Goal: Information Seeking & Learning: Understand process/instructions

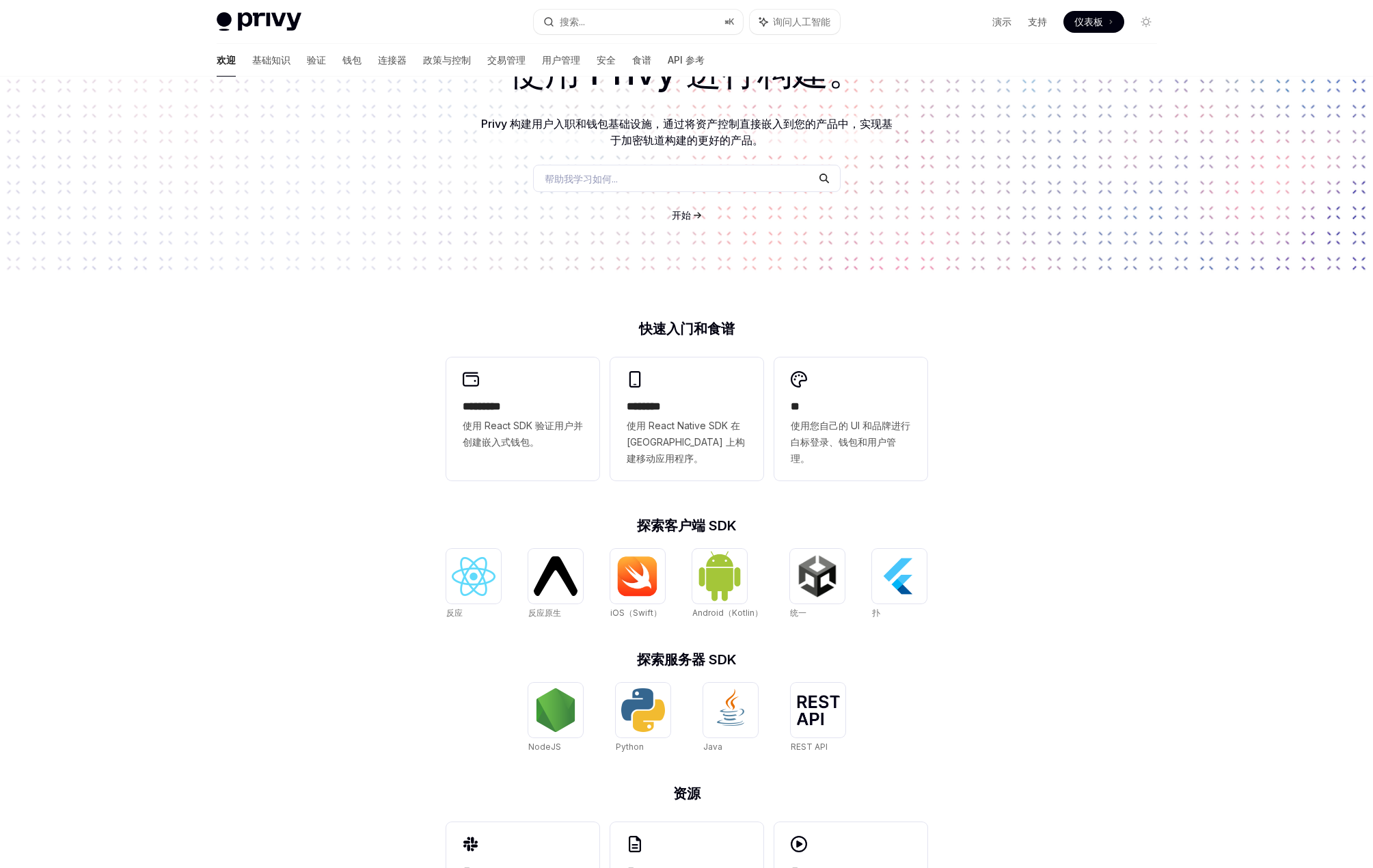
scroll to position [202, 0]
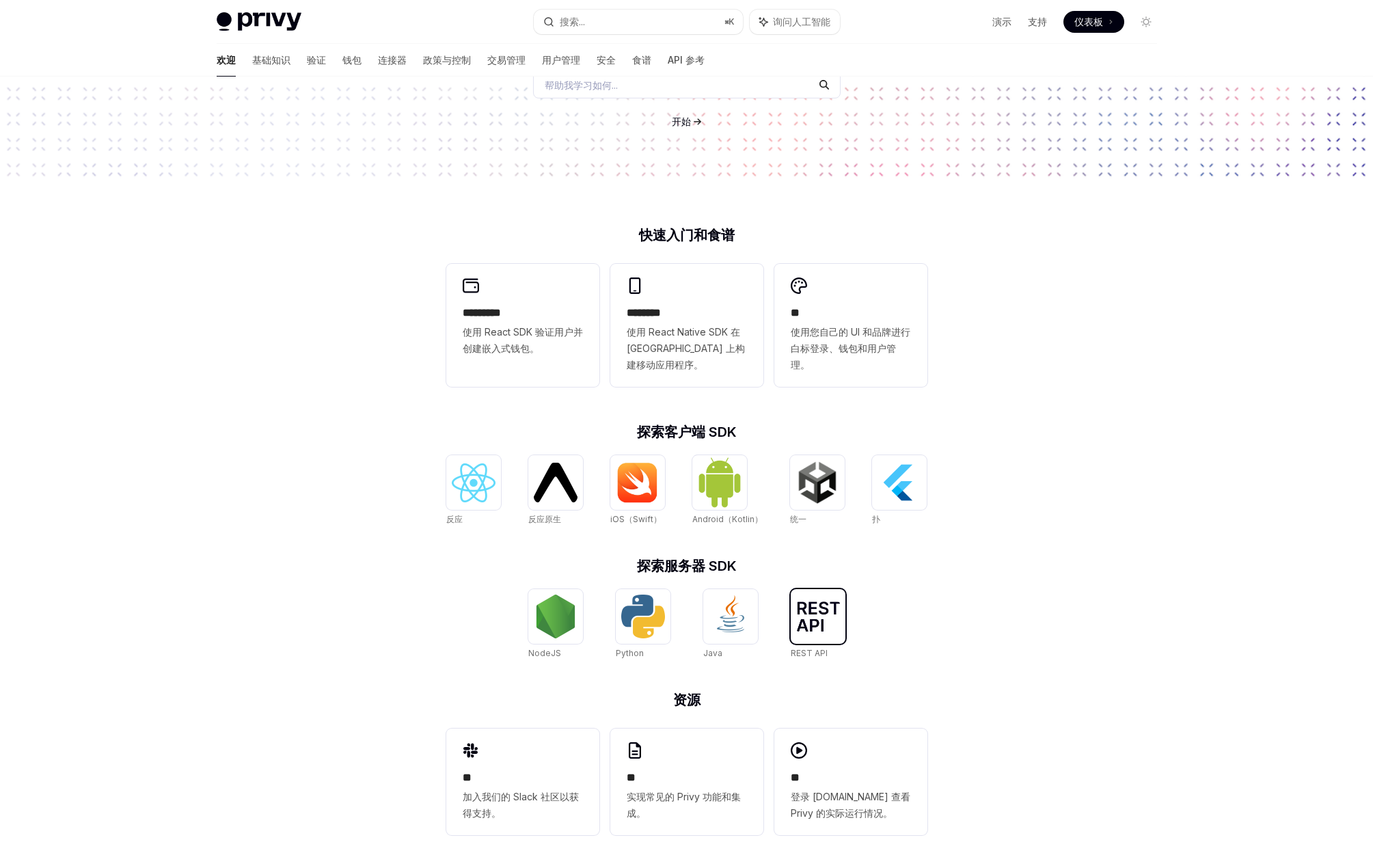
click at [807, 620] on img at bounding box center [818, 616] width 43 height 30
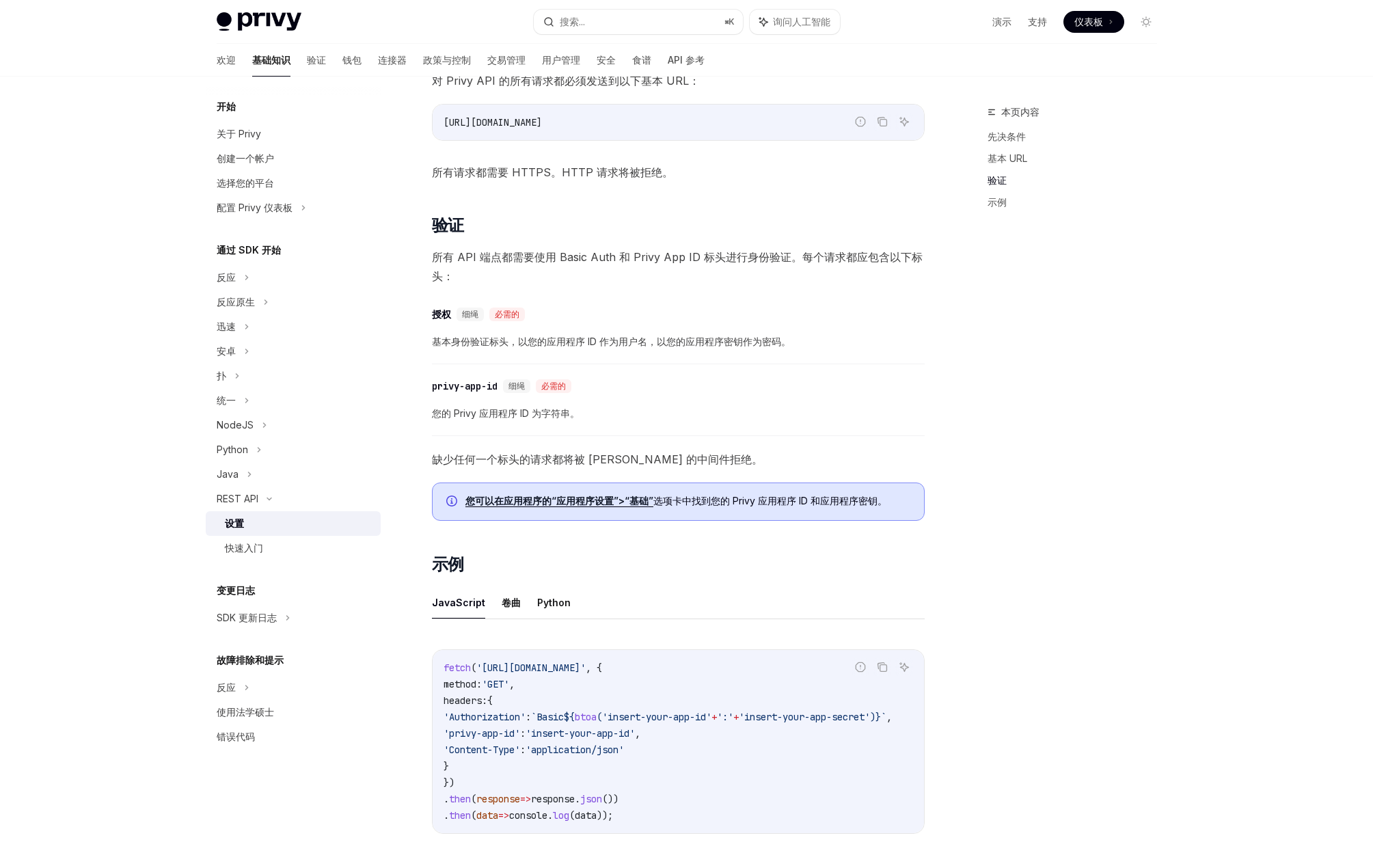
scroll to position [410, 0]
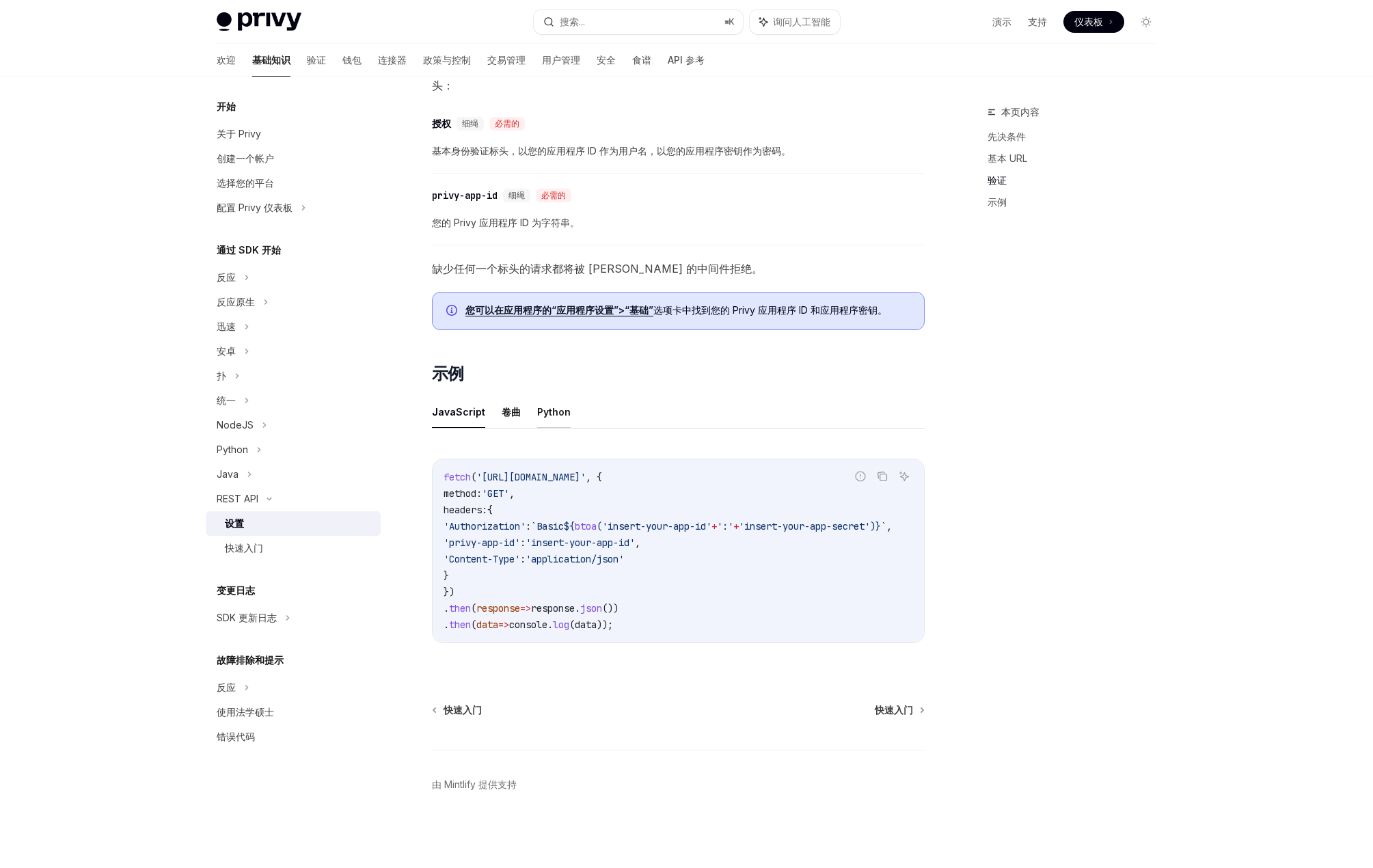
click at [546, 404] on font "Python" at bounding box center [554, 412] width 34 height 16
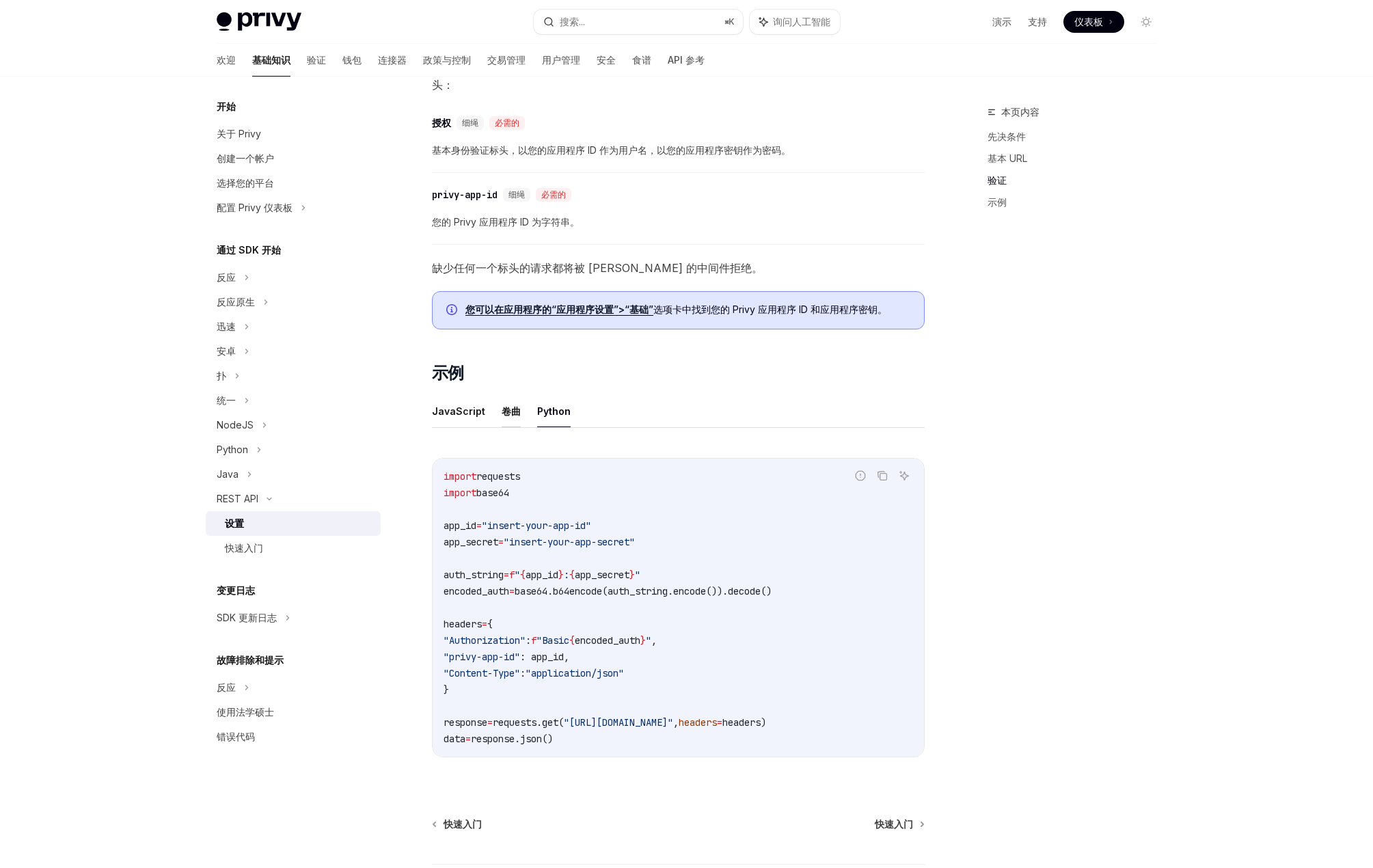
click at [509, 410] on font "卷曲" at bounding box center [512, 411] width 19 height 12
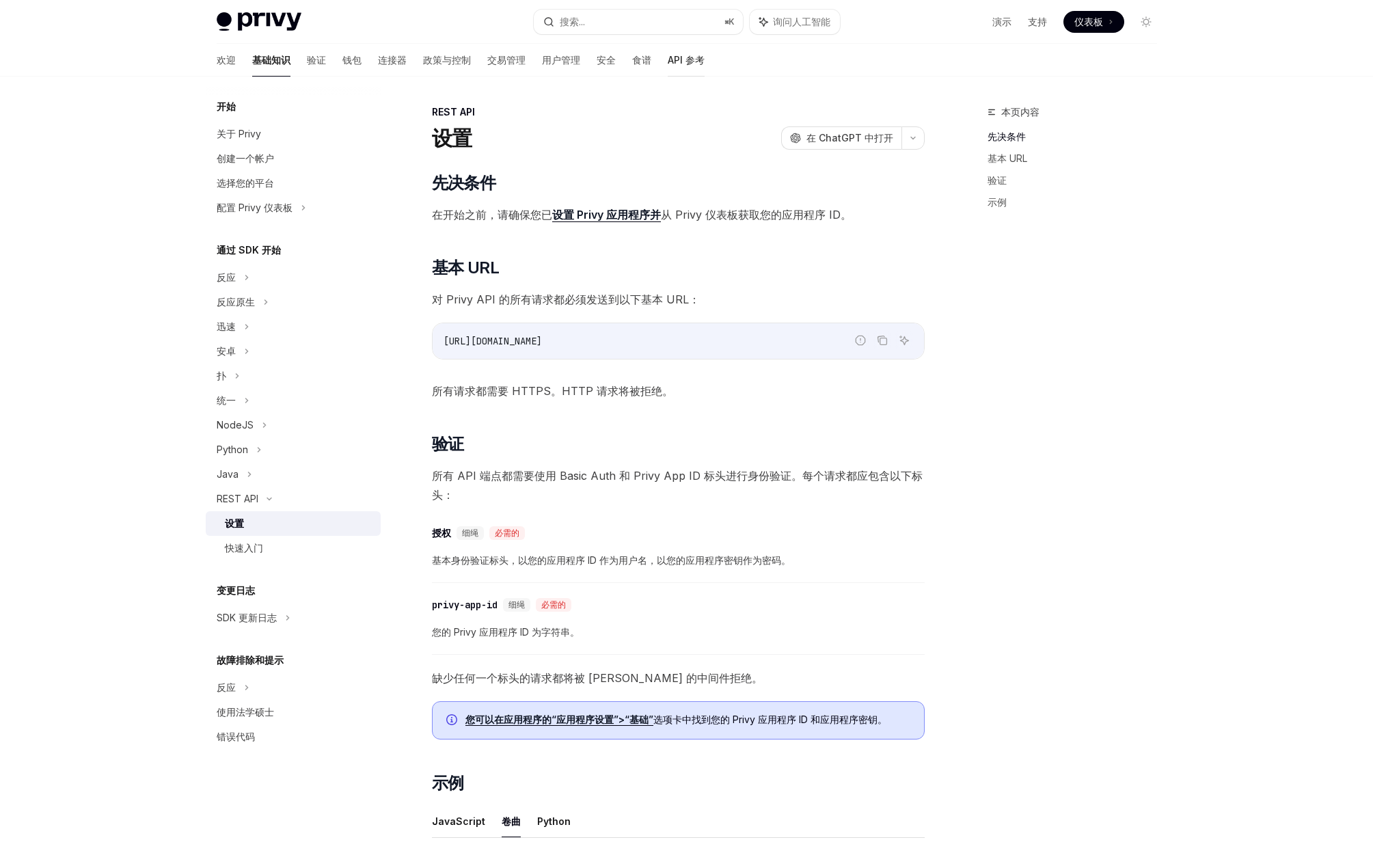
click at [667, 62] on font "API 参考" at bounding box center [685, 60] width 37 height 12
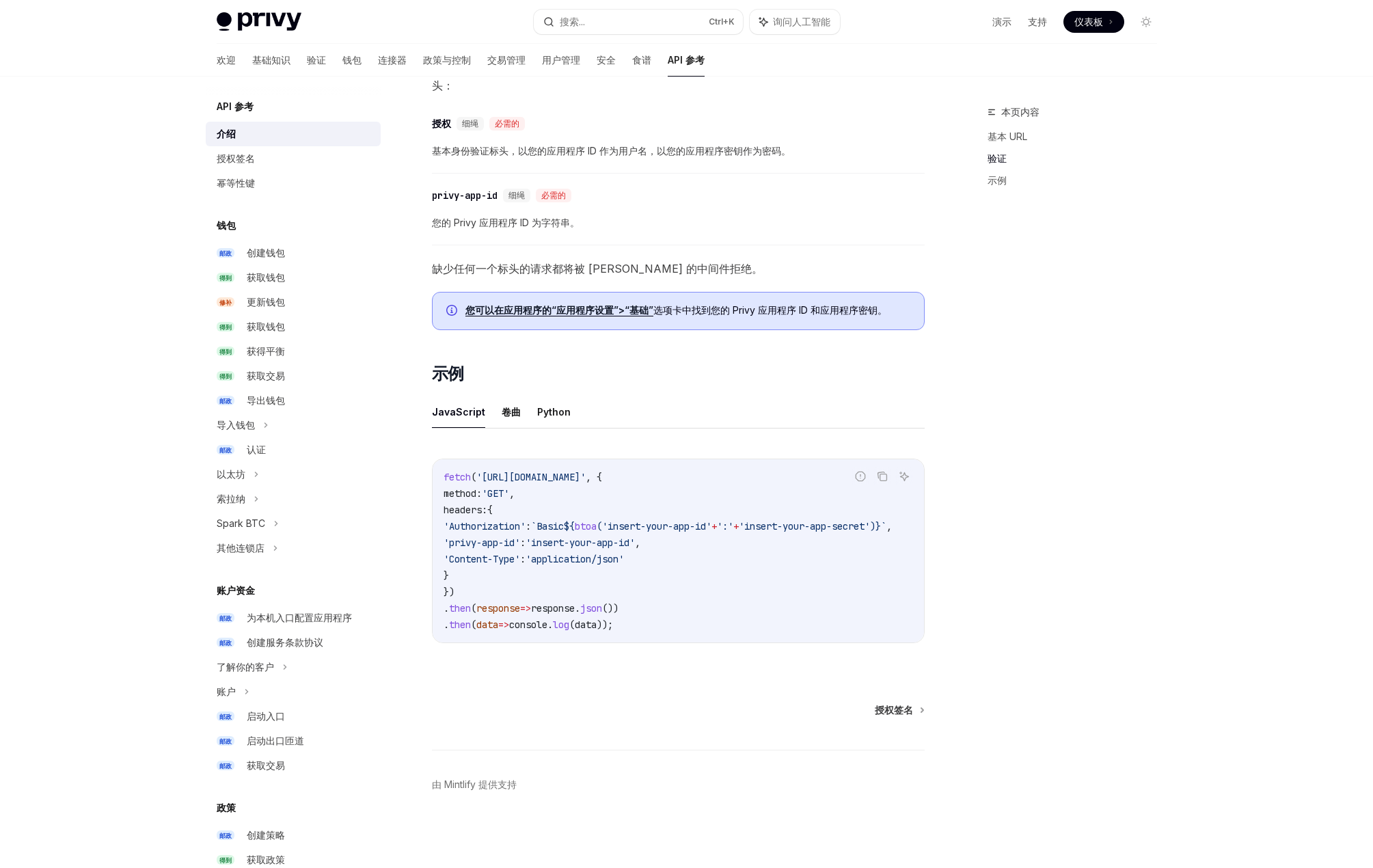
scroll to position [556, 0]
click at [289, 356] on div "获得平衡" at bounding box center [309, 351] width 126 height 16
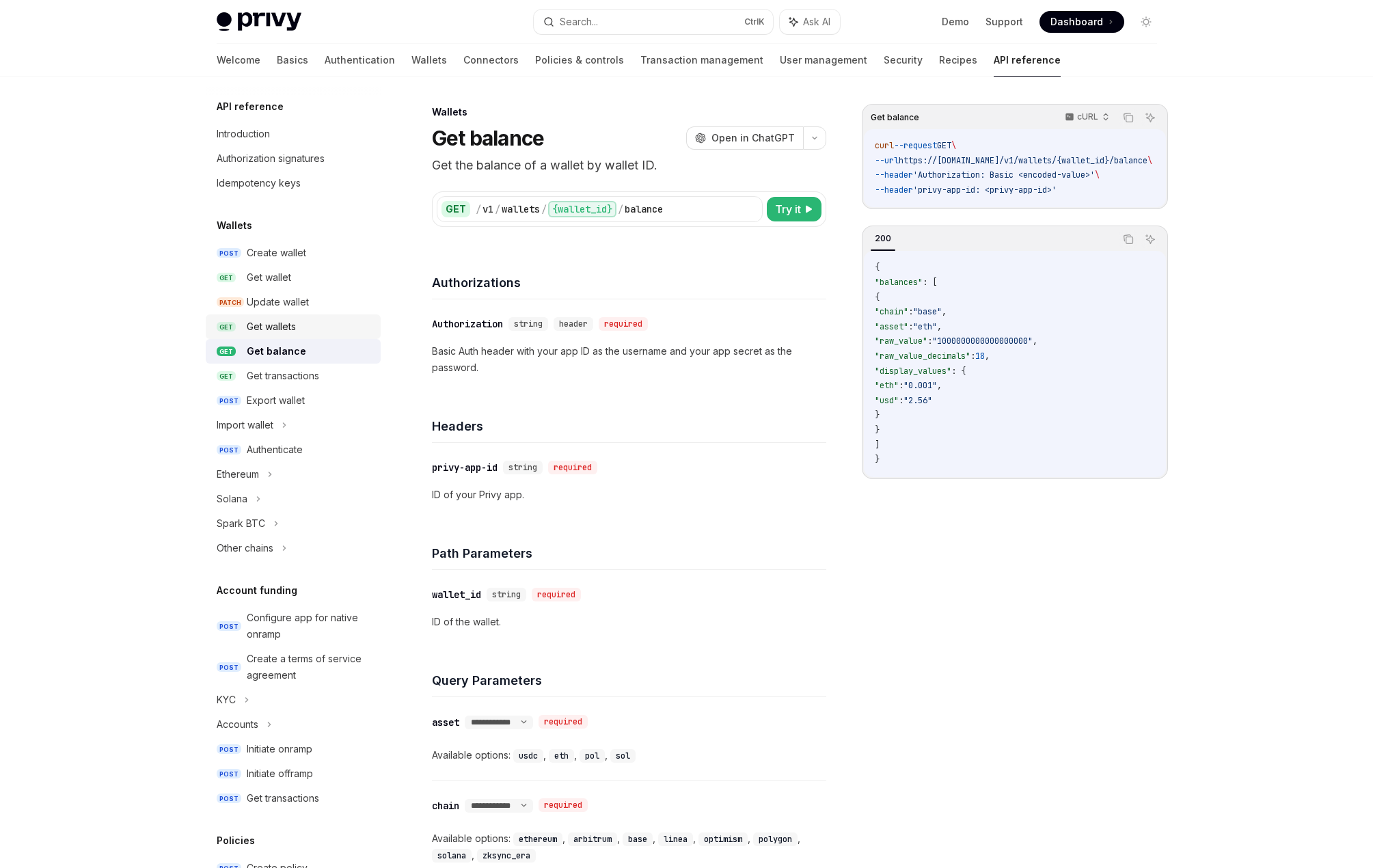
click at [279, 327] on div "Get wallets" at bounding box center [271, 327] width 49 height 16
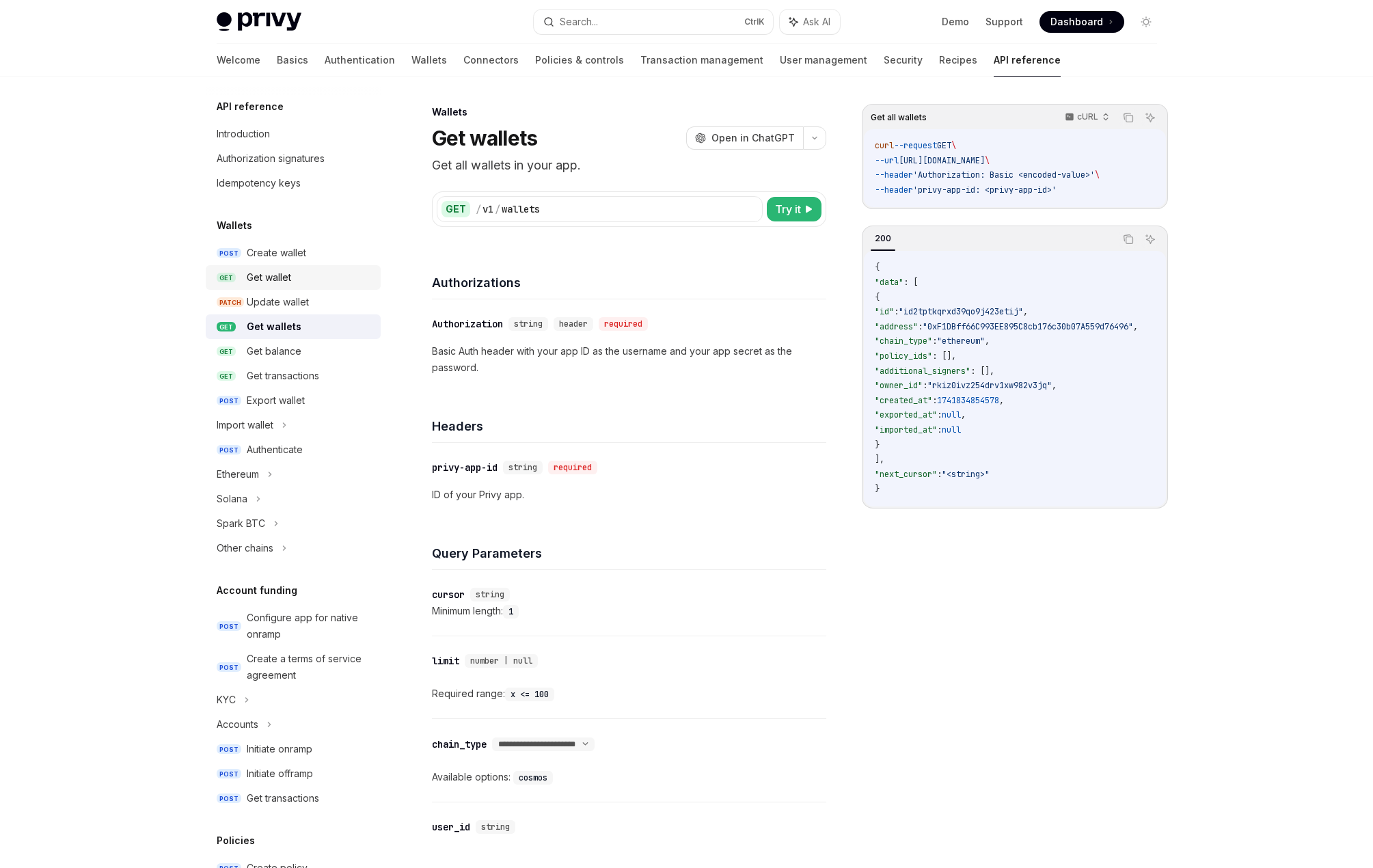
click at [287, 276] on div "Get wallet" at bounding box center [268, 278] width 44 height 16
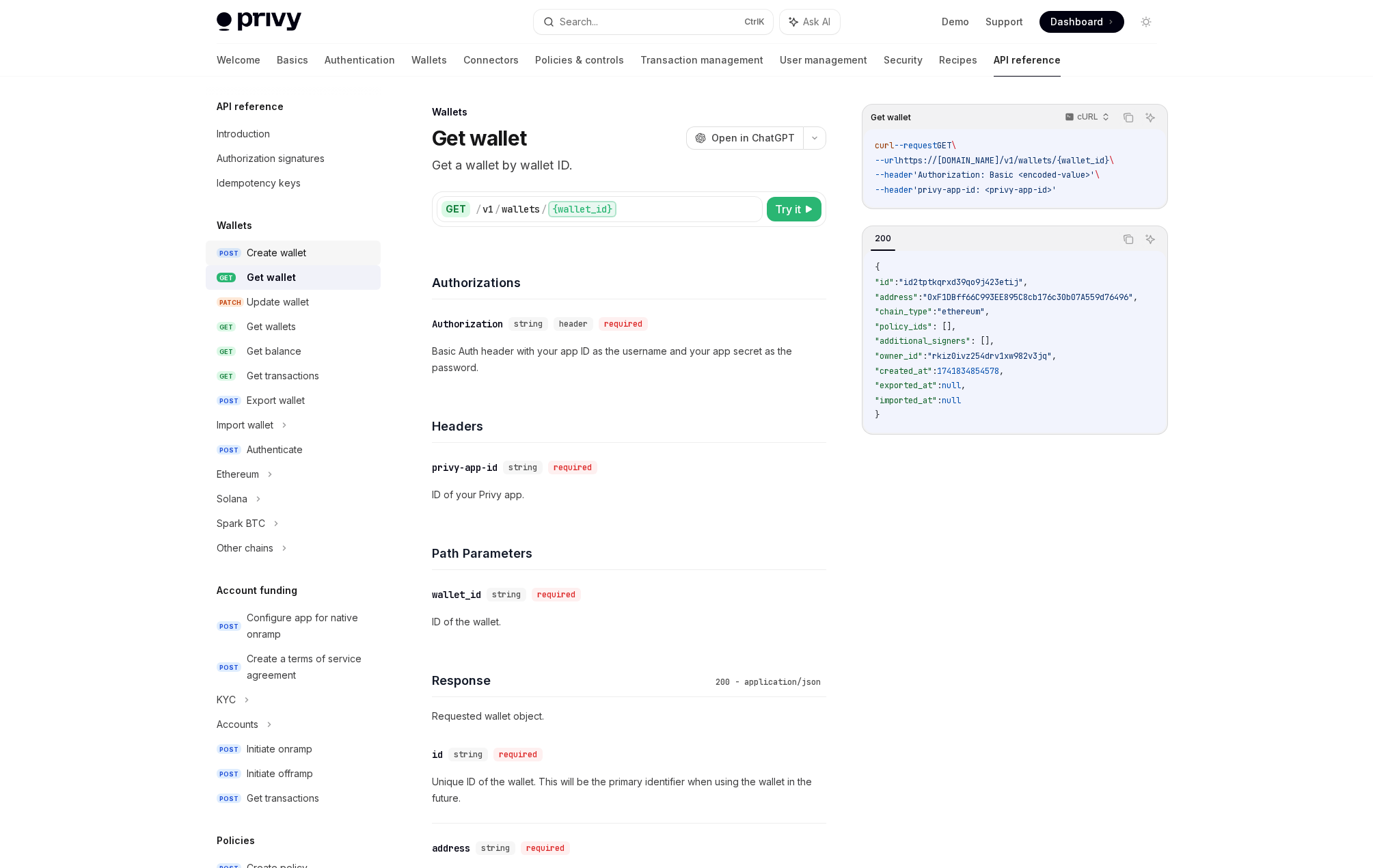
click at [297, 253] on div "Create wallet" at bounding box center [276, 253] width 59 height 16
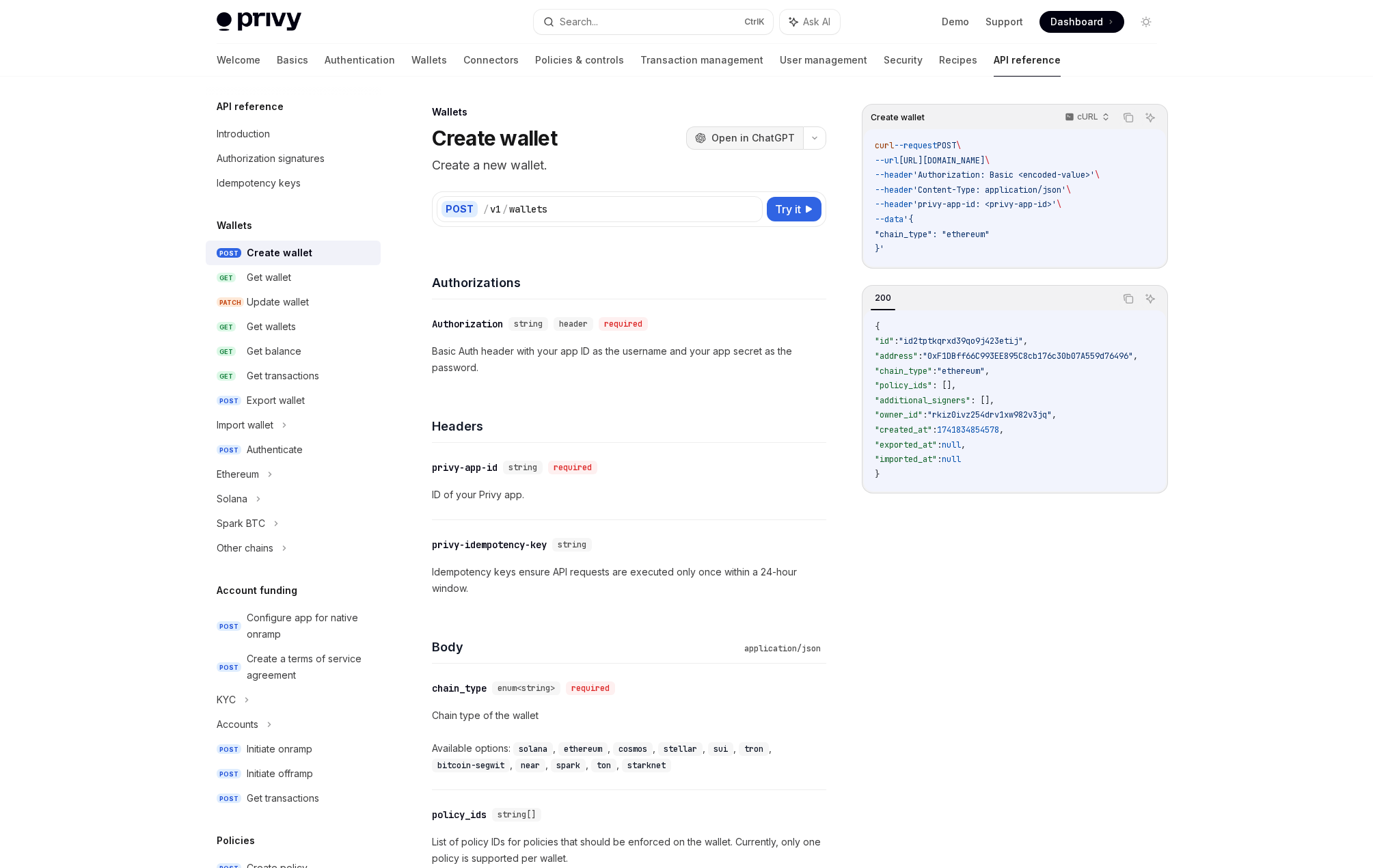
click at [777, 136] on span "Open in ChatGPT" at bounding box center [753, 138] width 83 height 13
click at [309, 376] on div "Get transactions" at bounding box center [282, 376] width 73 height 16
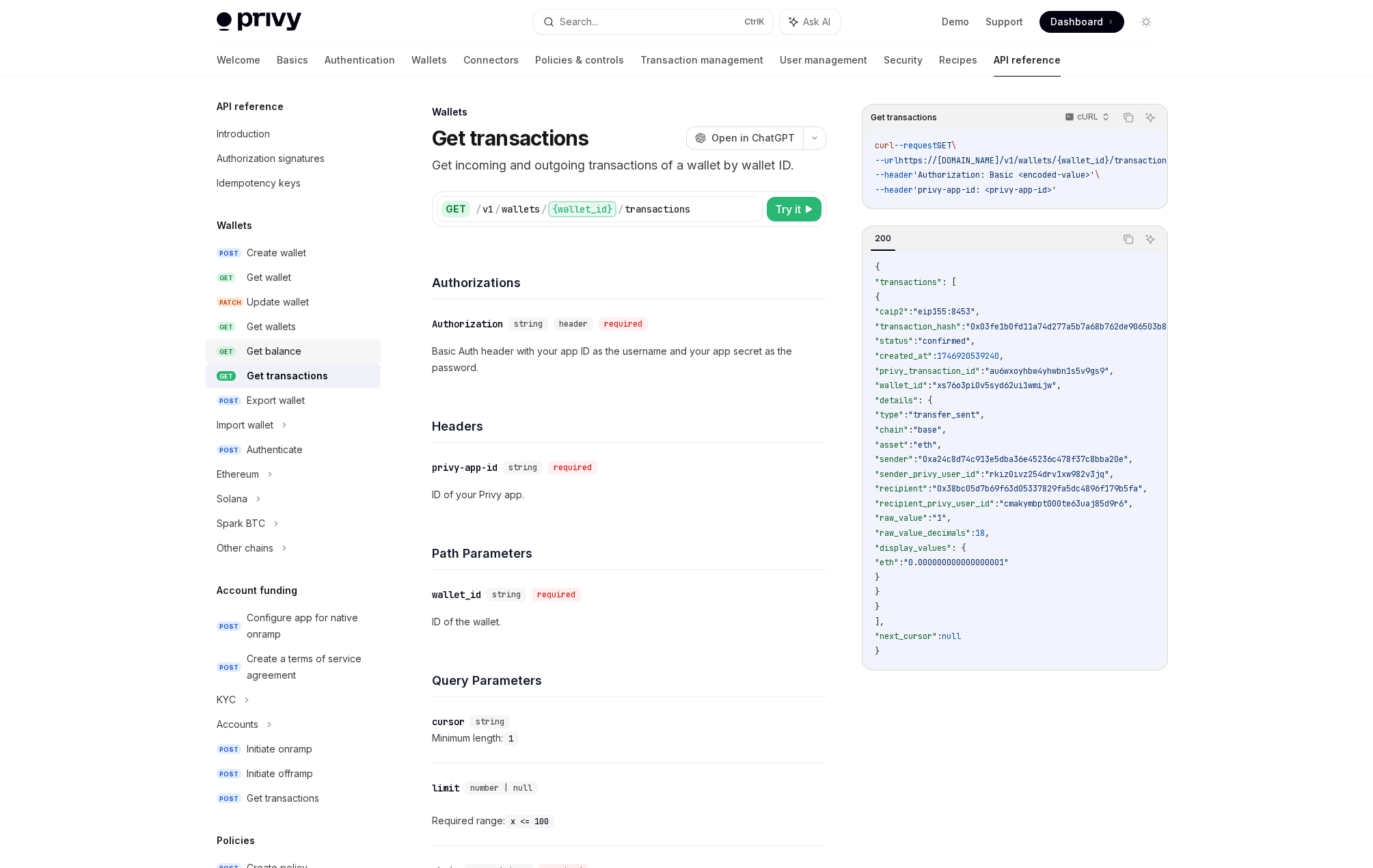
click at [307, 346] on div "Get balance" at bounding box center [309, 351] width 126 height 16
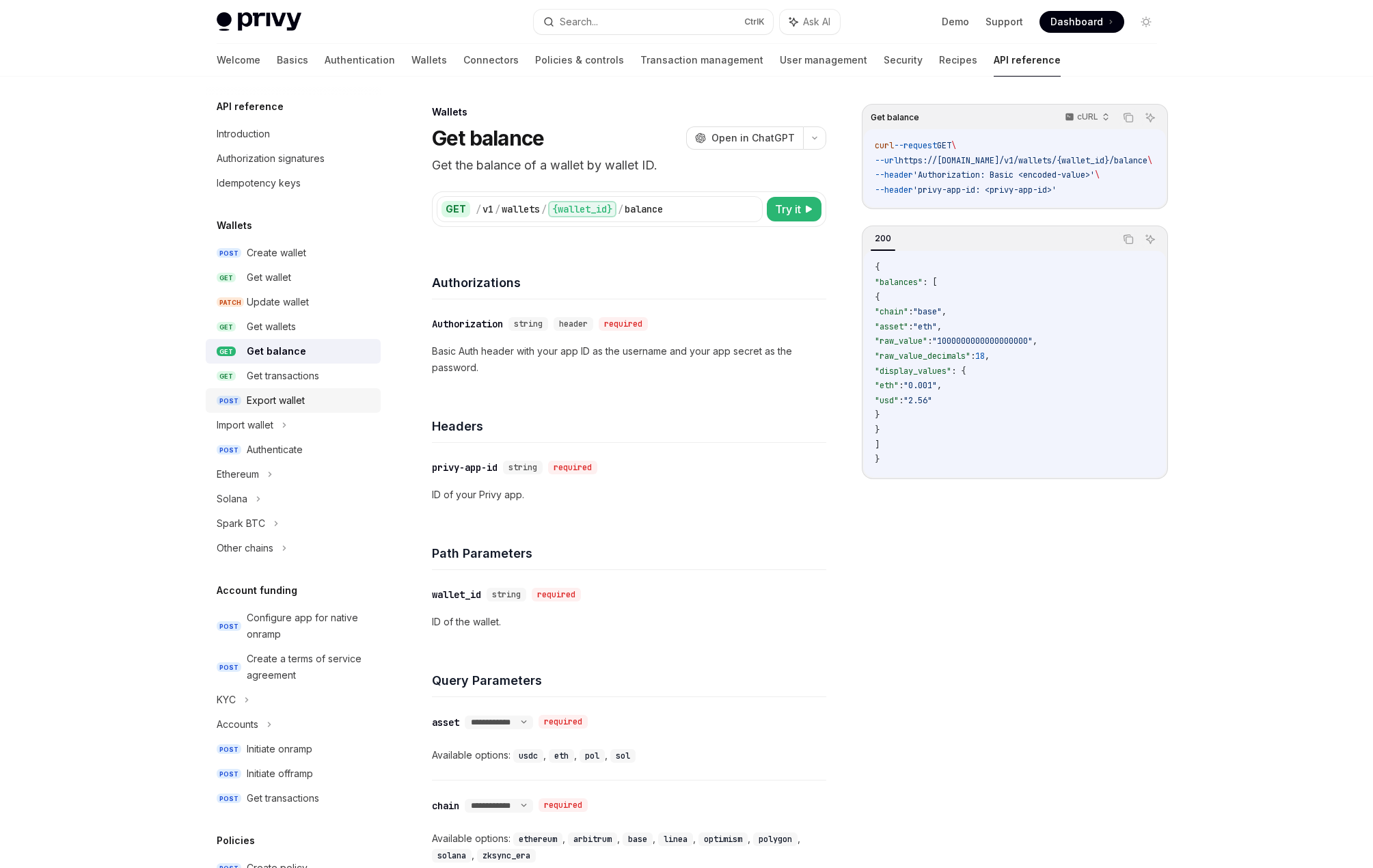
click at [300, 400] on div "Export wallet" at bounding box center [276, 401] width 58 height 16
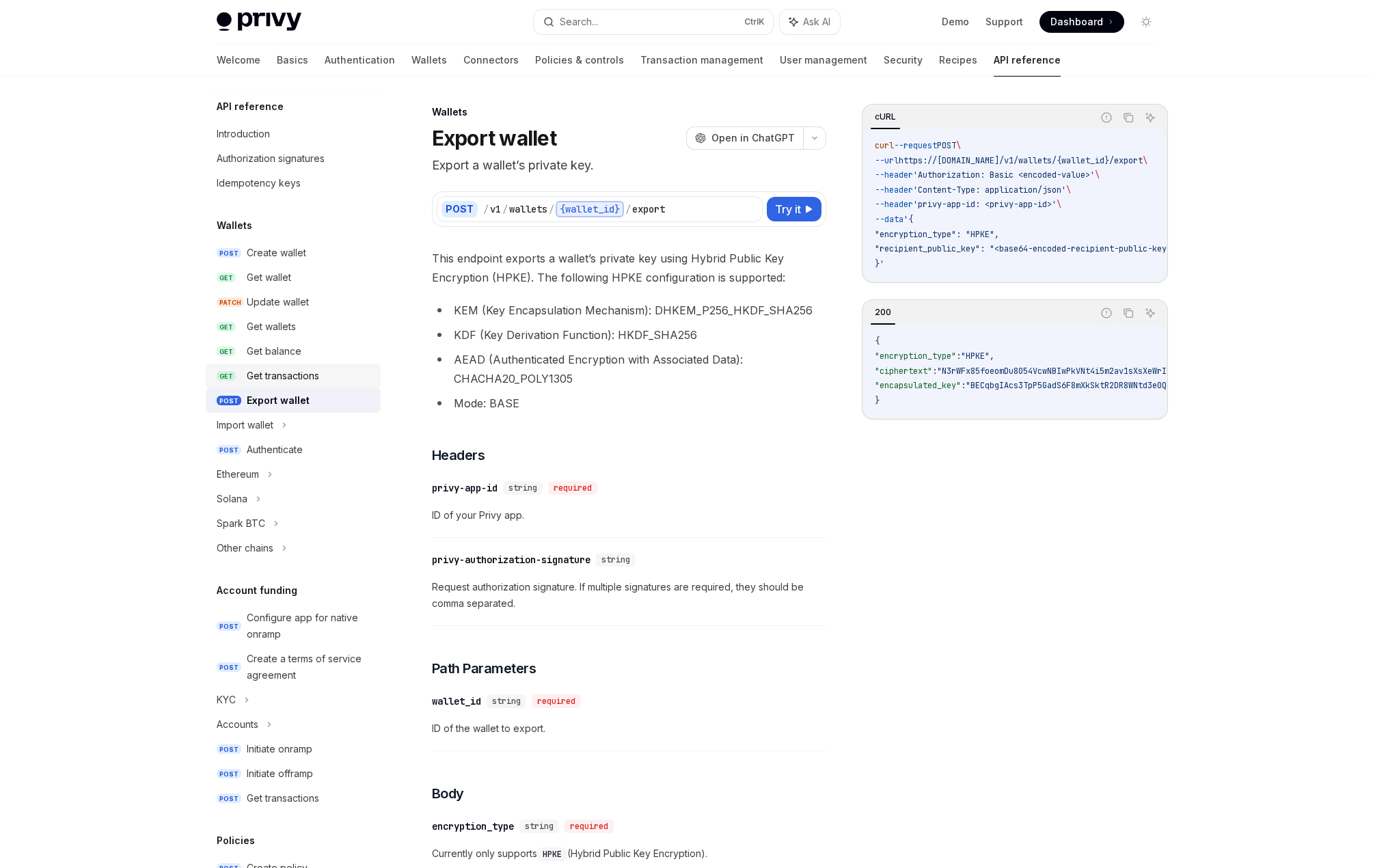
click at [301, 378] on div "Get transactions" at bounding box center [282, 376] width 73 height 16
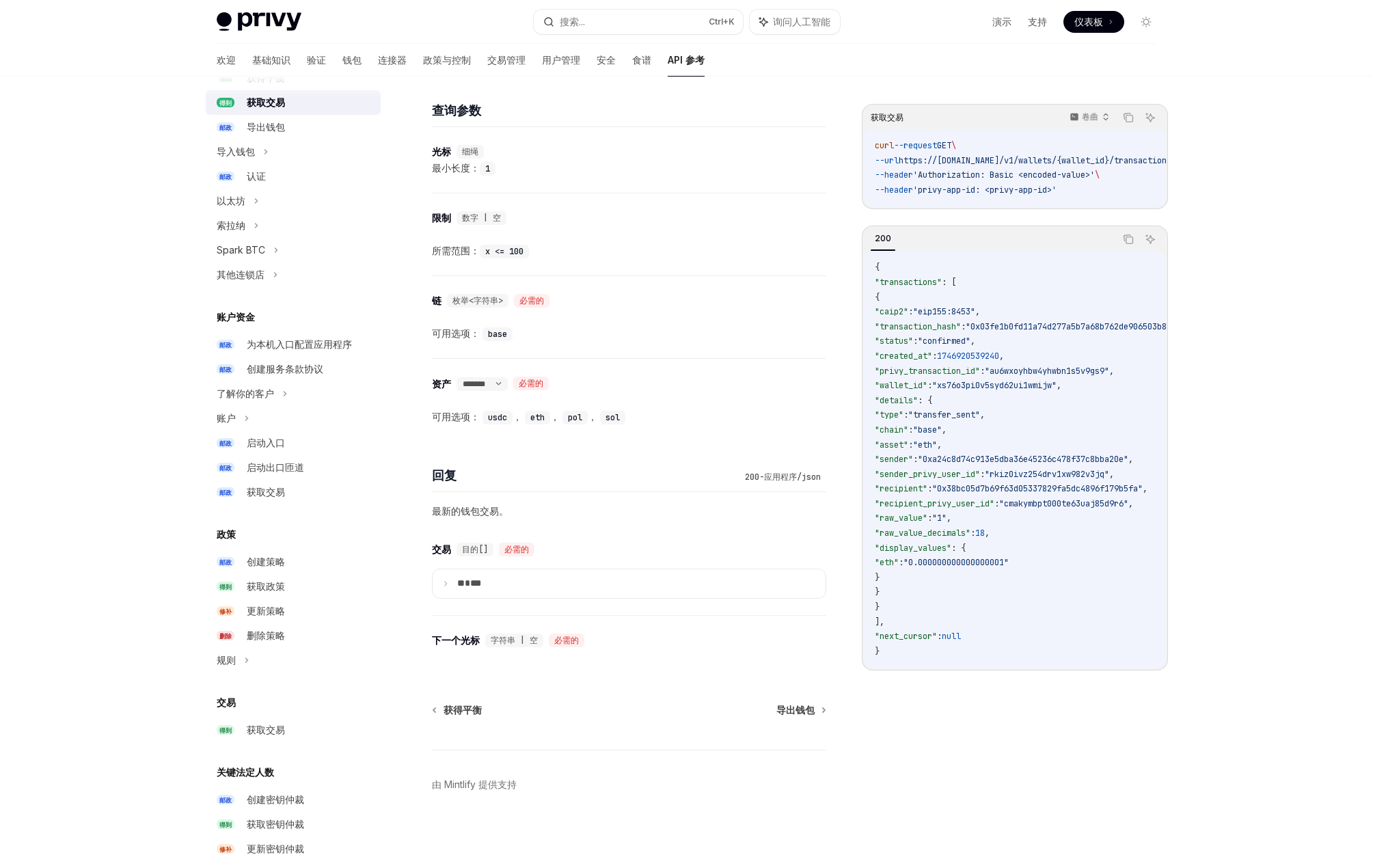
scroll to position [553, 0]
click at [781, 644] on div "​ 下一个光标 字符串 | 空 必需的" at bounding box center [622, 641] width 381 height 16
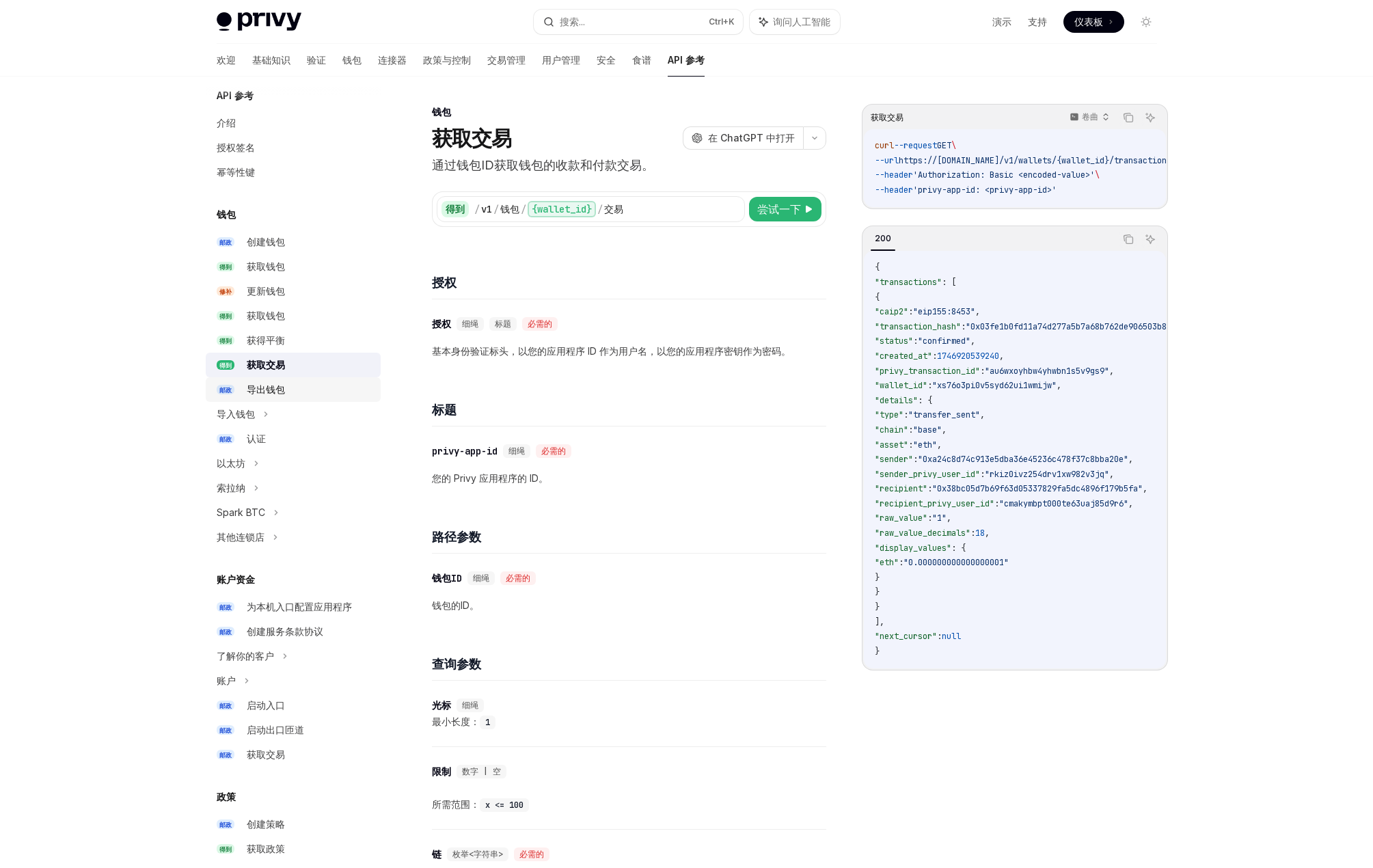
scroll to position [0, 0]
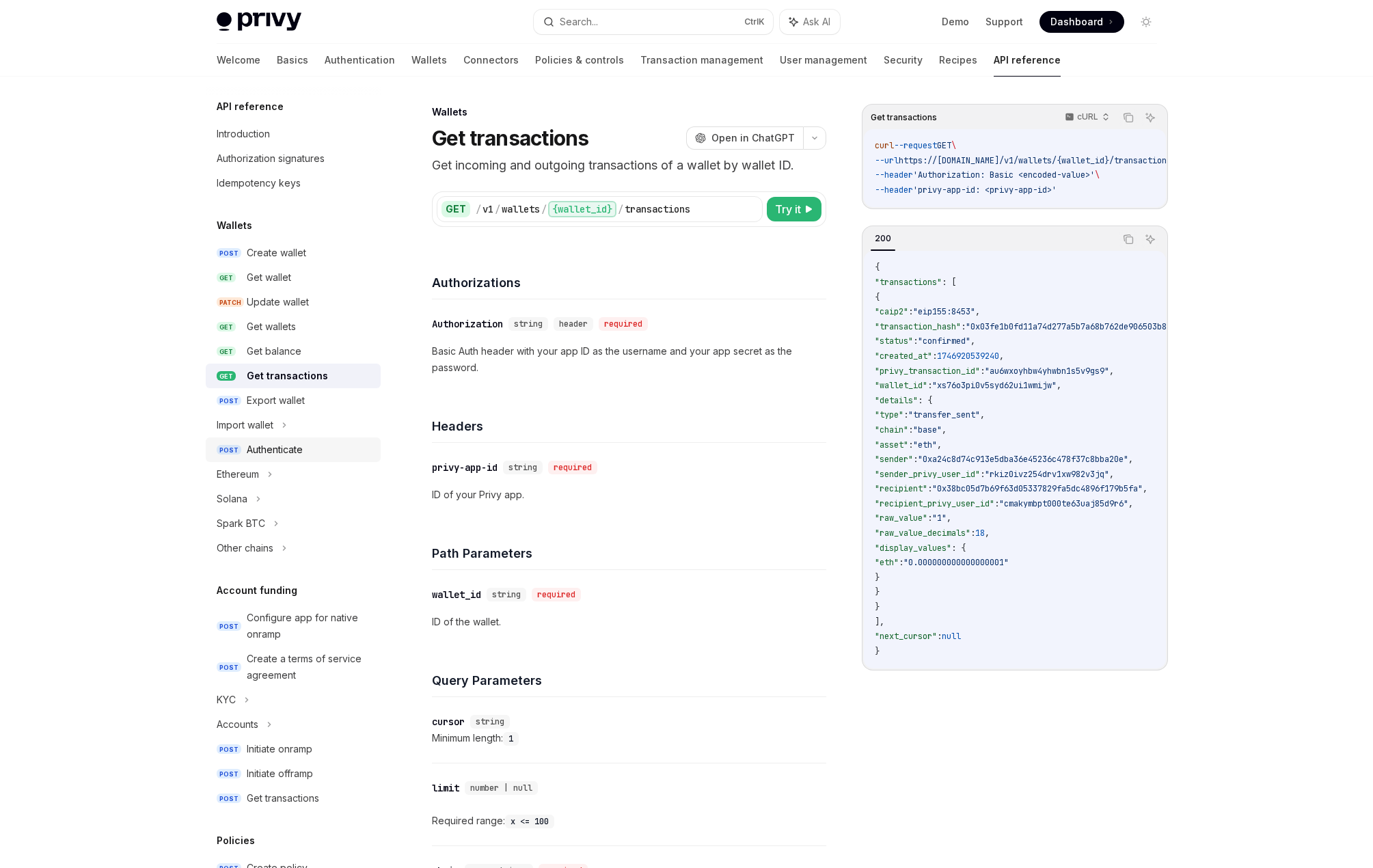
click at [265, 449] on div "Authenticate" at bounding box center [274, 449] width 56 height 16
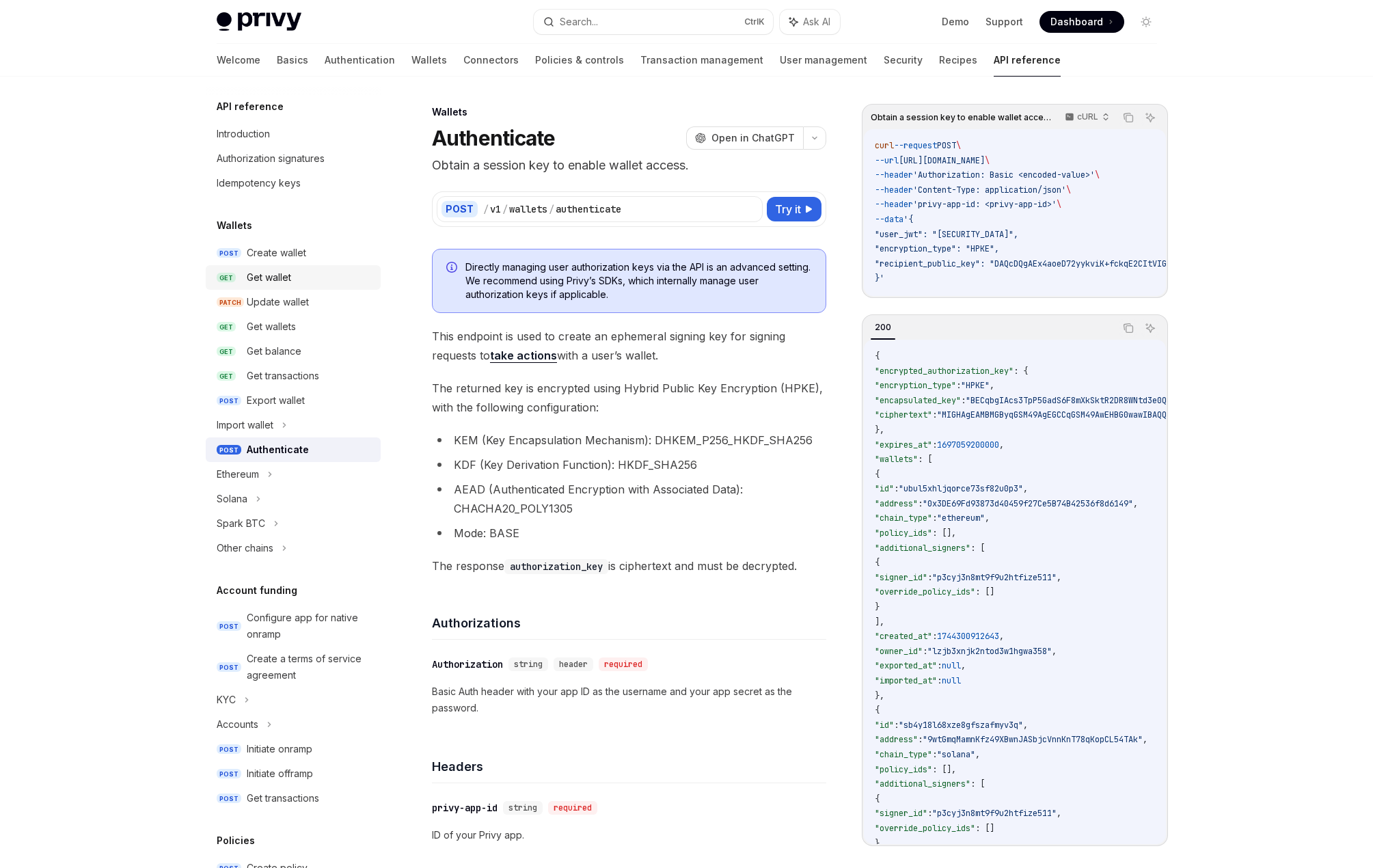
click at [269, 265] on link "GET Get wallet" at bounding box center [294, 277] width 175 height 25
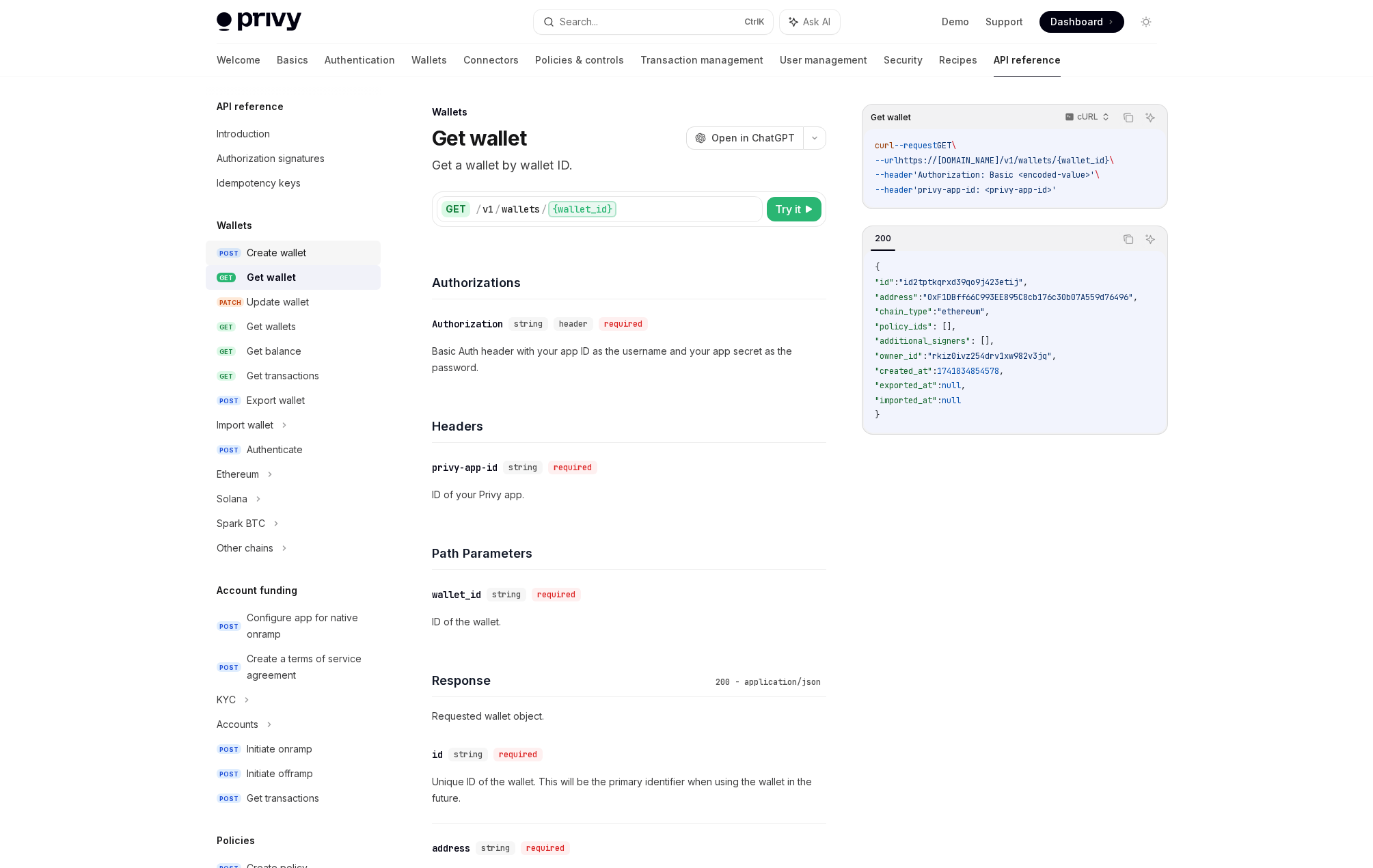
click at [273, 252] on div "Create wallet" at bounding box center [276, 253] width 59 height 16
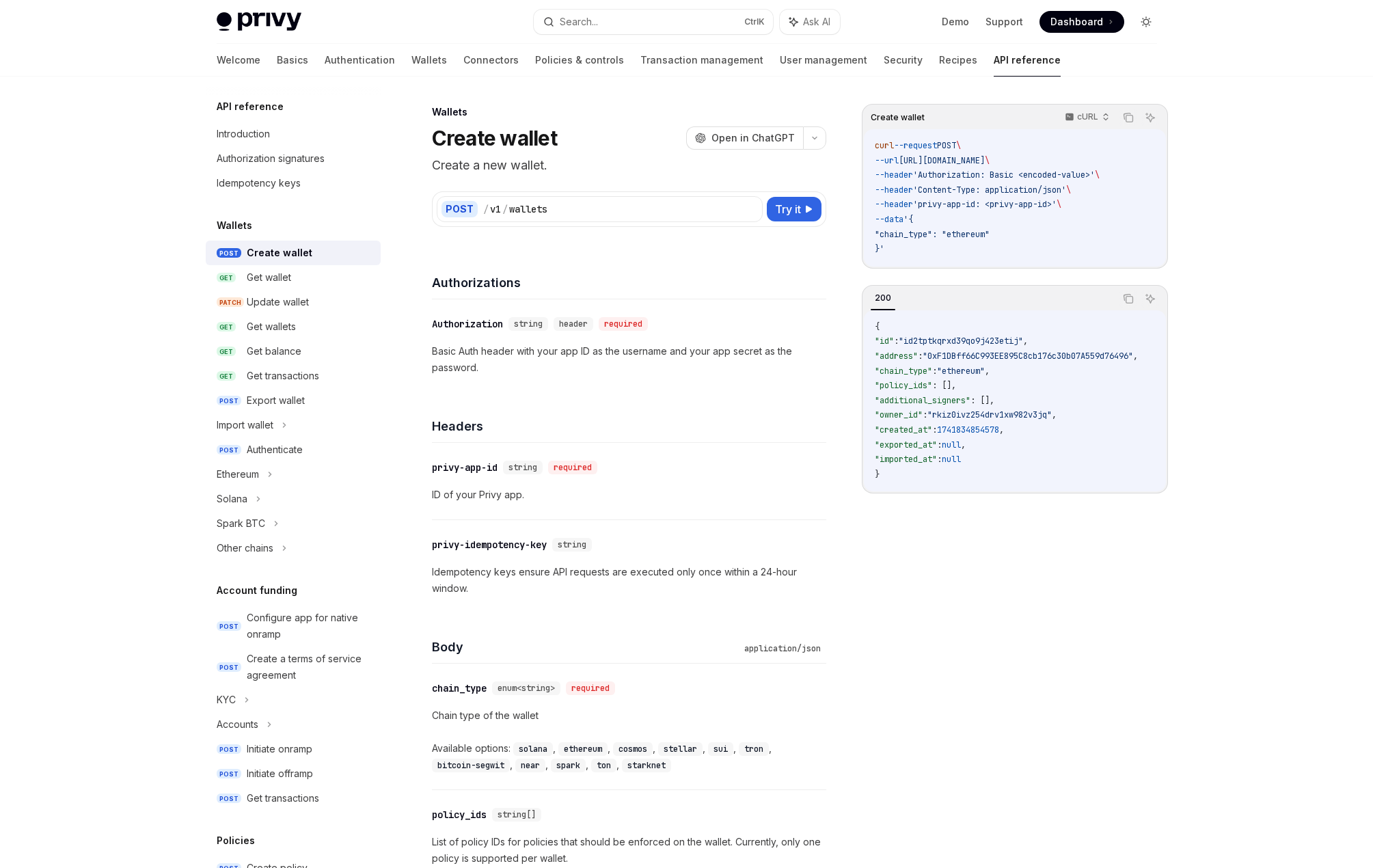
click at [1145, 21] on icon "Toggle dark mode" at bounding box center [1146, 22] width 11 height 11
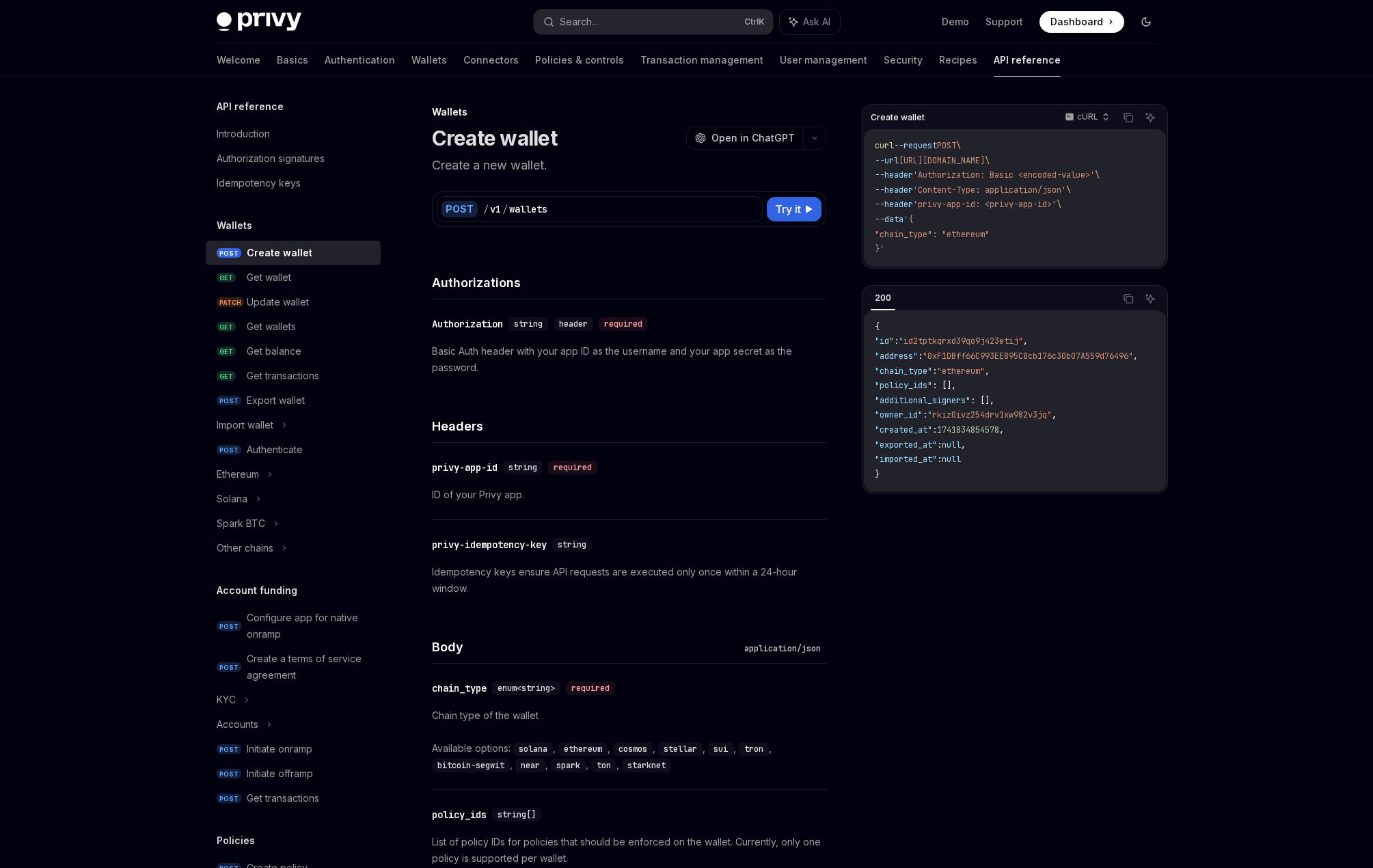
click at [1145, 21] on icon "Toggle dark mode" at bounding box center [1146, 22] width 11 height 11
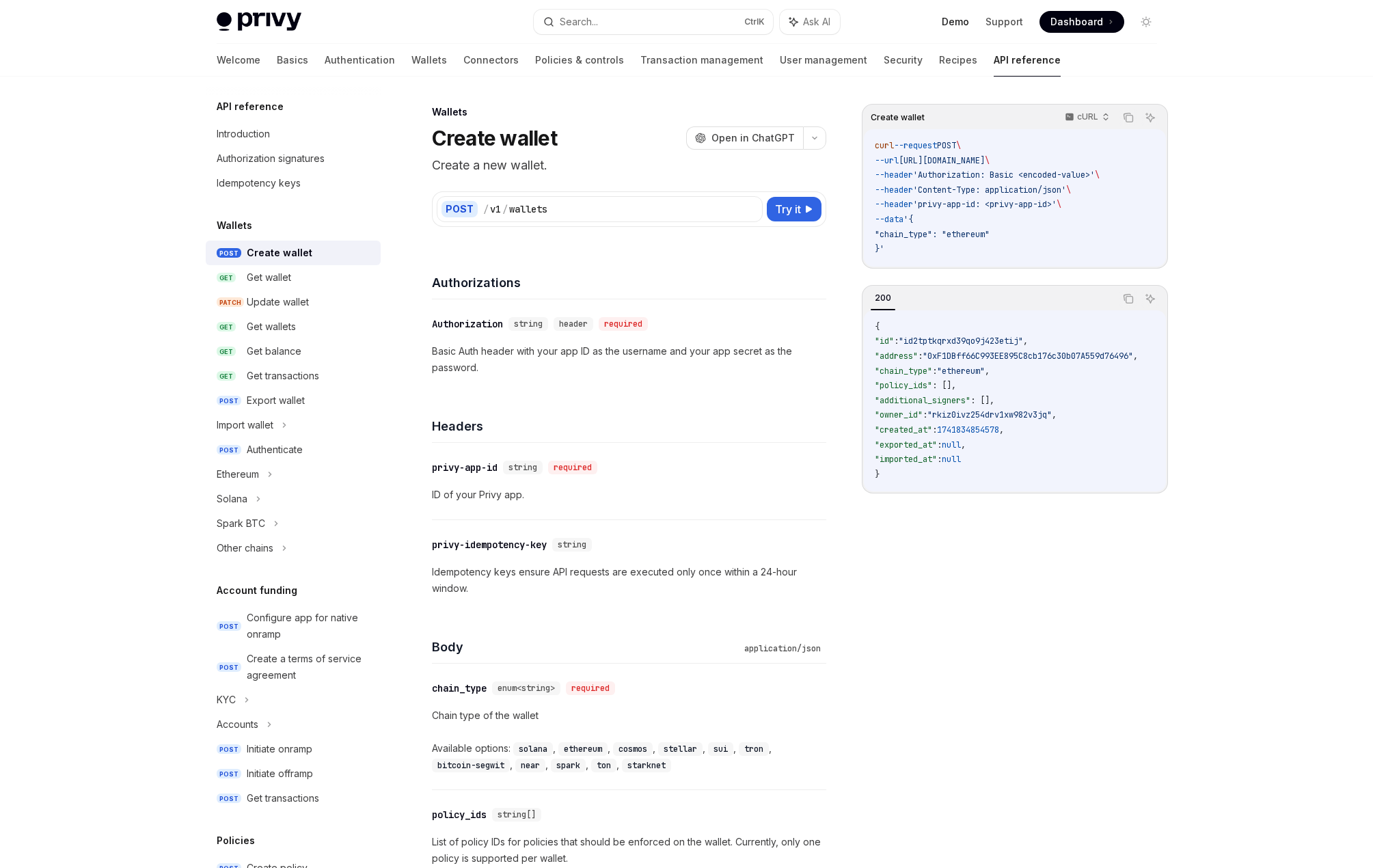
click at [957, 22] on link "Demo" at bounding box center [955, 22] width 27 height 13
click at [455, 345] on p "Basic Auth header with your app ID as the username and your app secret as the p…" at bounding box center [629, 359] width 394 height 33
click at [480, 363] on p "Basic Auth header with your app ID as the username and your app secret as the p…" at bounding box center [629, 359] width 394 height 33
drag, startPoint x: 480, startPoint y: 368, endPoint x: 415, endPoint y: 350, distance: 67.4
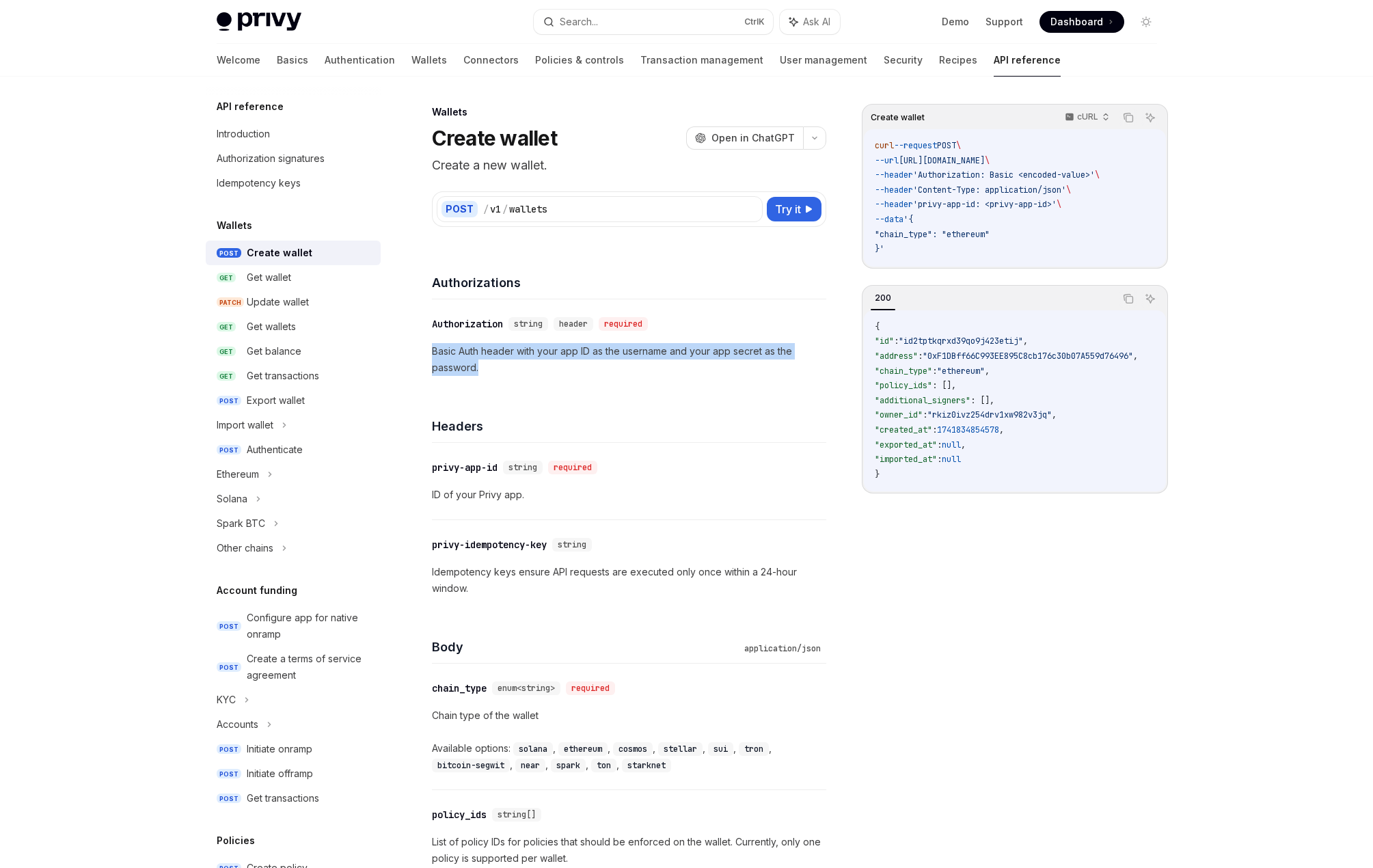
click at [406, 326] on div at bounding box center [406, 326] width 0 height 0
click at [536, 320] on span "string" at bounding box center [528, 324] width 28 height 11
click at [579, 327] on span "header" at bounding box center [573, 324] width 28 height 11
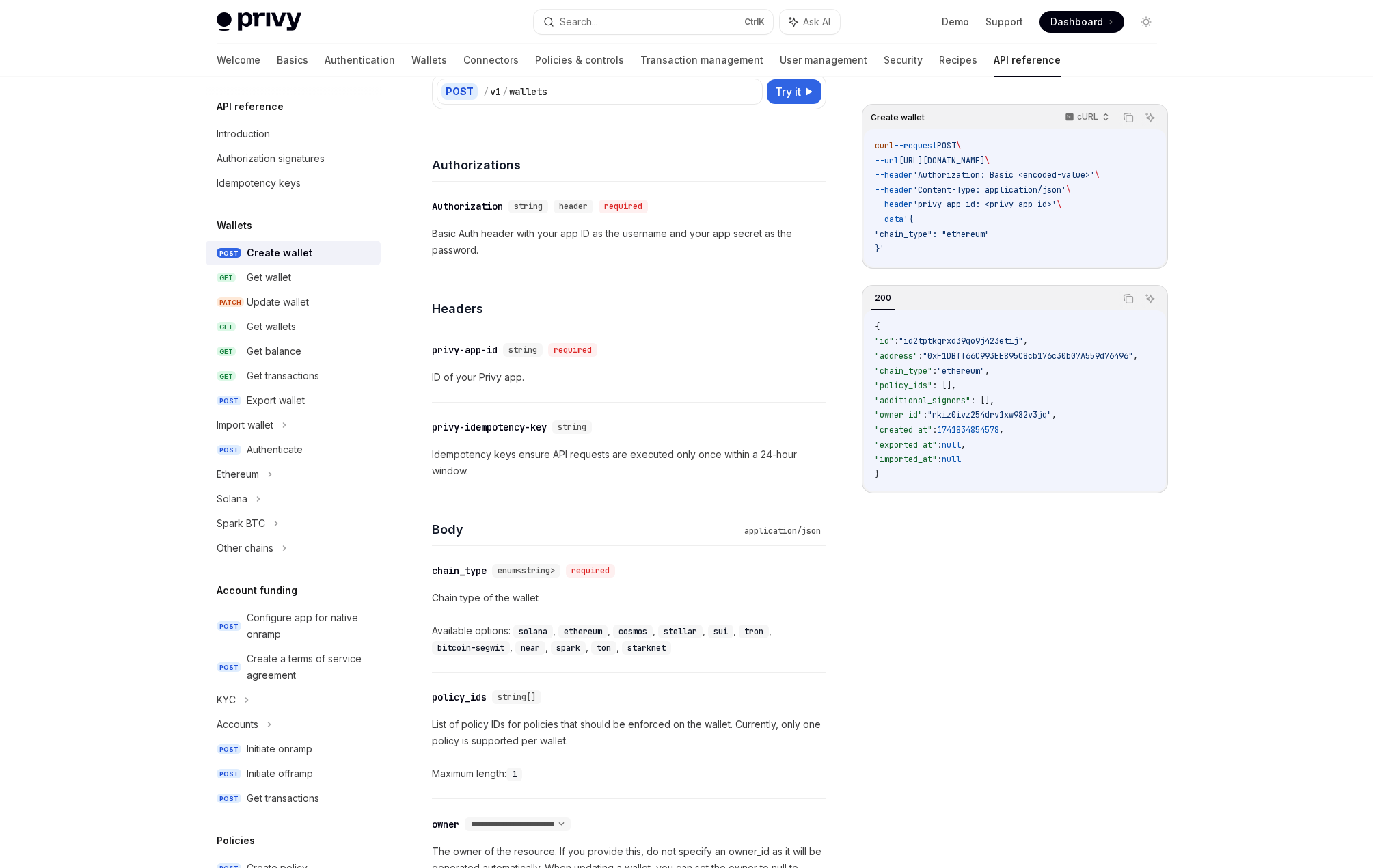
scroll to position [136, 0]
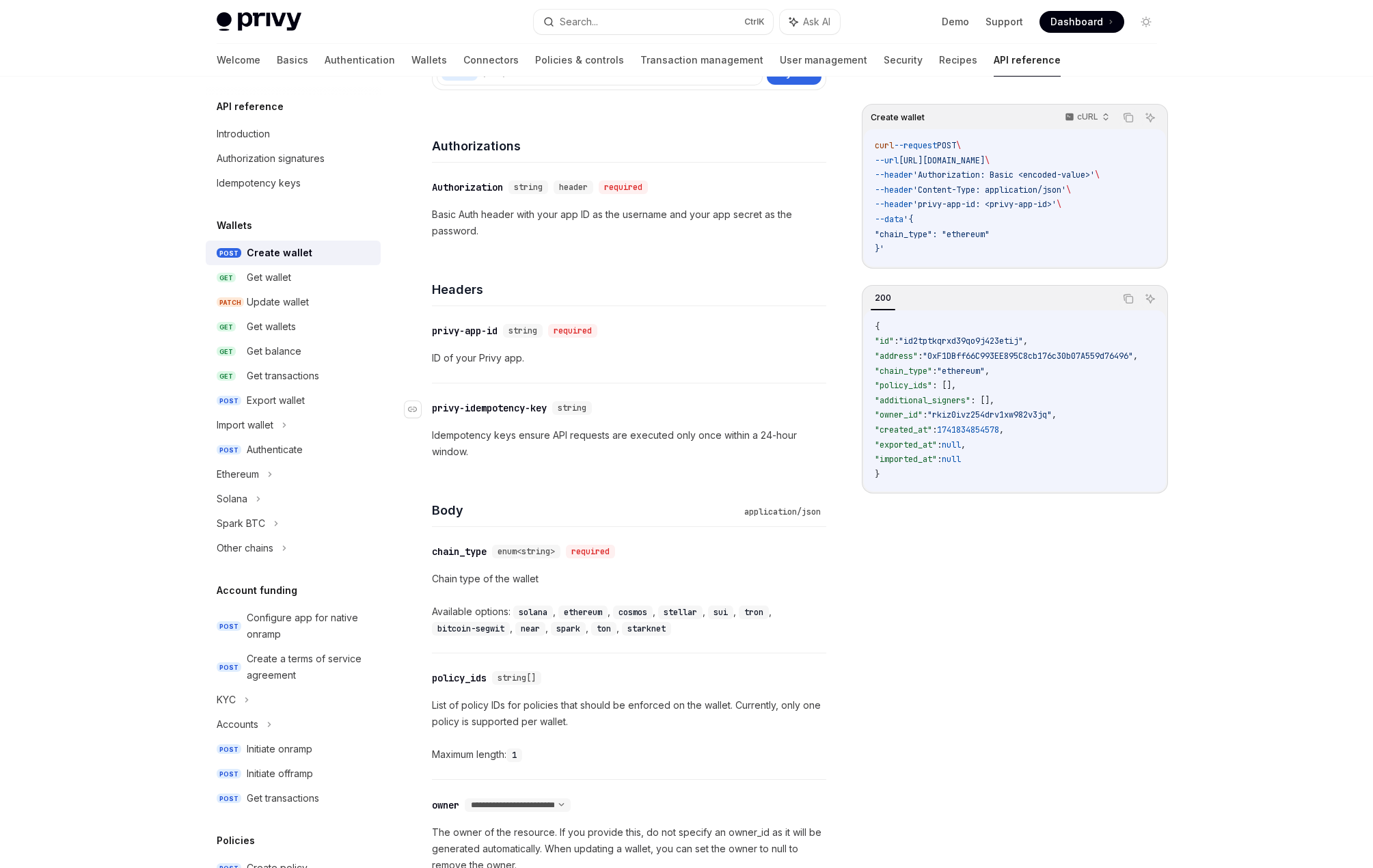
click at [511, 411] on div "privy-idempotency-key" at bounding box center [489, 408] width 115 height 13
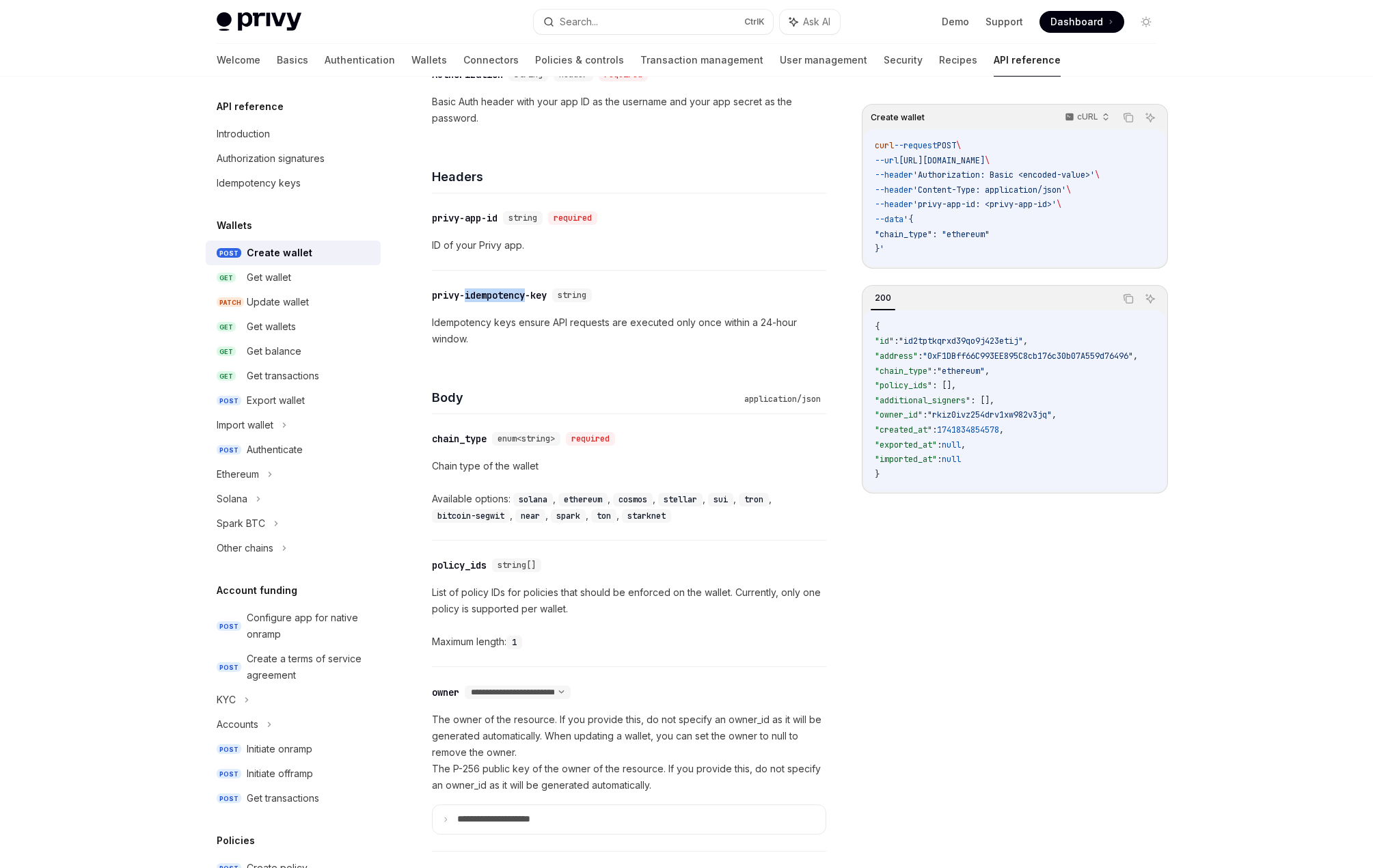
scroll to position [241, 0]
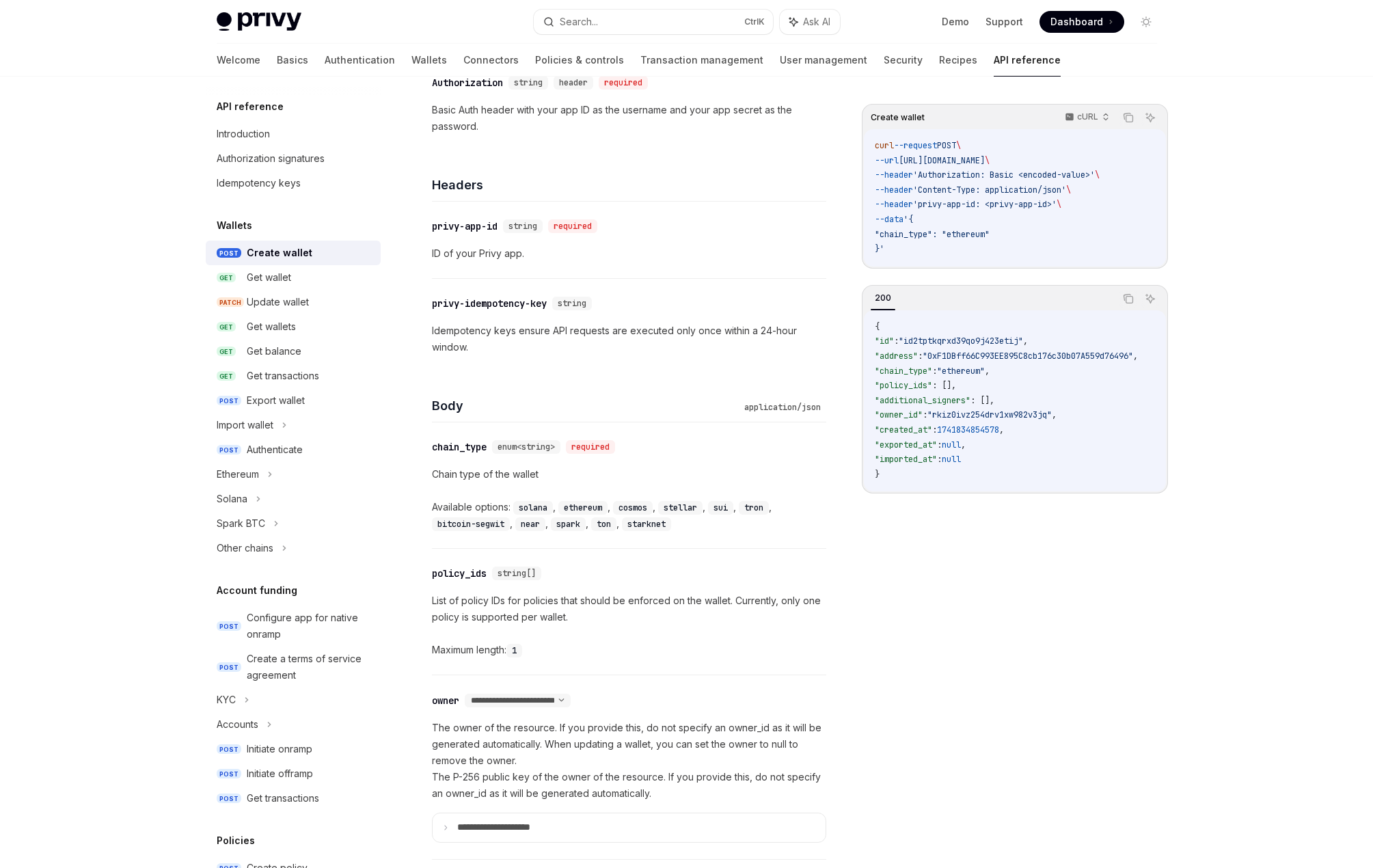
click at [530, 378] on div "Body application/json" at bounding box center [629, 397] width 394 height 51
drag, startPoint x: 494, startPoint y: 344, endPoint x: 427, endPoint y: 334, distance: 67.7
click at [418, 306] on div at bounding box center [418, 306] width 0 height 0
click at [432, 371] on div "​ privy-idempotency-key string Idempotency keys ensure API requests are execute…" at bounding box center [629, 325] width 394 height 93
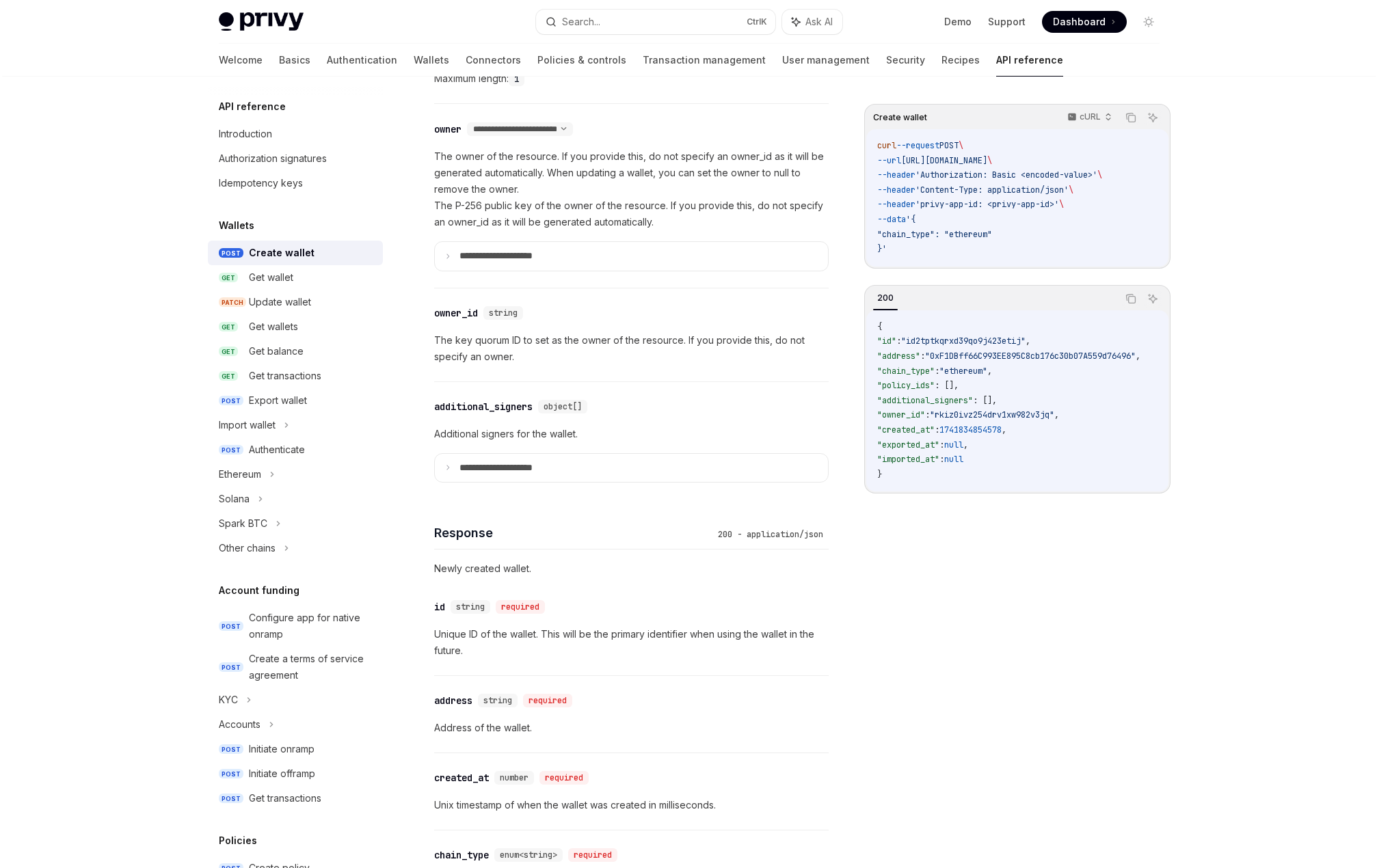
scroll to position [993, 0]
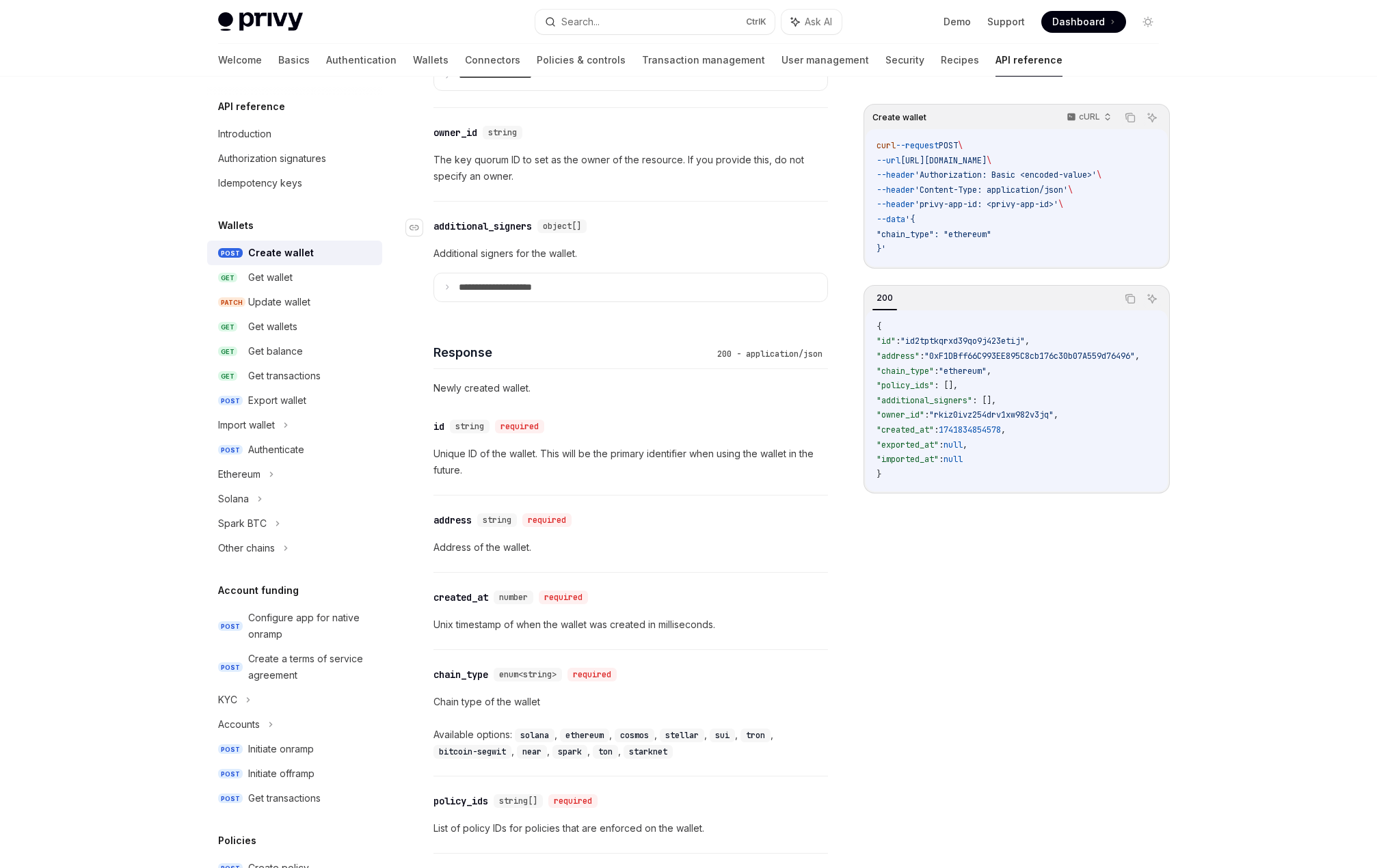
click at [734, 219] on div "​ additional_signers object[]" at bounding box center [623, 226] width 381 height 16
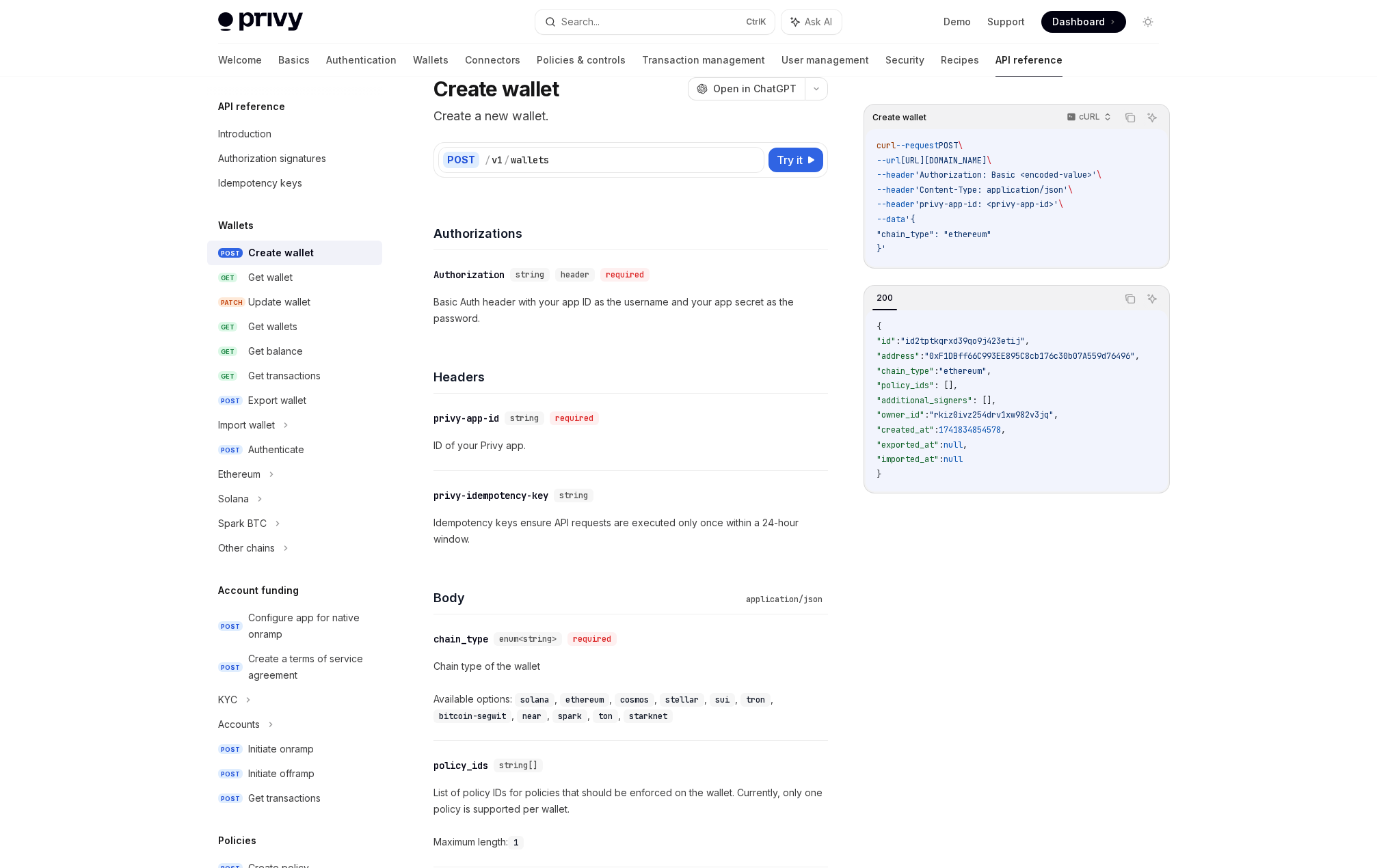
scroll to position [0, 0]
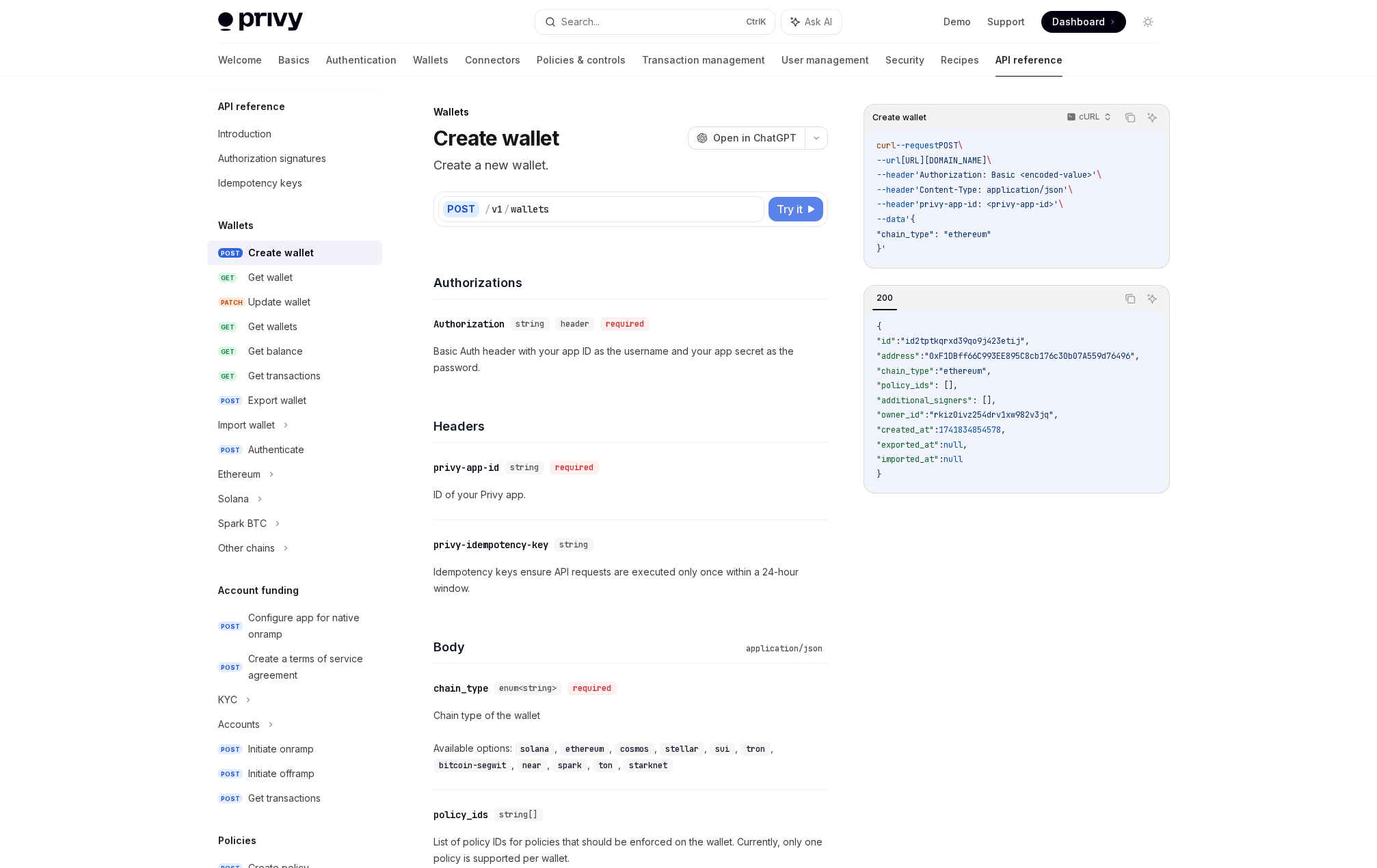
click at [793, 207] on span "Try it" at bounding box center [790, 209] width 26 height 16
type textarea "*"
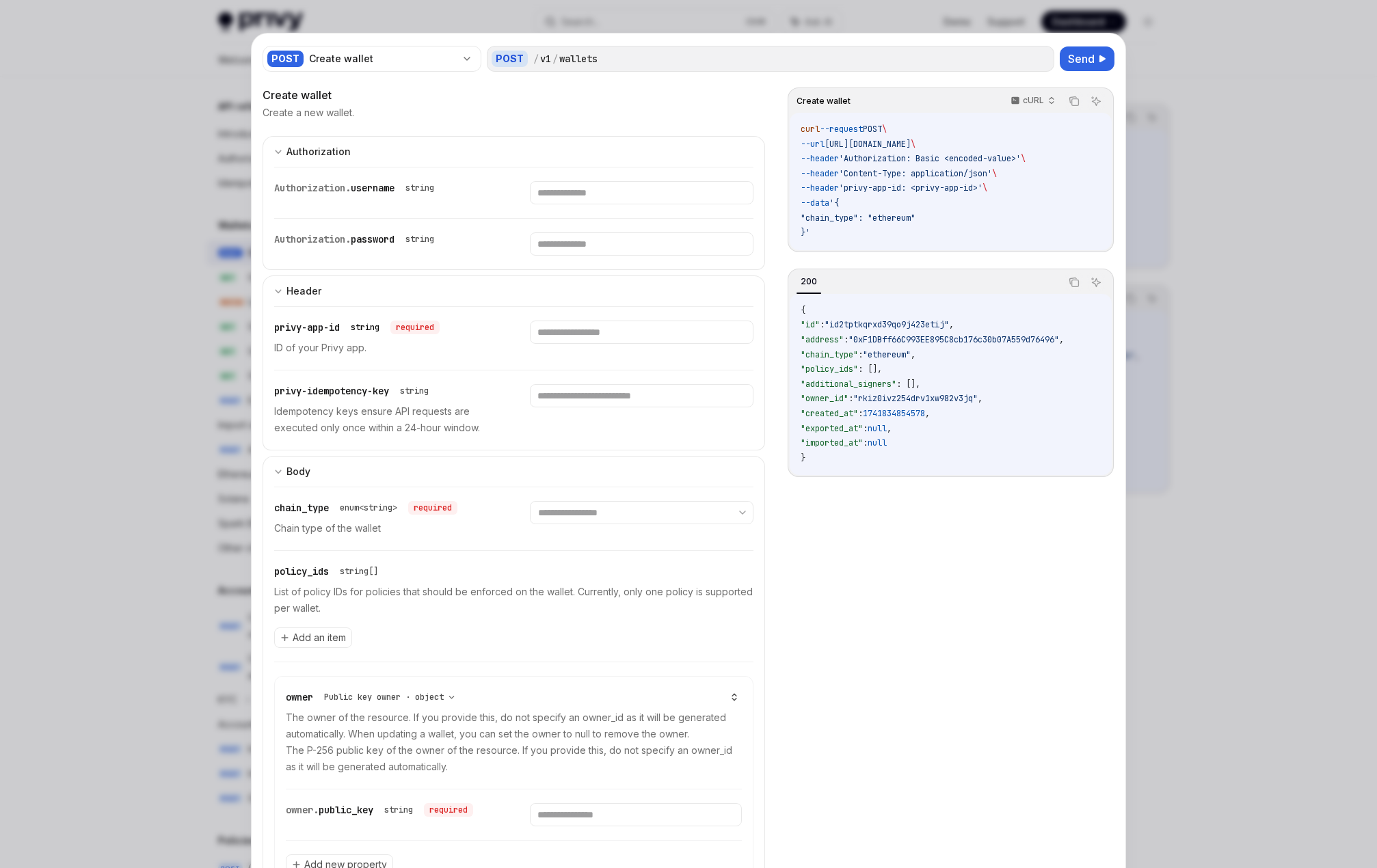
click at [345, 330] on div "string" at bounding box center [365, 327] width 40 height 13
click at [574, 332] on input "text" at bounding box center [641, 332] width 223 height 23
type input "*"
click at [729, 515] on select "**********" at bounding box center [641, 512] width 223 height 23
click at [922, 614] on div "Create wallet cURL Copy Ask AI curl --request POST \ --url [URL][DOMAIN_NAME] \…" at bounding box center [950, 479] width 326 height 784
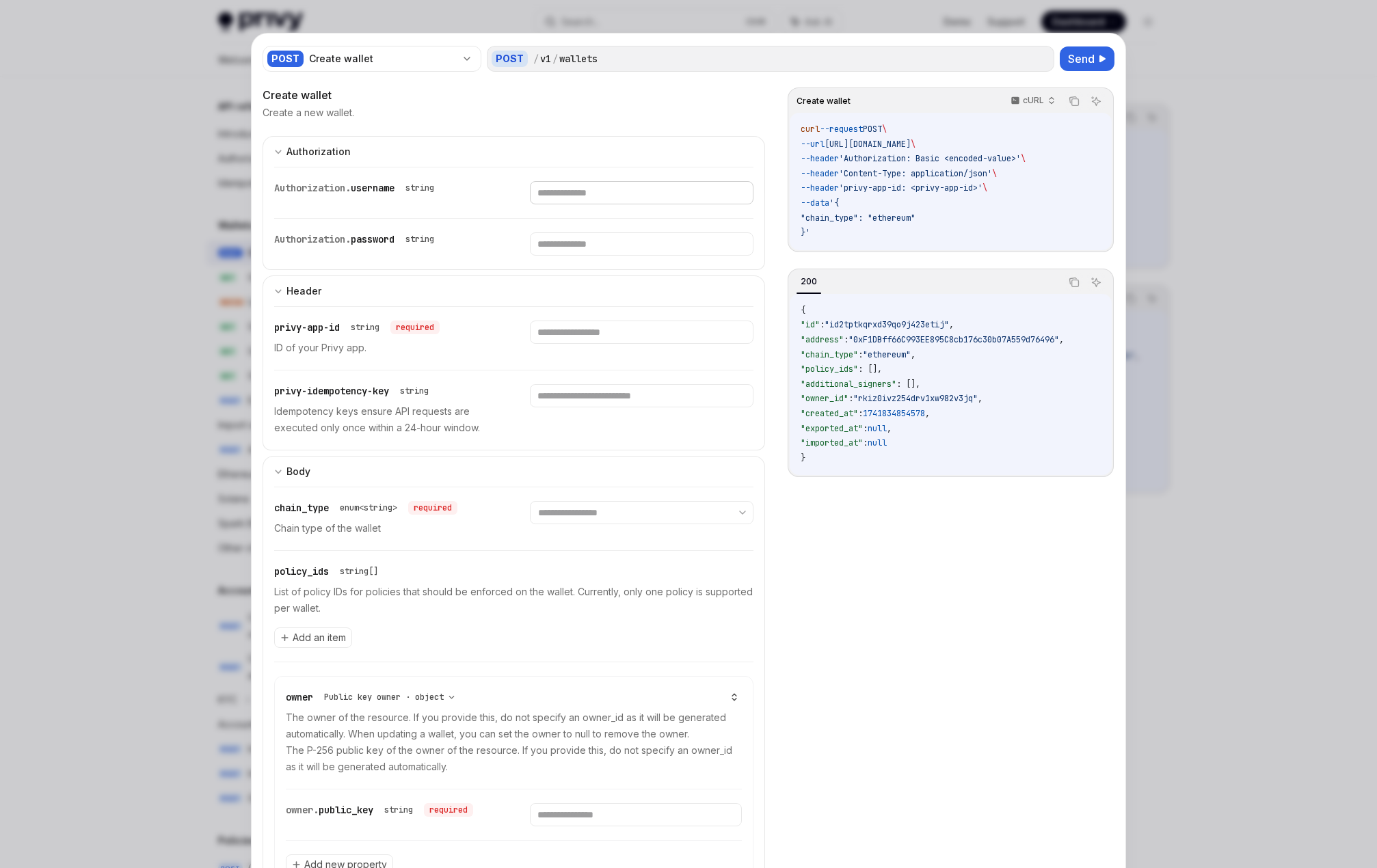
click at [624, 186] on input "text" at bounding box center [641, 192] width 223 height 23
click at [706, 91] on div "Create wallet" at bounding box center [513, 95] width 503 height 16
click at [1235, 92] on div at bounding box center [688, 434] width 1377 height 868
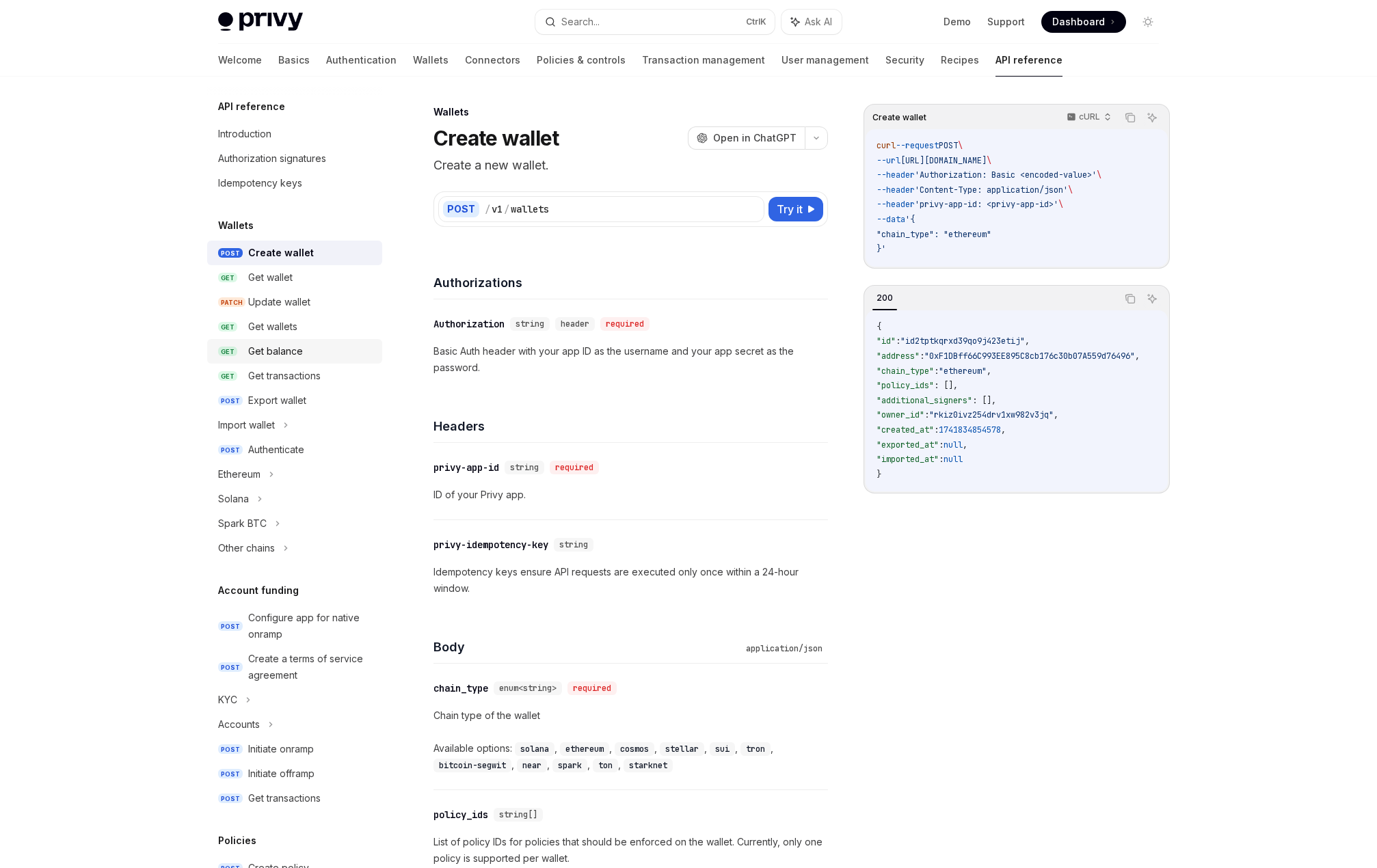
click at [310, 352] on div "Get balance" at bounding box center [311, 351] width 126 height 16
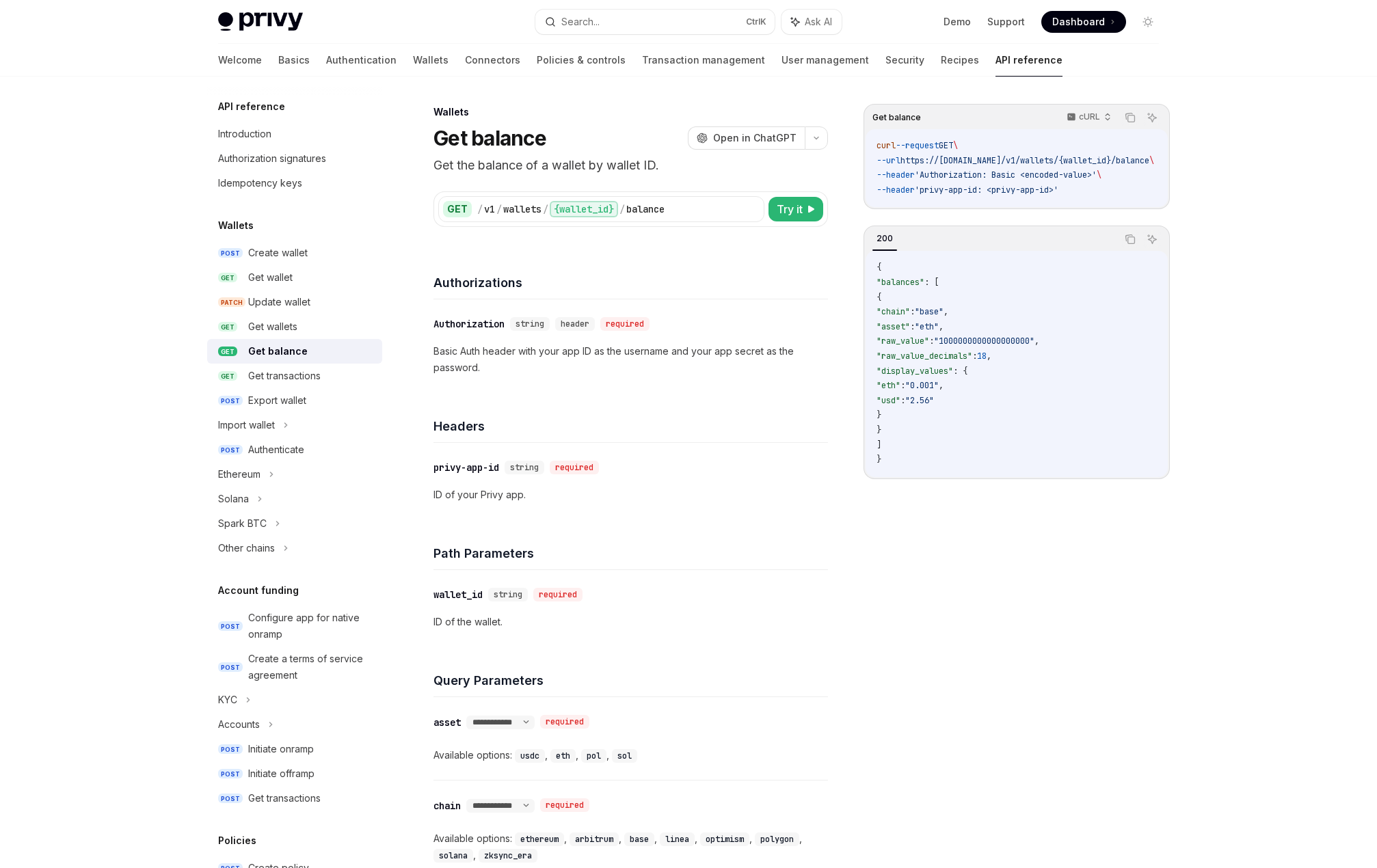
click at [294, 350] on div "Get balance" at bounding box center [277, 351] width 59 height 16
click at [806, 210] on button "Try it" at bounding box center [796, 209] width 55 height 25
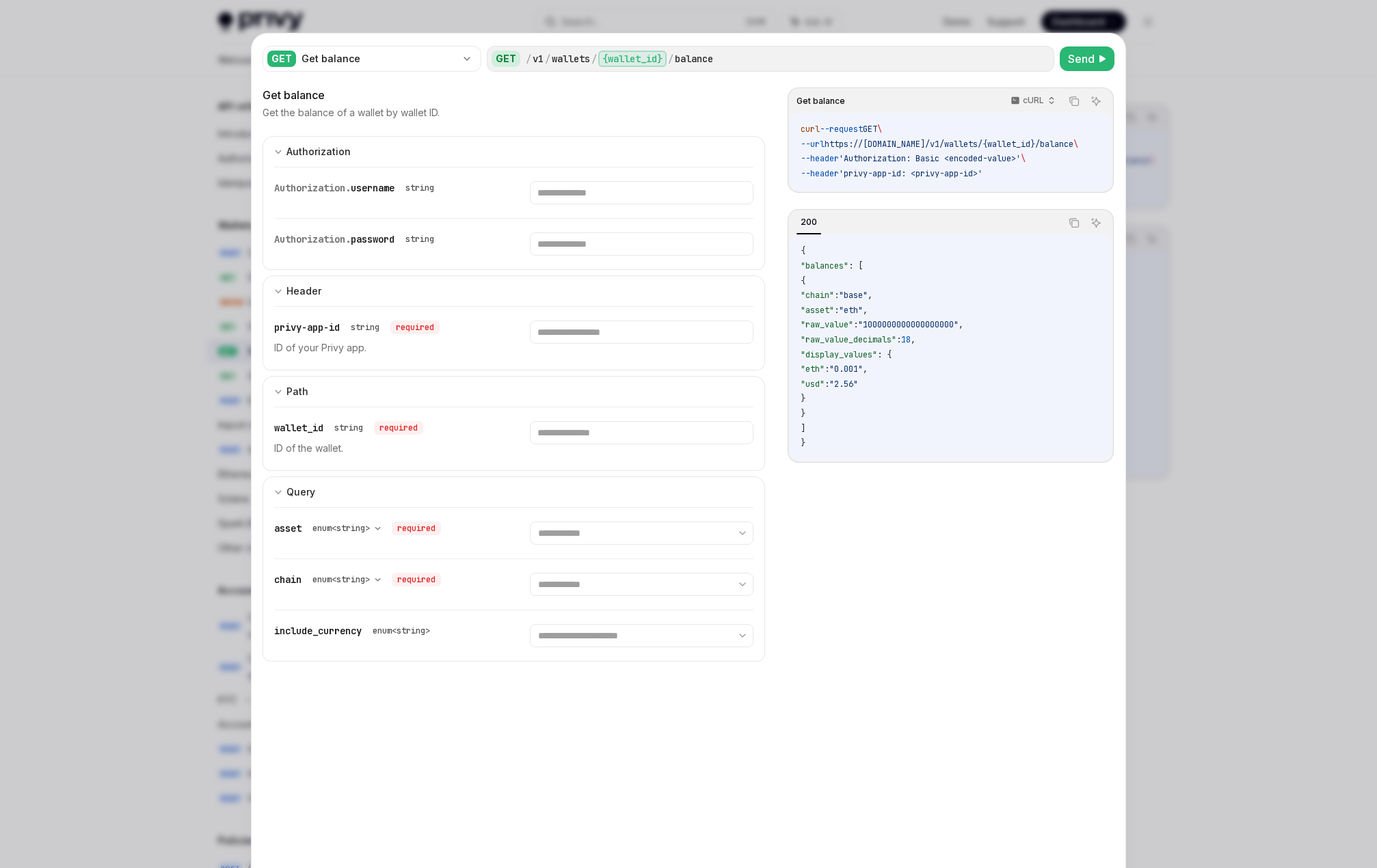
click at [379, 179] on div "Authorization. username string" at bounding box center [514, 193] width 479 height 51
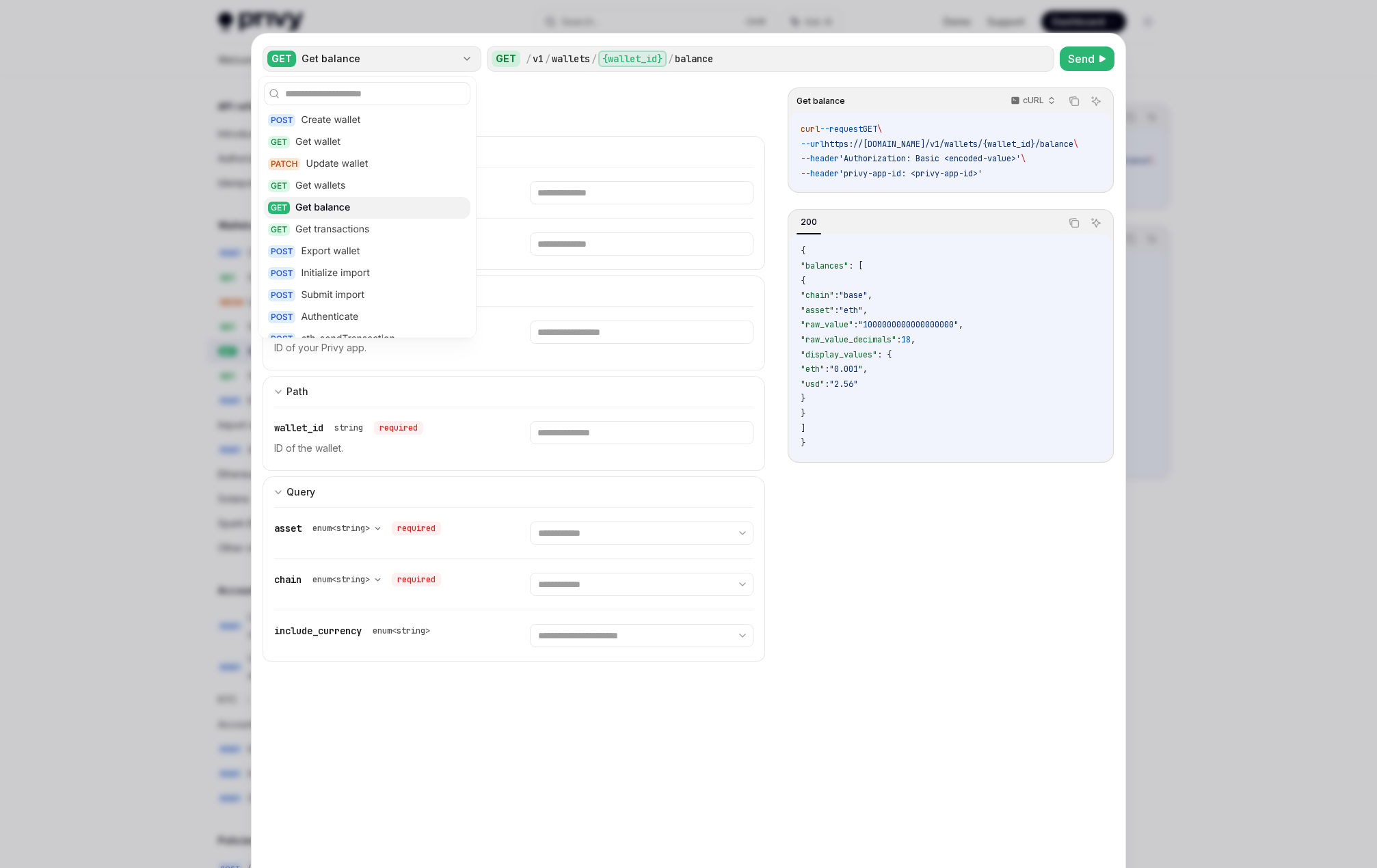
click at [453, 67] on div "GET Get balance" at bounding box center [372, 58] width 219 height 26
click at [377, 145] on div "GET Get wallet" at bounding box center [367, 142] width 207 height 22
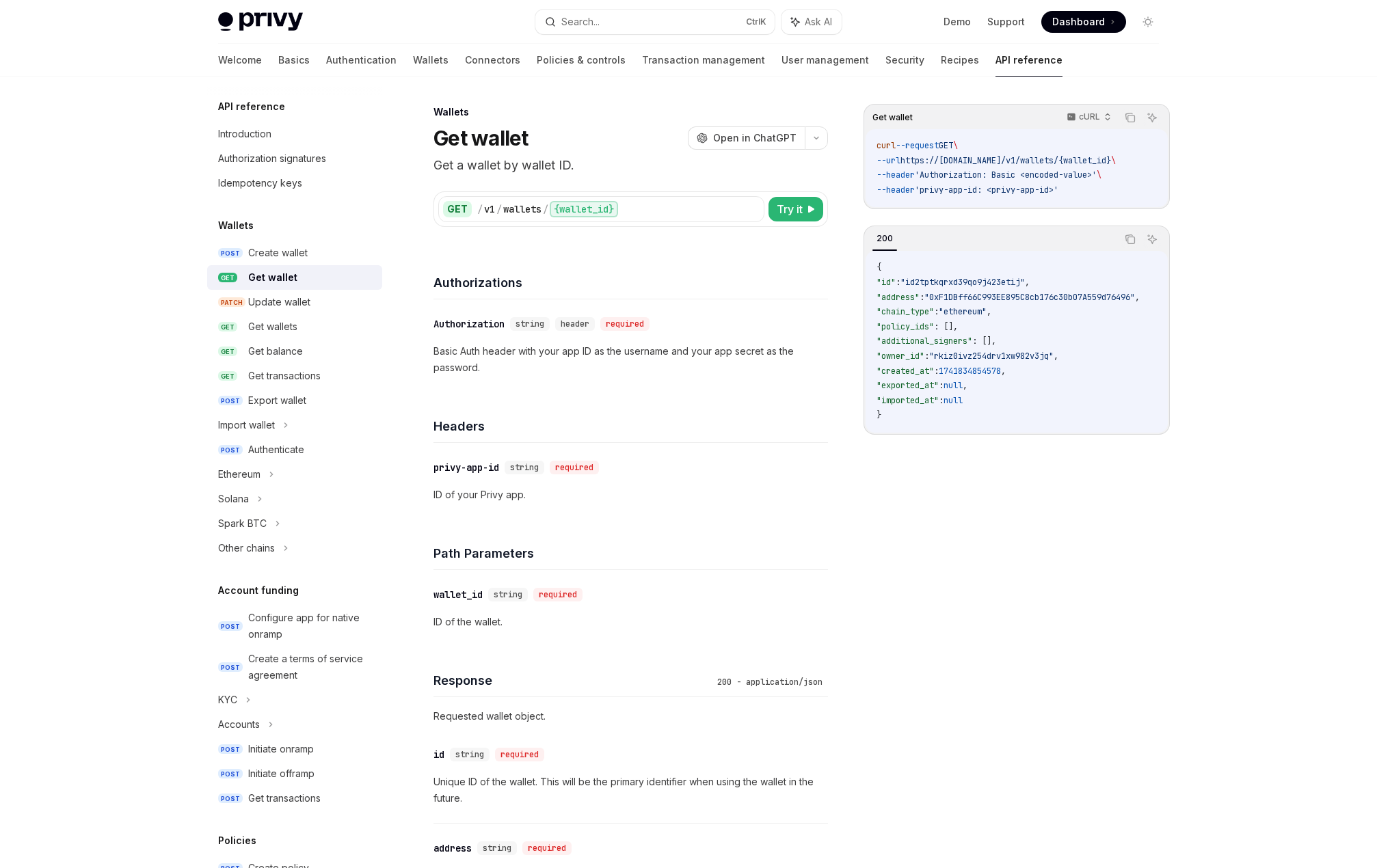
type textarea "*"
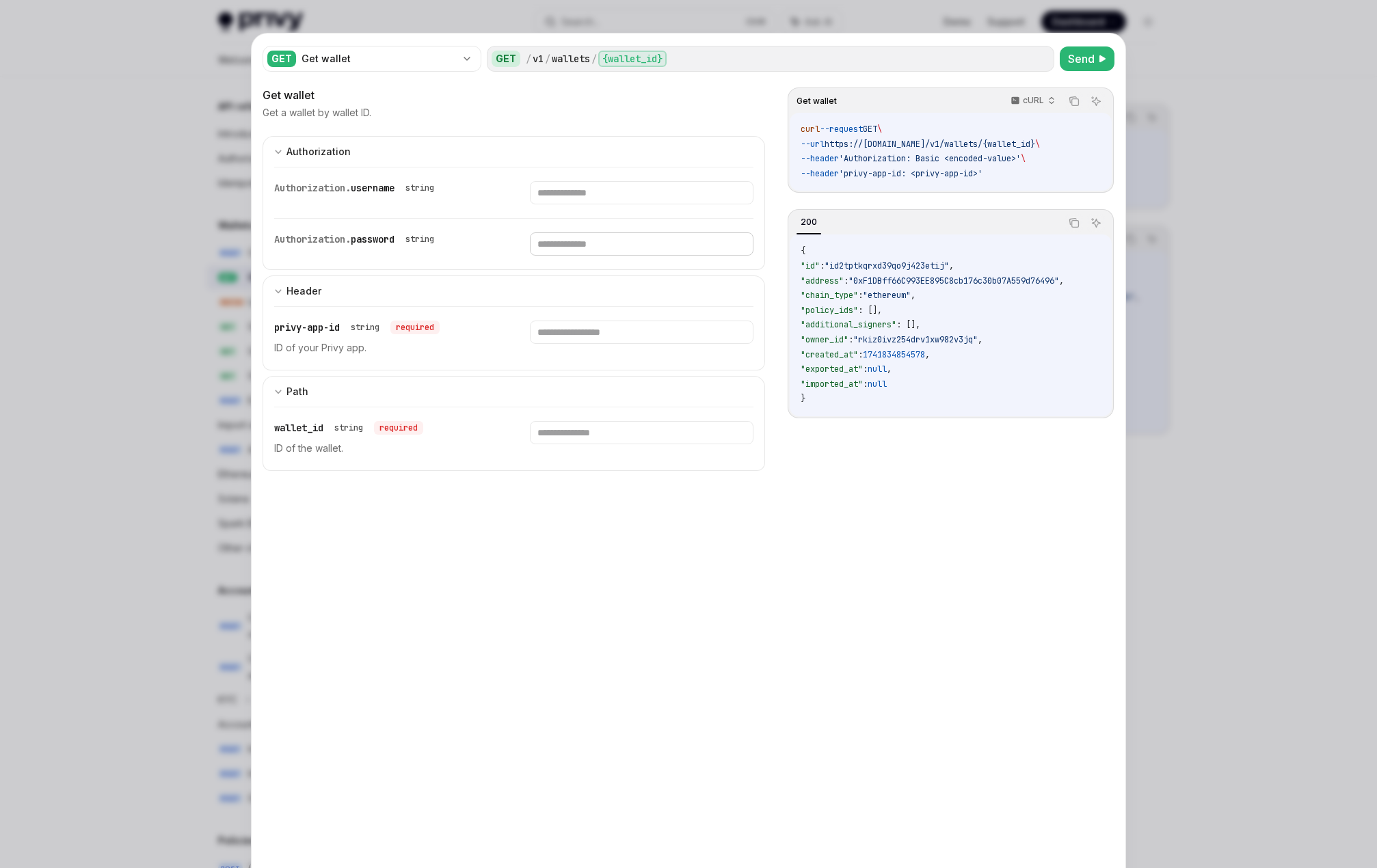
click at [595, 248] on input "text" at bounding box center [641, 243] width 223 height 23
click at [623, 195] on input "text" at bounding box center [641, 192] width 223 height 23
click at [597, 191] on input "text" at bounding box center [641, 192] width 223 height 23
type input "********"
click at [572, 243] on input "text" at bounding box center [623, 243] width 211 height 23
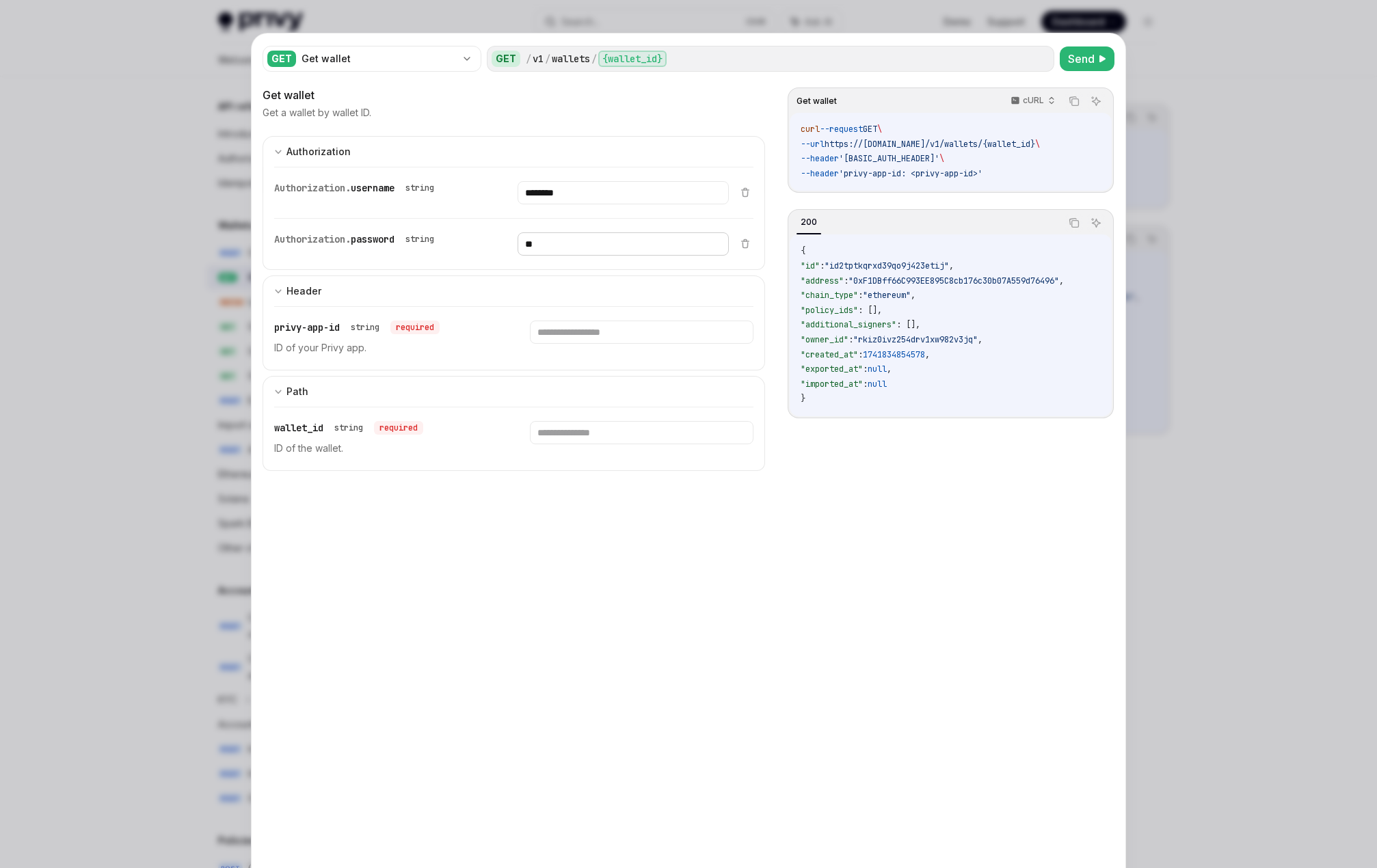
type input "*"
type input "**********"
click at [1144, 729] on div at bounding box center [688, 434] width 1377 height 868
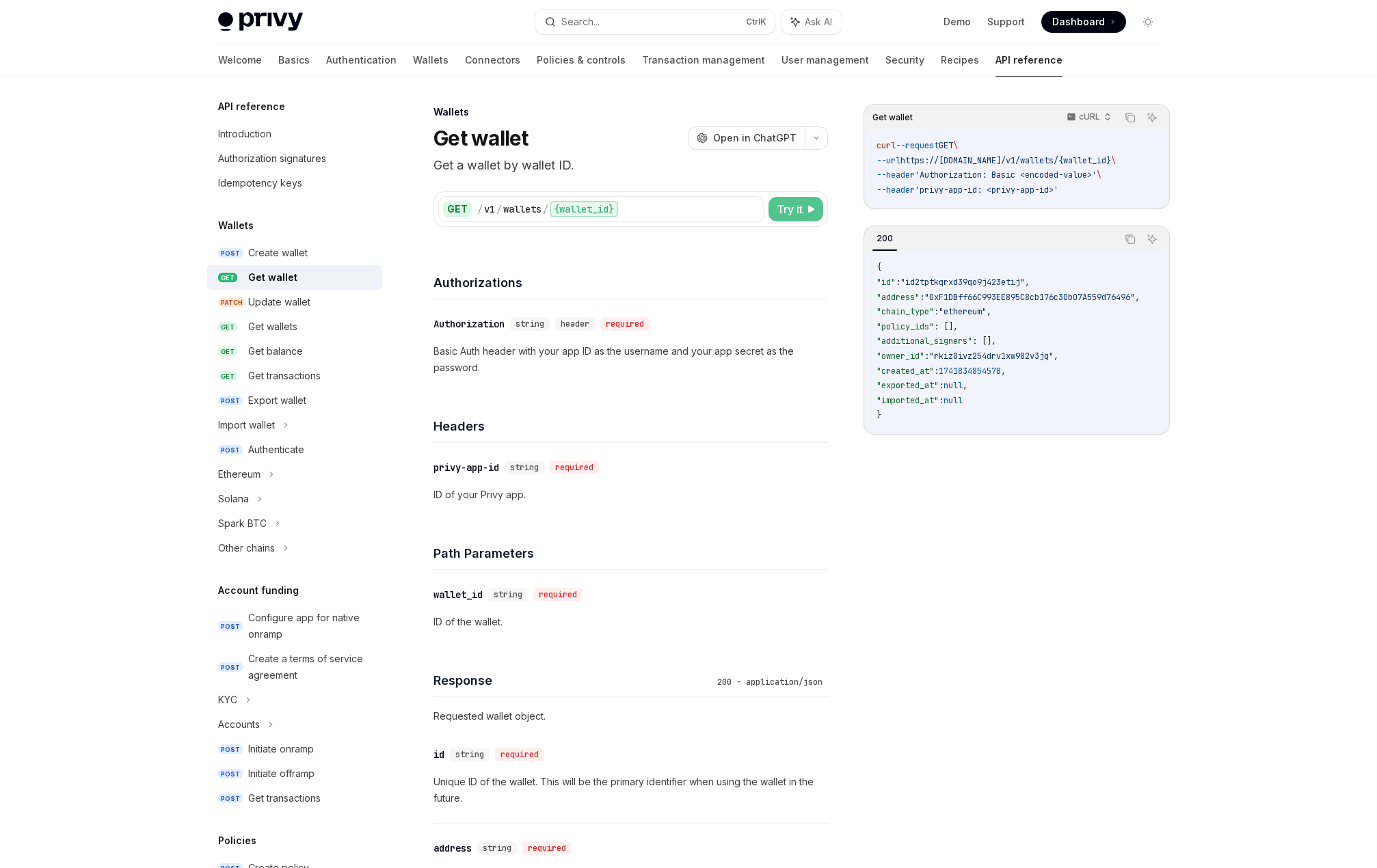
click at [785, 205] on span "Try it" at bounding box center [790, 209] width 26 height 16
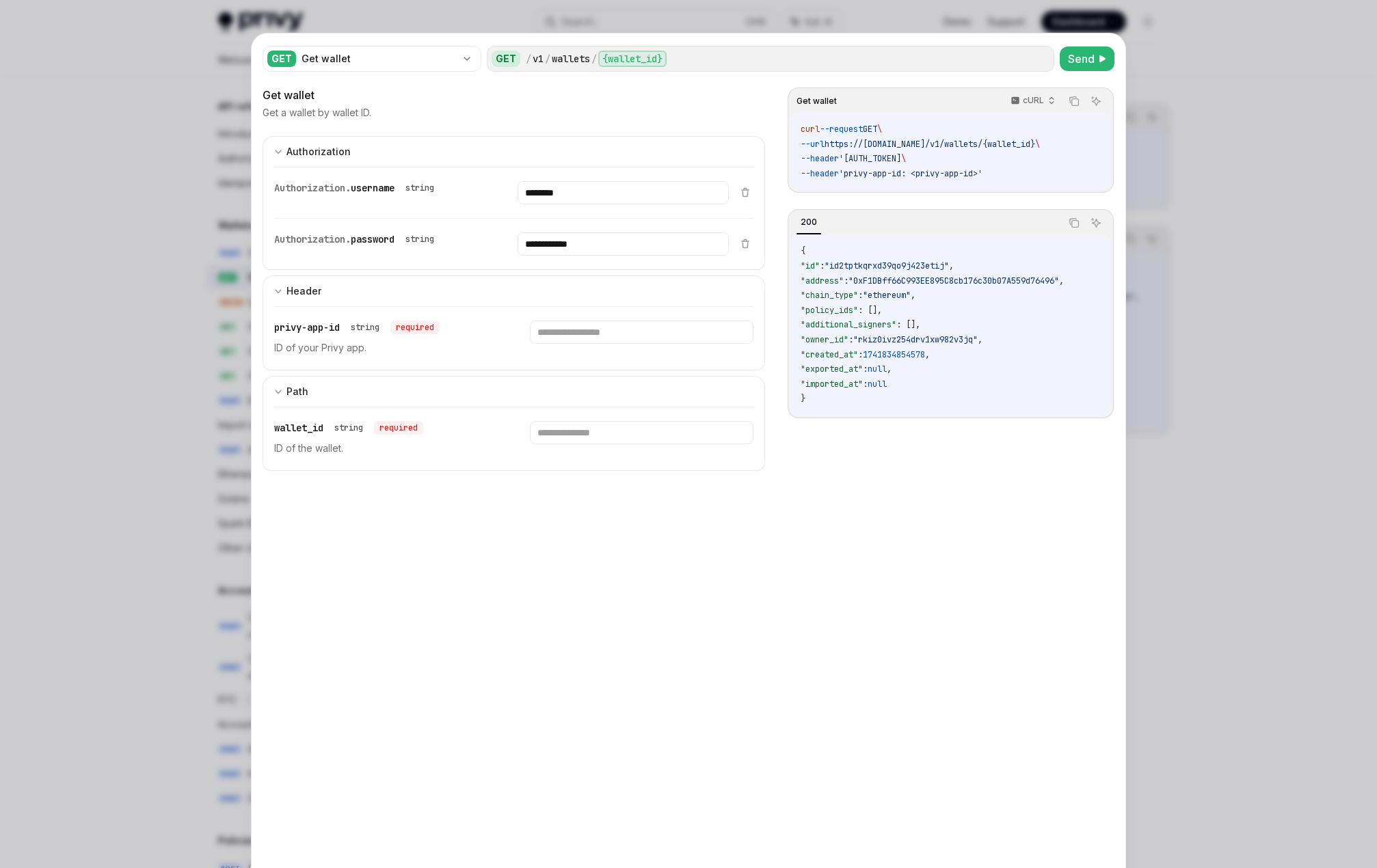
click at [1254, 574] on div at bounding box center [688, 434] width 1377 height 868
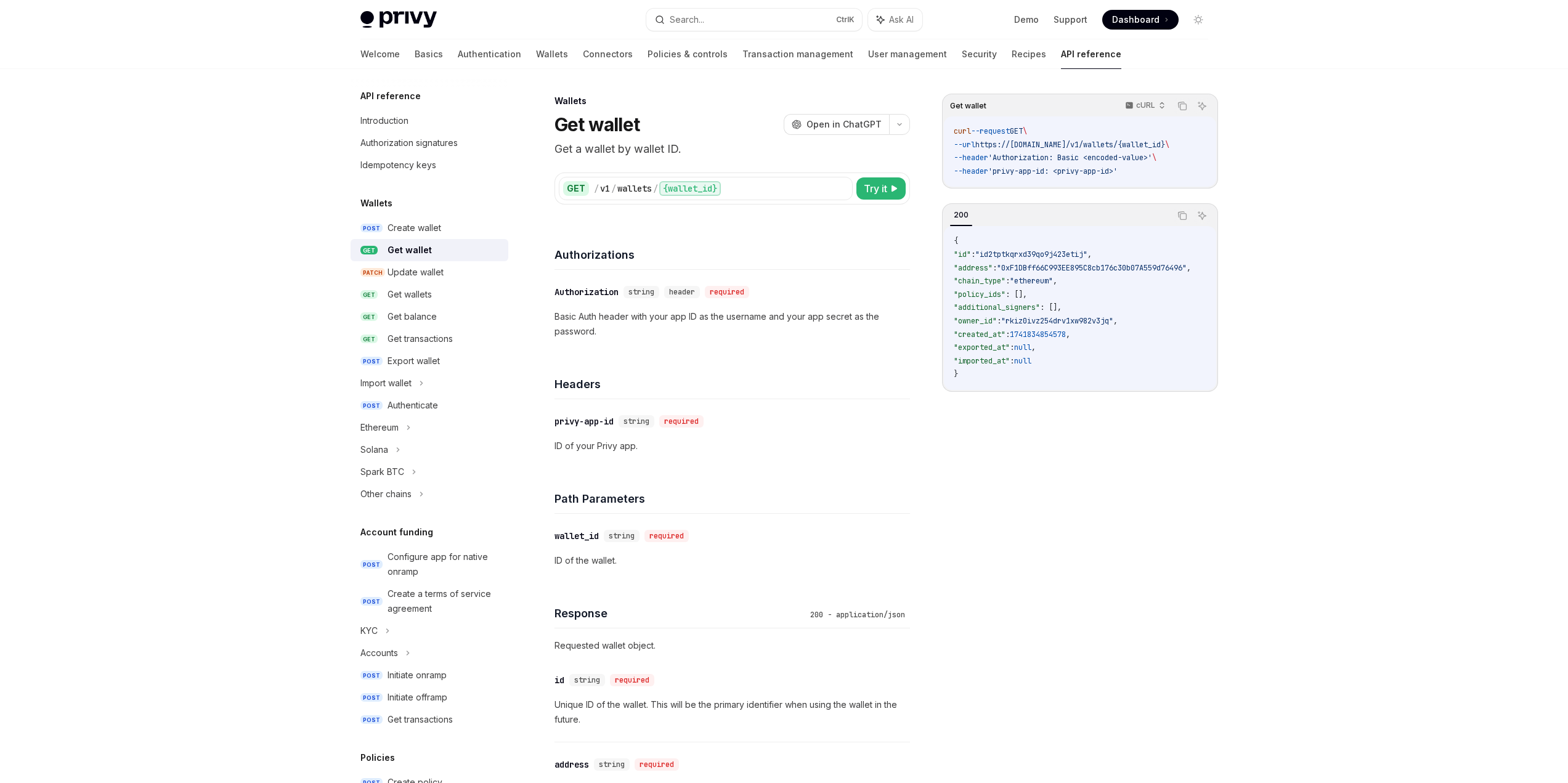
click at [406, 98] on h5 "API reference" at bounding box center [390, 96] width 60 height 15
click at [389, 117] on div "Introduction" at bounding box center [384, 121] width 48 height 15
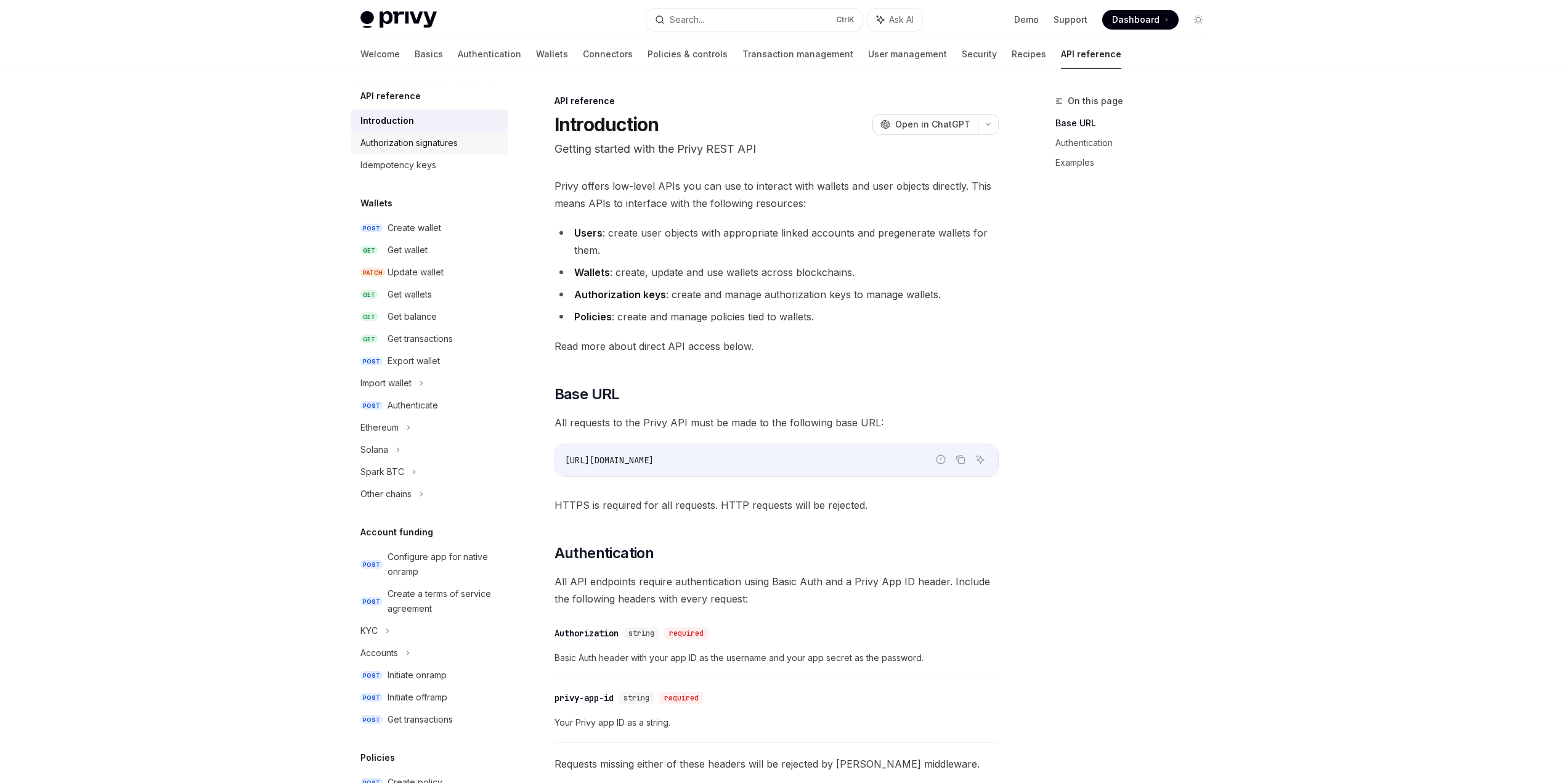
click at [390, 144] on div "Authorization signatures" at bounding box center [409, 143] width 97 height 15
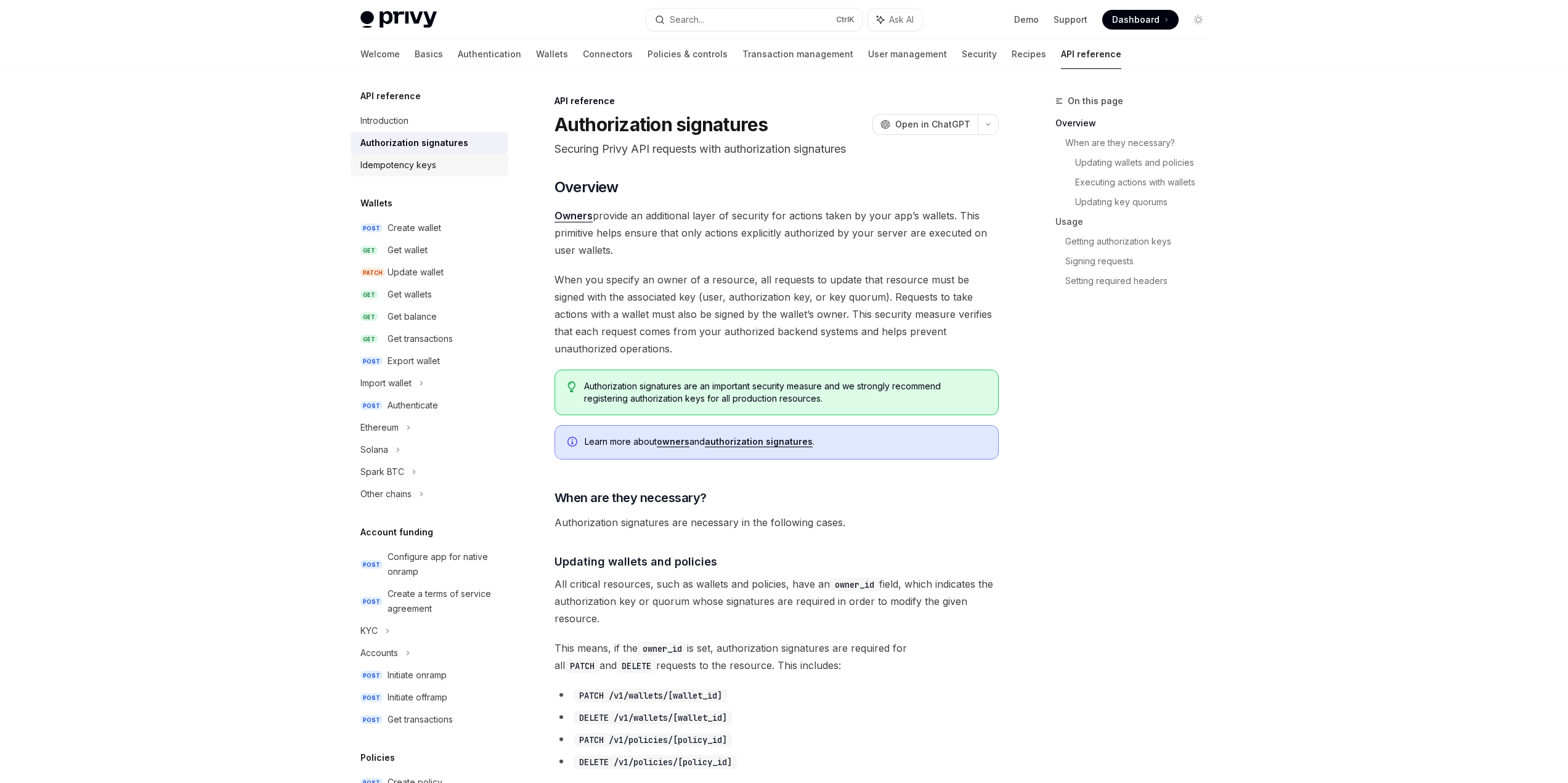
click at [403, 161] on div "Idempotency keys" at bounding box center [398, 165] width 76 height 15
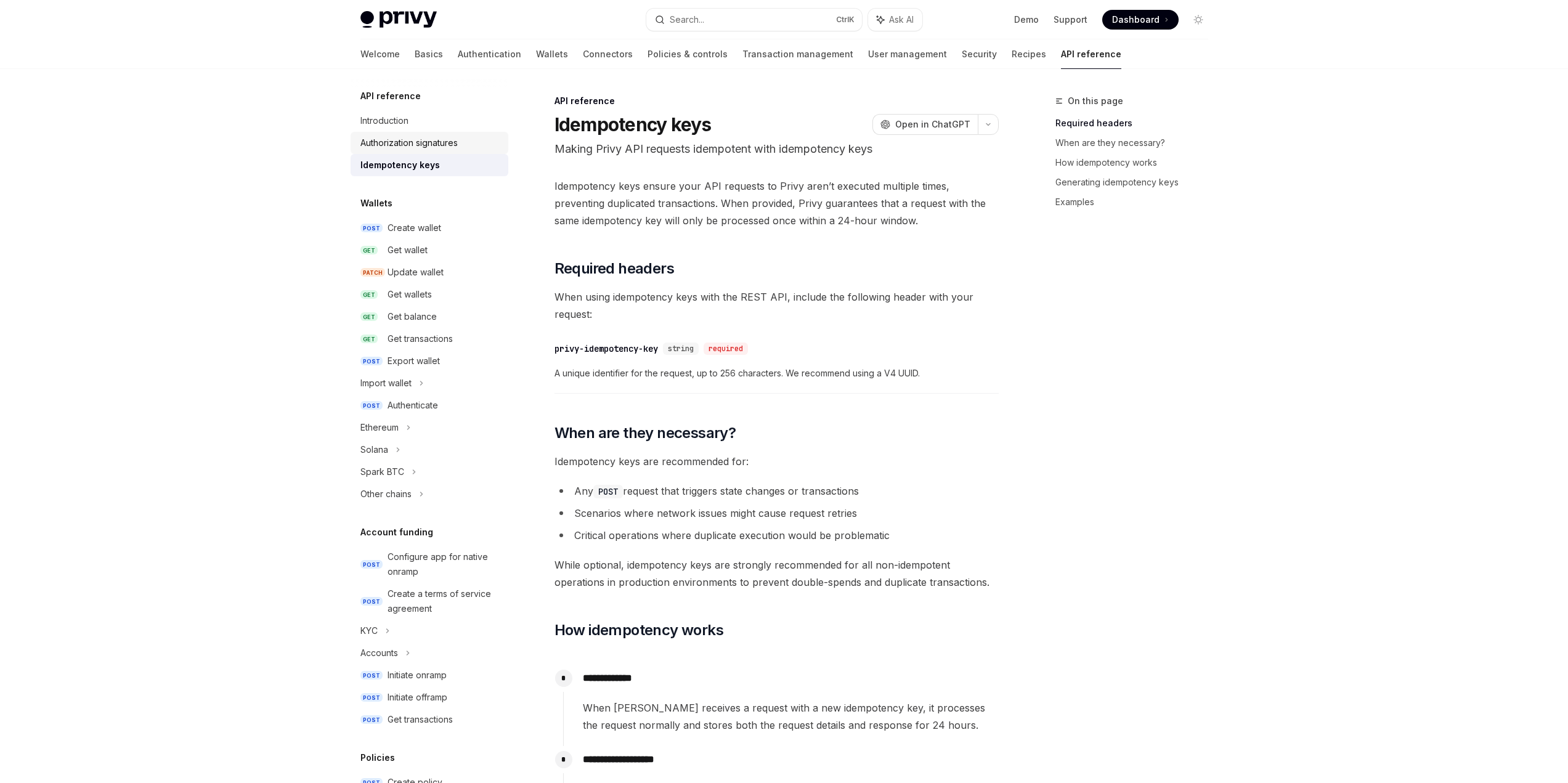
click at [410, 151] on link "Authorization signatures" at bounding box center [429, 142] width 158 height 22
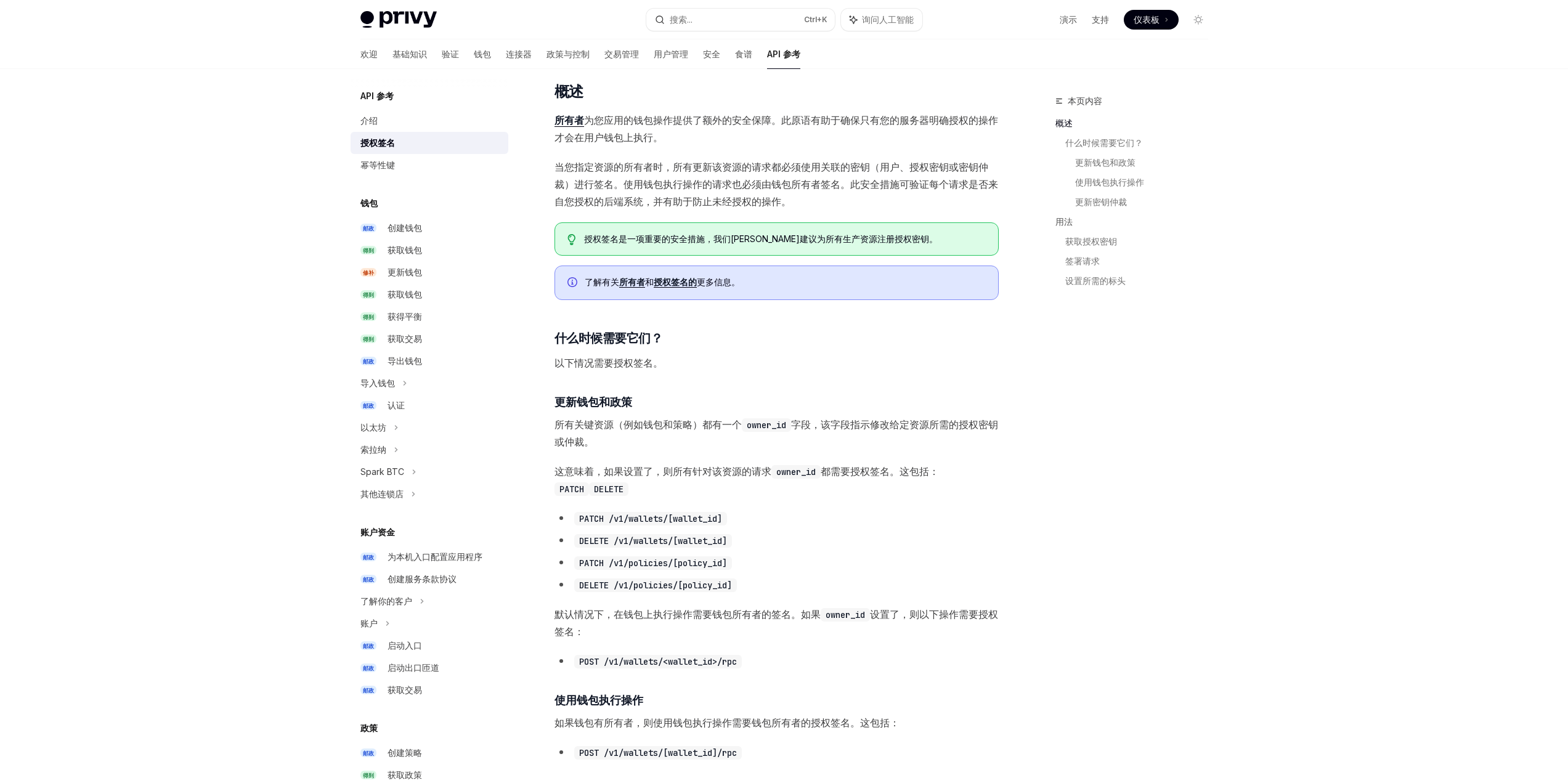
scroll to position [185, 0]
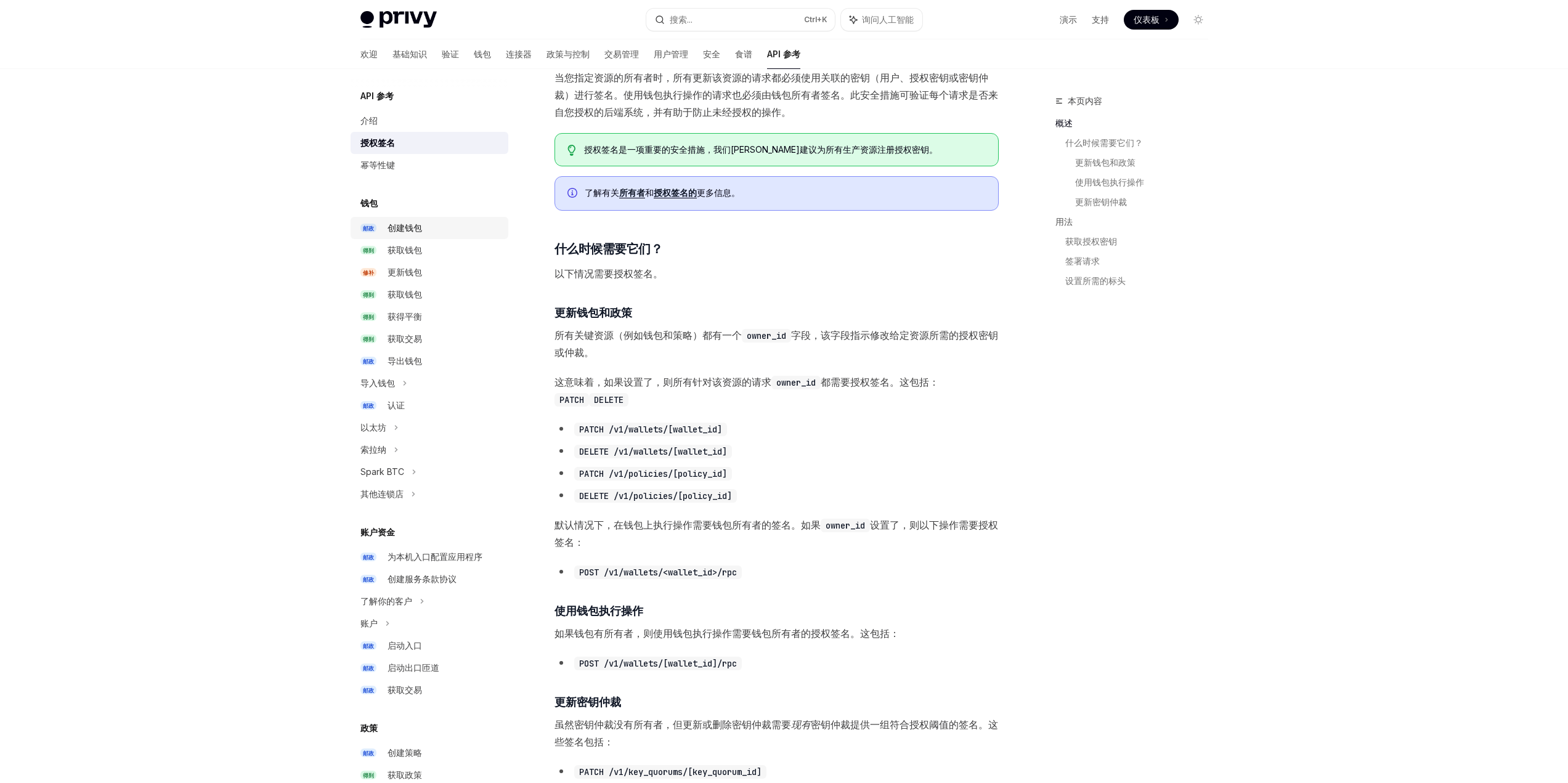
click at [378, 226] on span "邮政" at bounding box center [370, 228] width 20 height 9
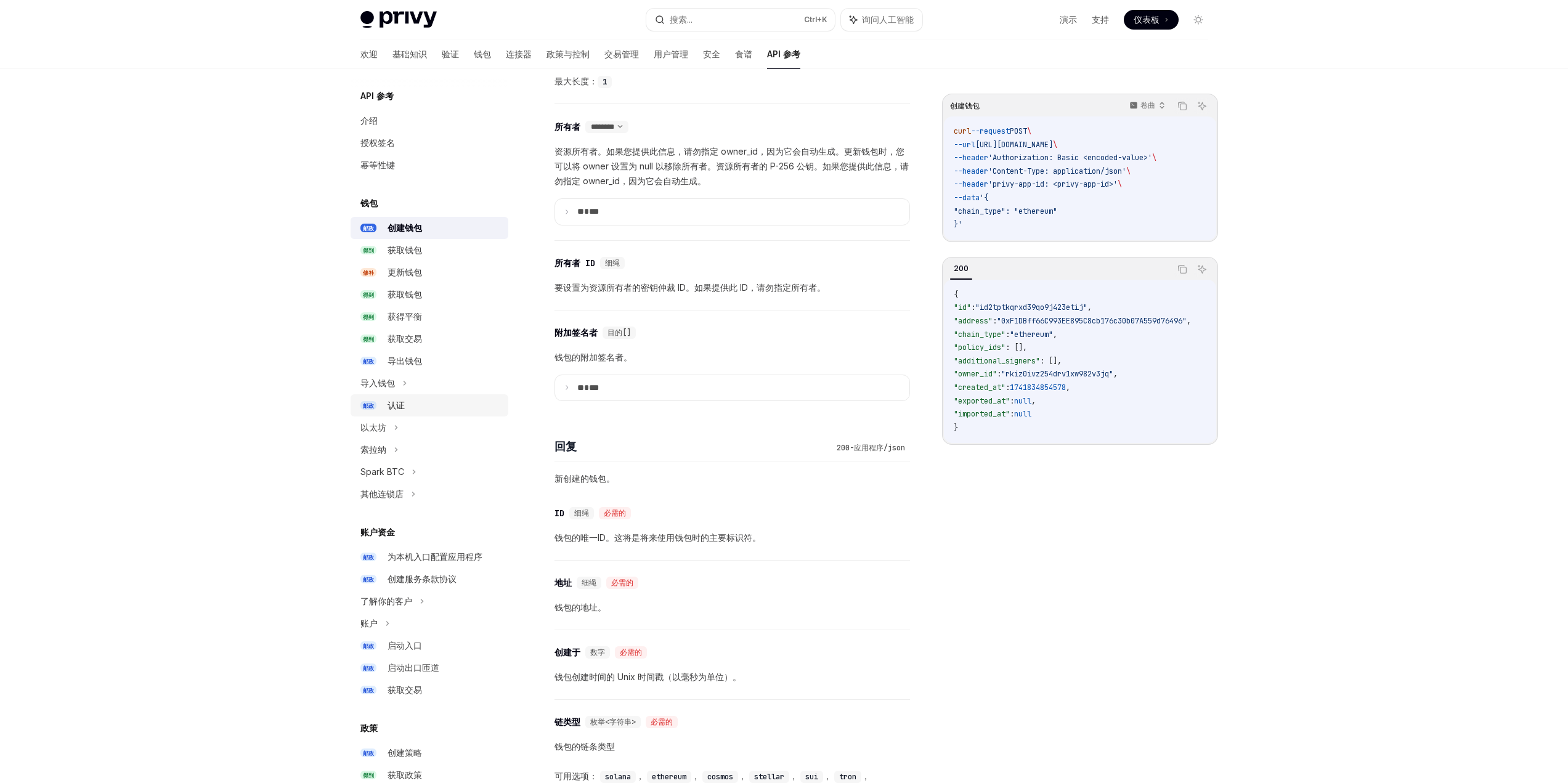
click at [427, 404] on div "认证" at bounding box center [444, 405] width 113 height 15
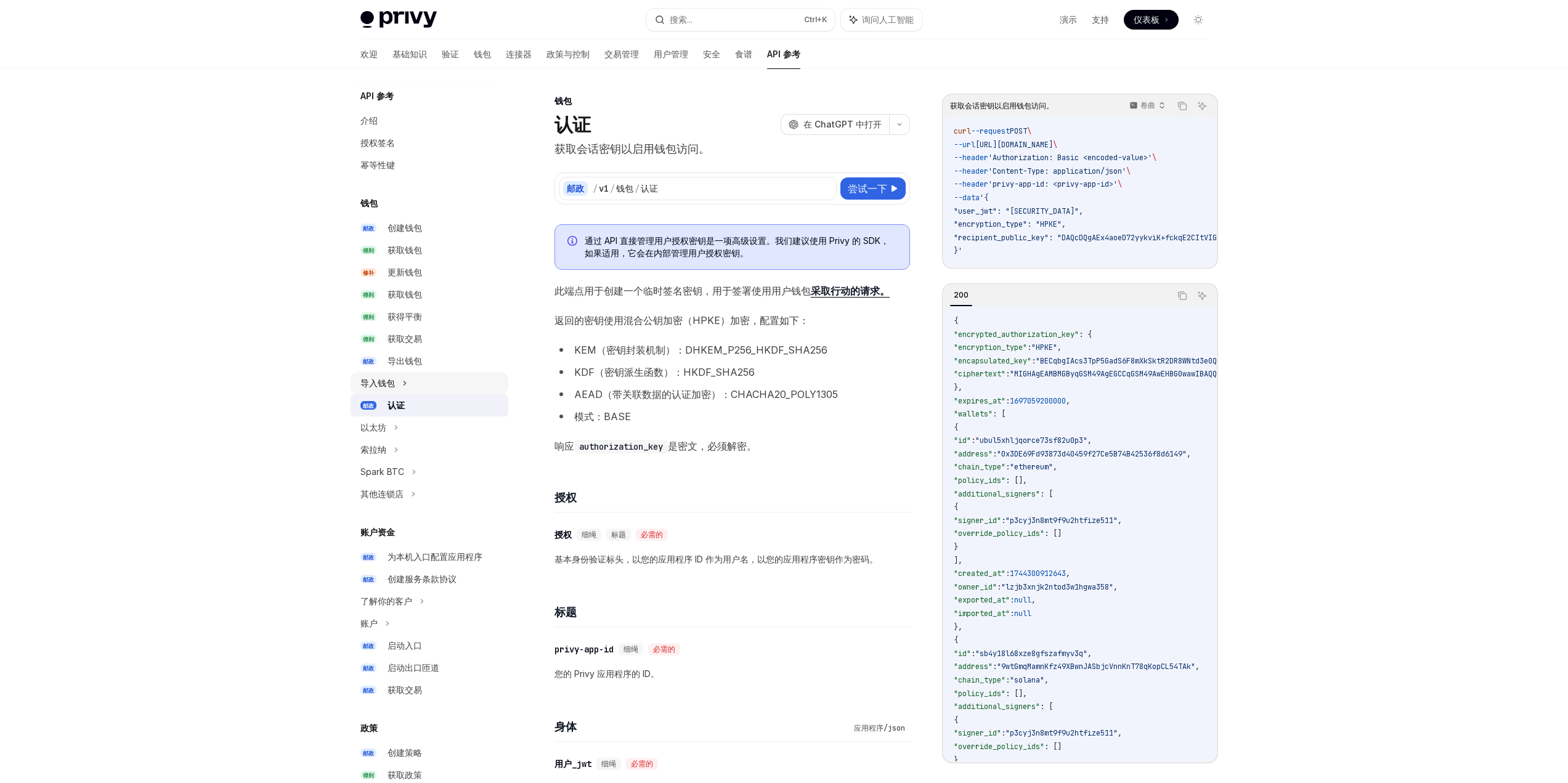
click at [421, 385] on div "导入钱包" at bounding box center [429, 383] width 158 height 22
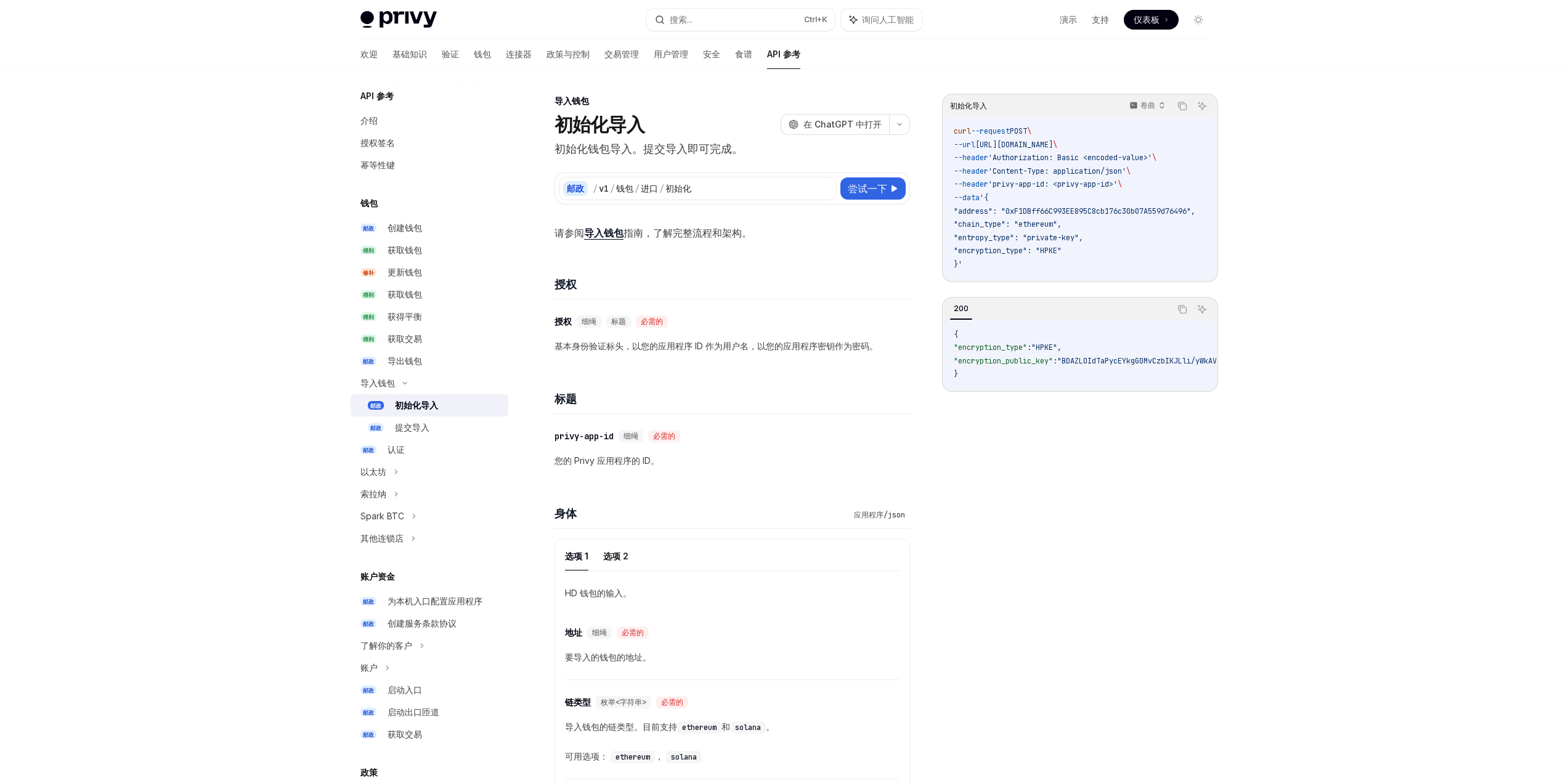
drag, startPoint x: 1365, startPoint y: 293, endPoint x: 1233, endPoint y: 228, distance: 147.1
click at [1237, 293] on div "Privy Docs 主页 搜索... Ctrl +K 询问人工智能 演示 支持 仪表板 仪表板 搜索... 导航 导入钱包 初始化导入 欢迎 基础知识 验证…" at bounding box center [784, 751] width 1568 height 1503
click at [1237, 261] on div "Privy Docs 主页 搜索... Ctrl +K 询问人工智能 演示 支持 仪表板 仪表板 搜索... 导航 导入钱包 初始化导入 欢迎 基础知识 验证…" at bounding box center [784, 751] width 1568 height 1503
click at [413, 252] on font "获取钱包" at bounding box center [404, 250] width 34 height 11
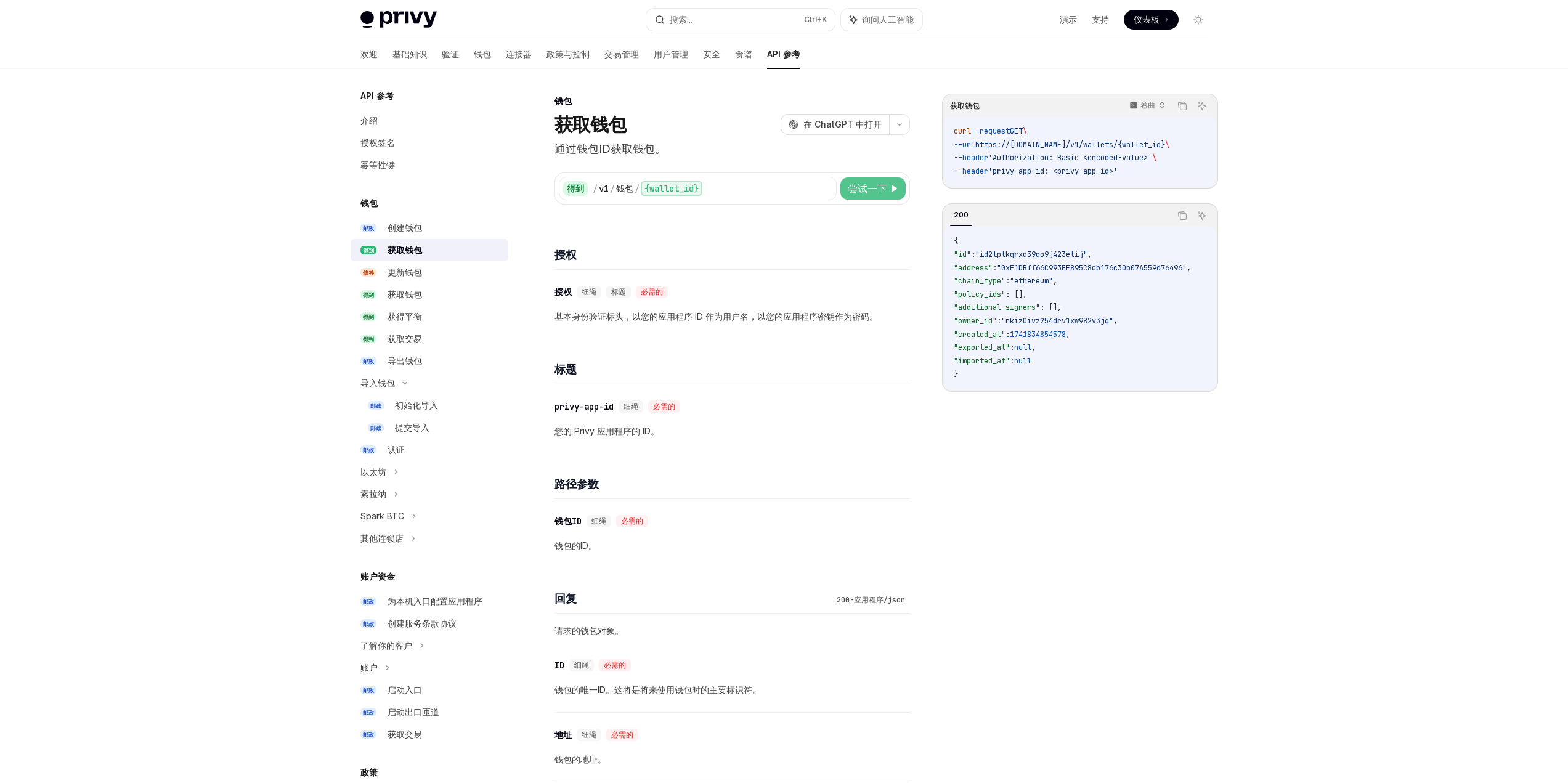
click at [865, 178] on button "尝试一下" at bounding box center [873, 188] width 66 height 22
type textarea "*"
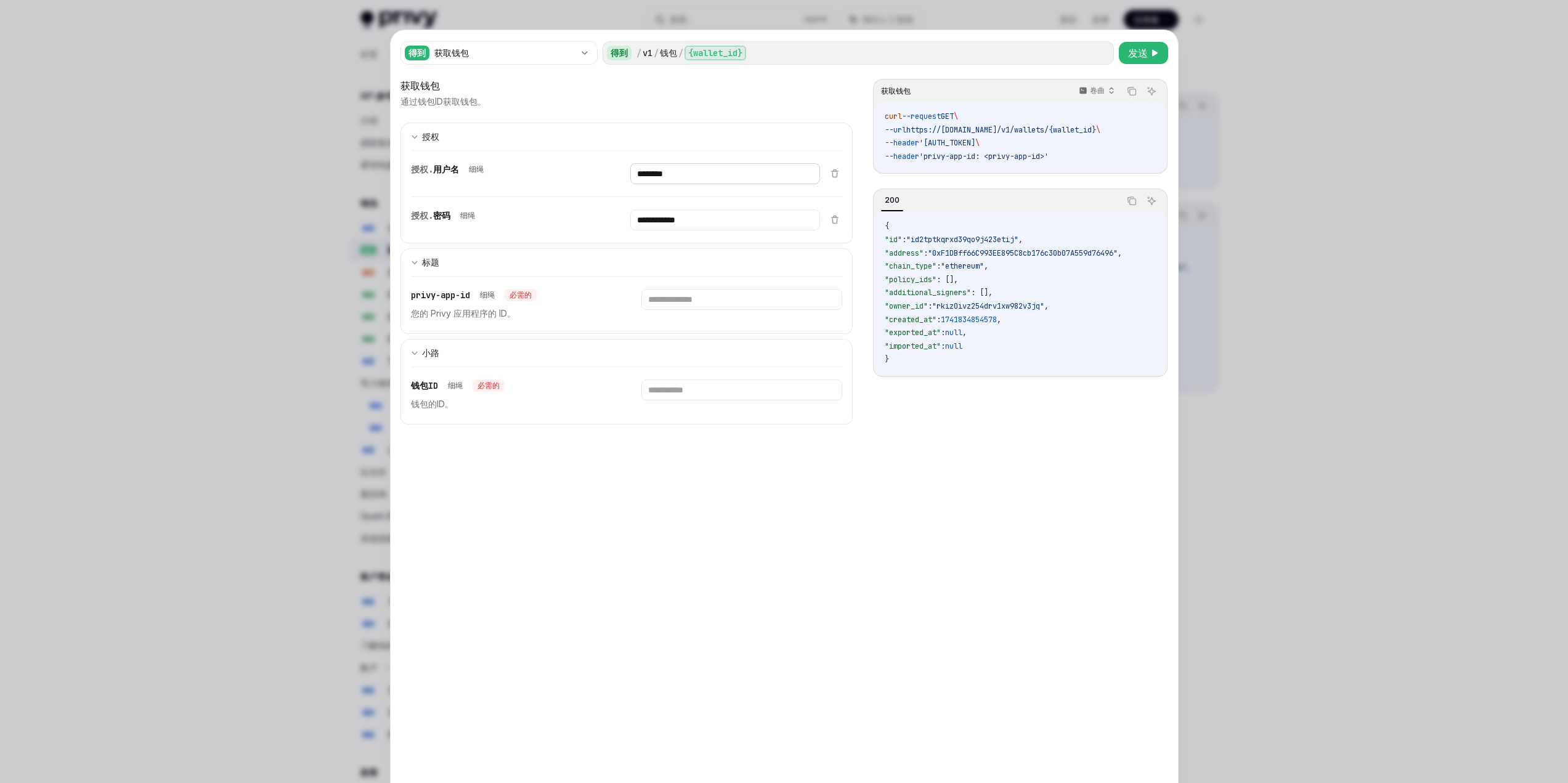
click at [687, 165] on input "********" at bounding box center [725, 173] width 190 height 21
type input "********"
click at [1237, 337] on div at bounding box center [784, 392] width 1568 height 783
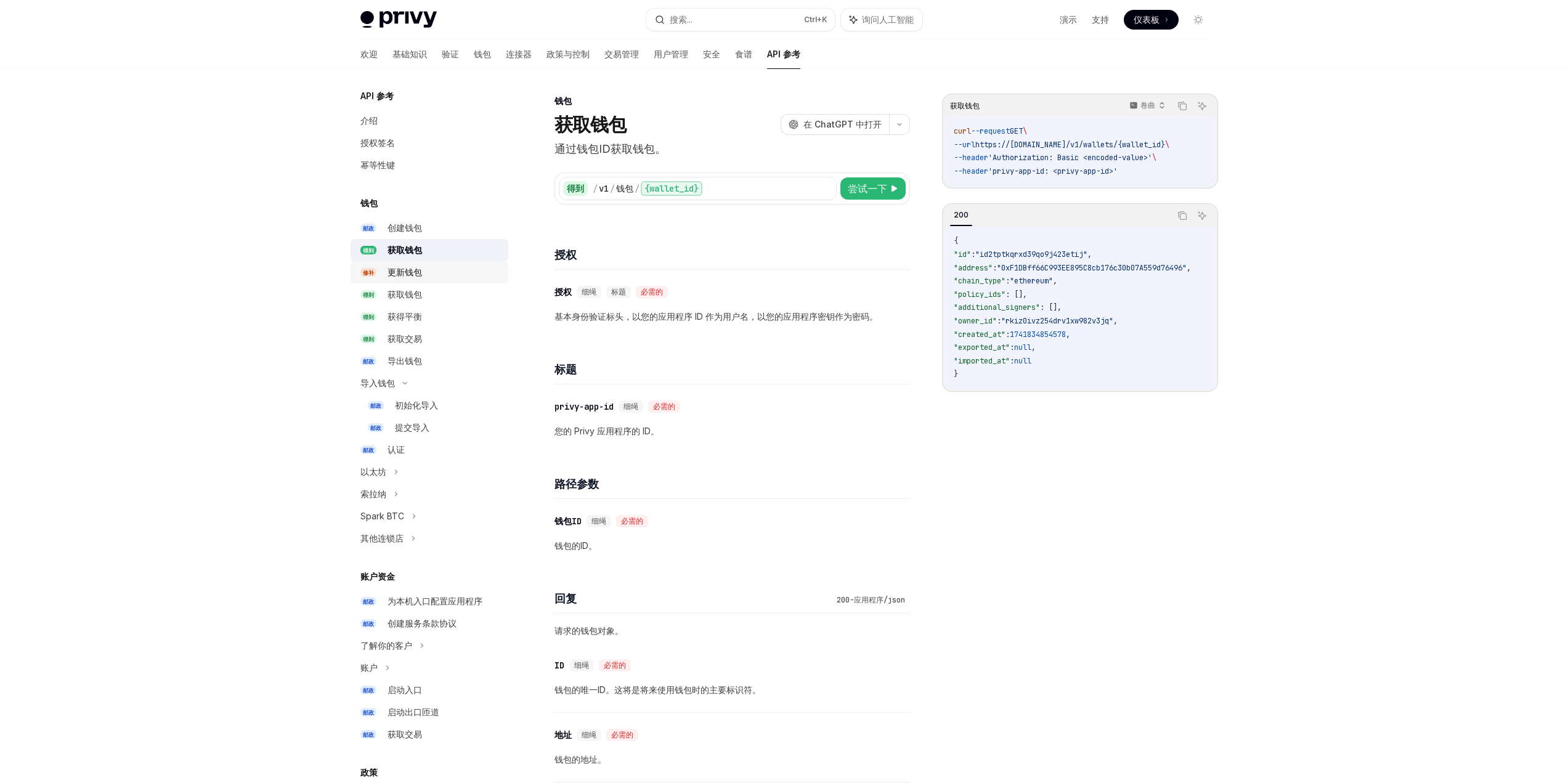
click at [403, 274] on font "更新钱包" at bounding box center [404, 272] width 34 height 11
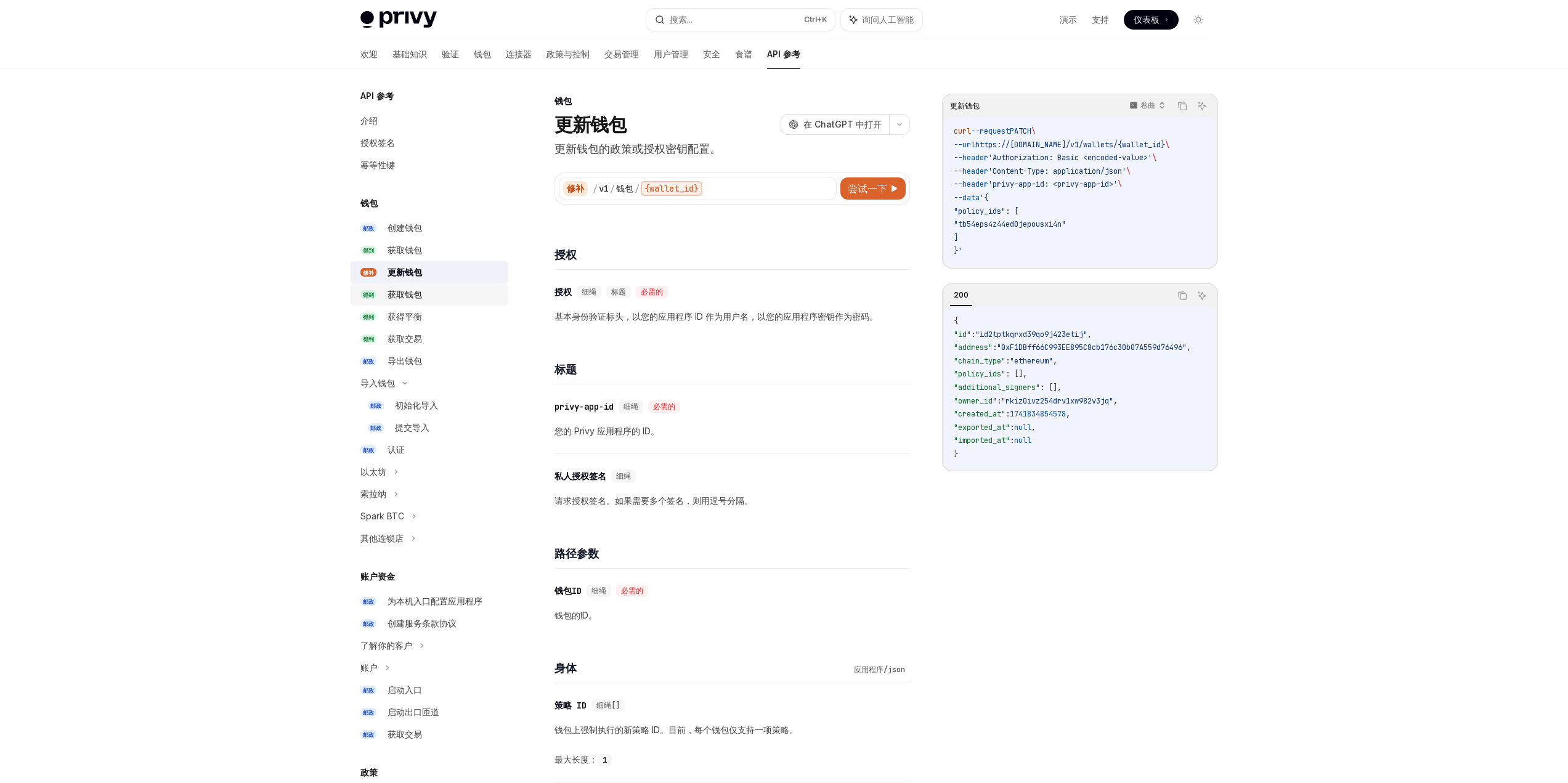
click at [413, 300] on div "获取钱包" at bounding box center [404, 294] width 34 height 15
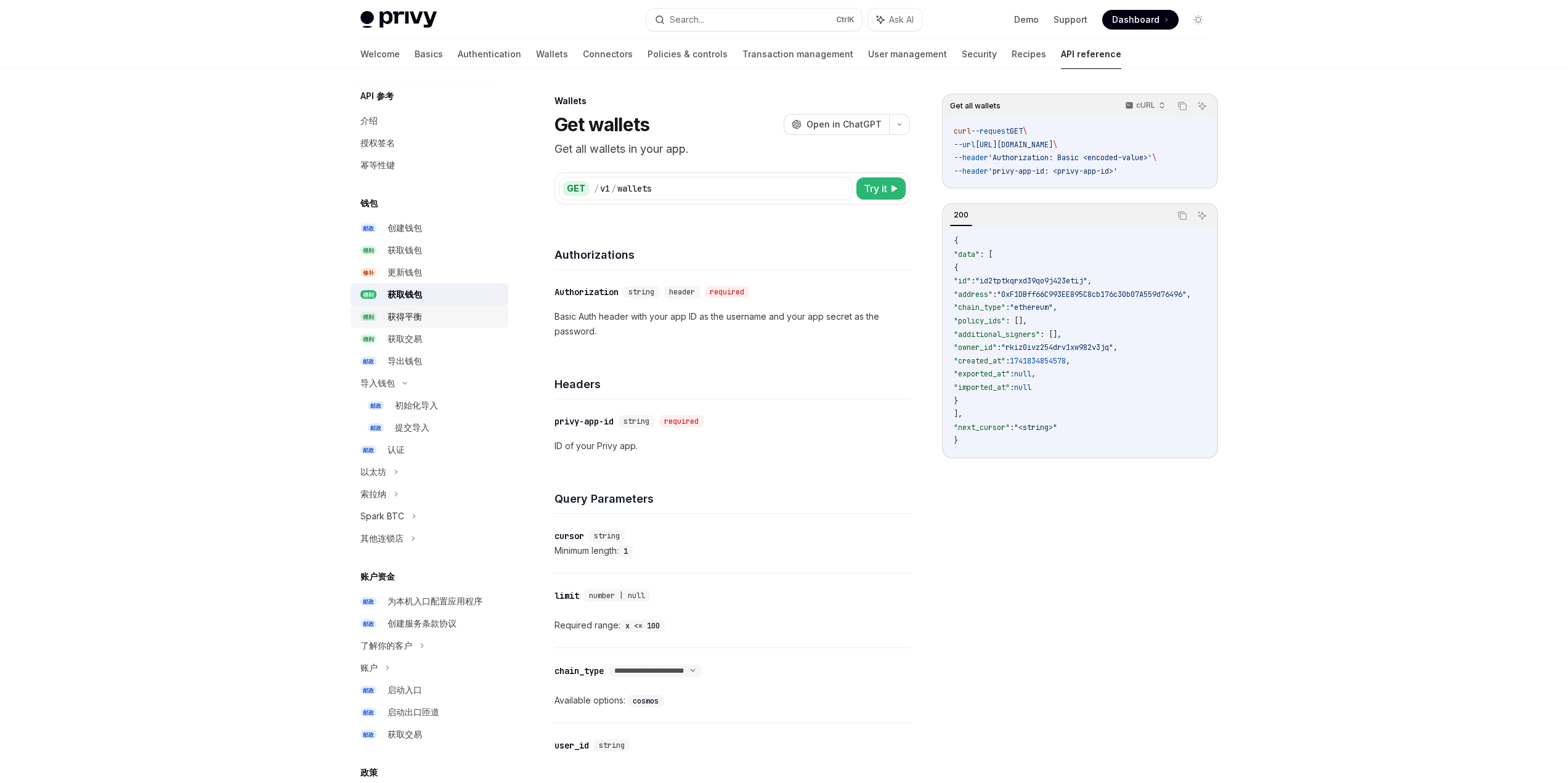
click at [412, 315] on font "获得平衡" at bounding box center [404, 317] width 34 height 11
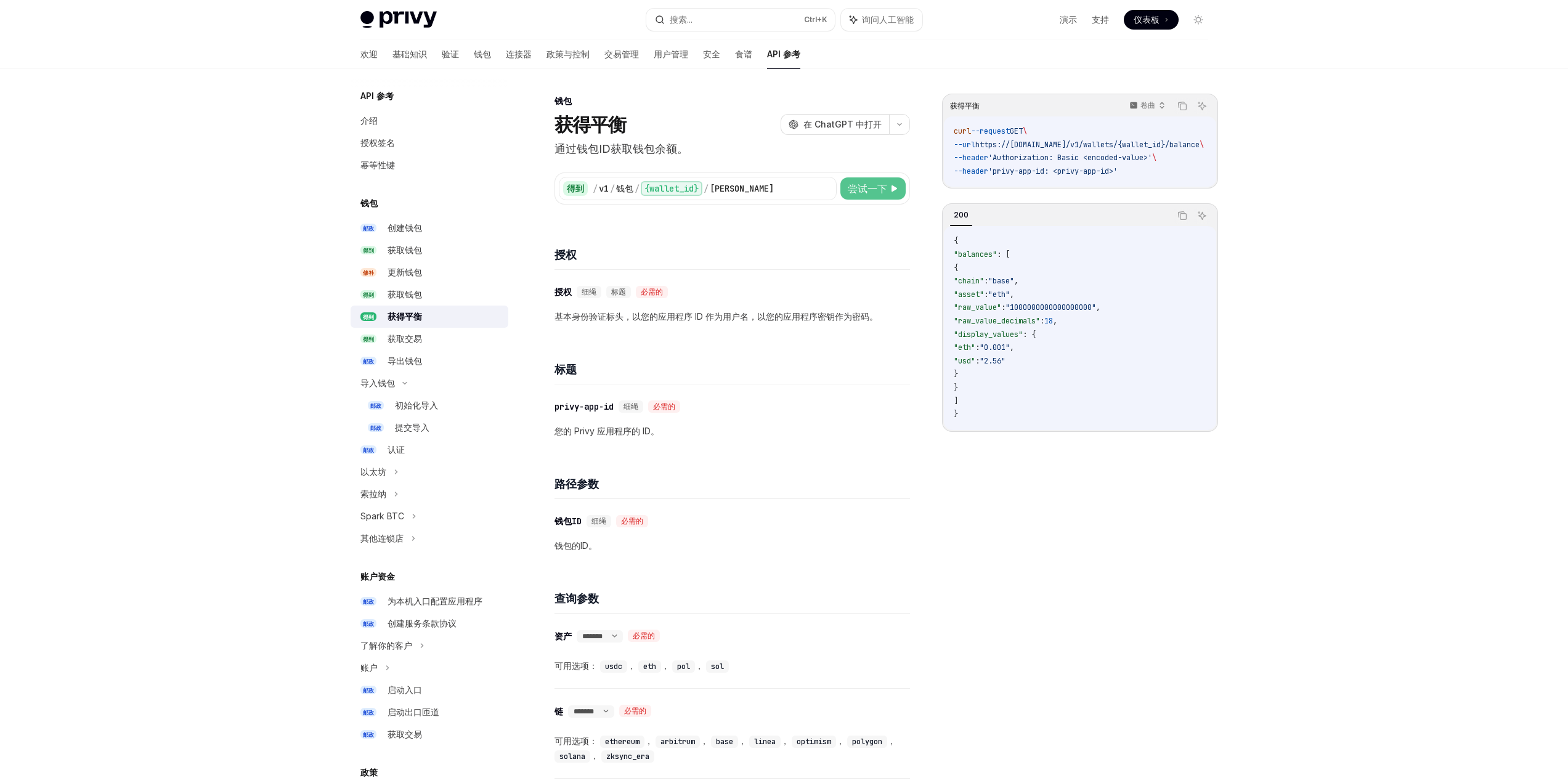
click at [867, 192] on font "尝试一下" at bounding box center [868, 188] width 39 height 12
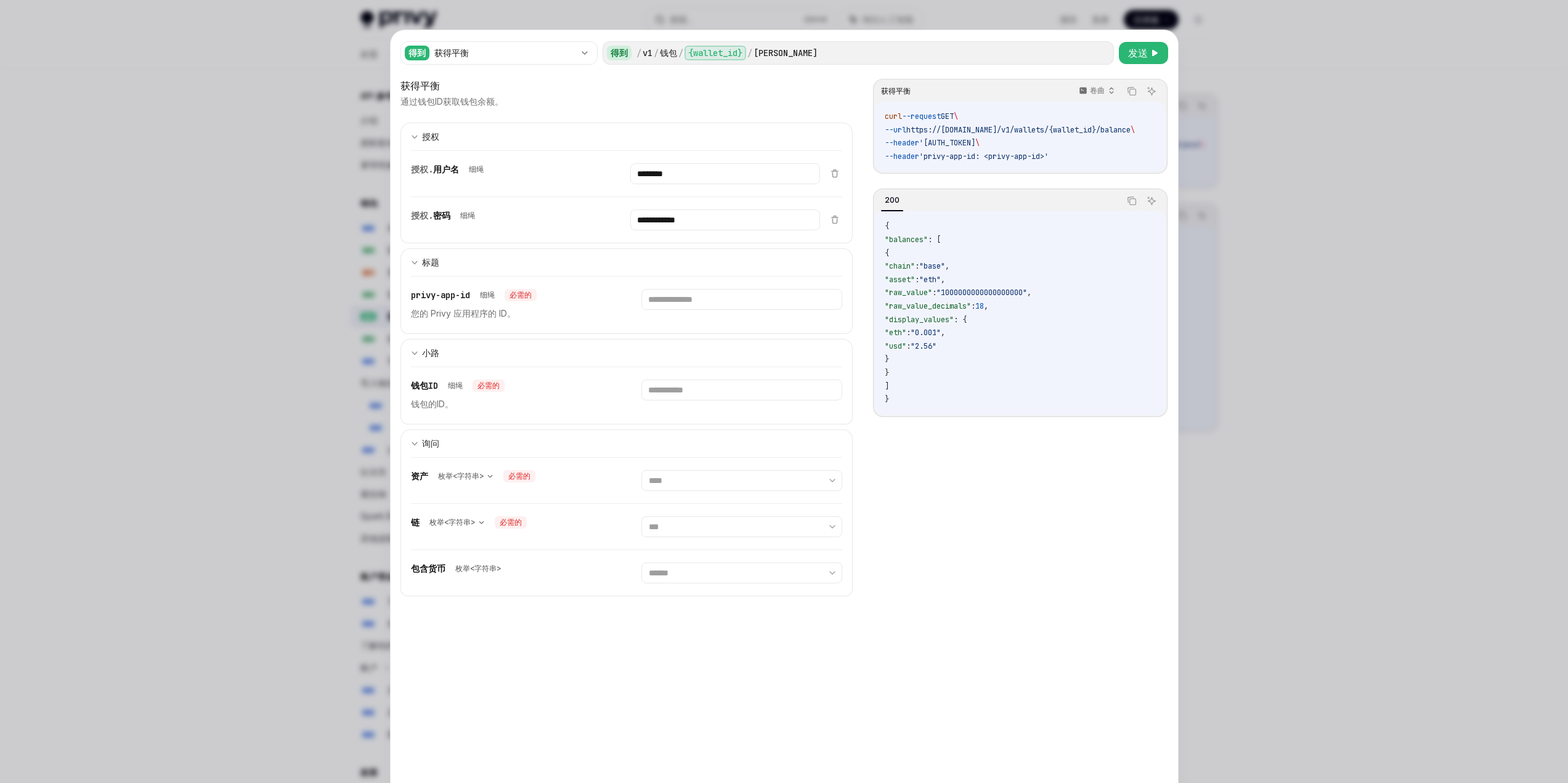
click at [1237, 323] on div at bounding box center [784, 392] width 1568 height 783
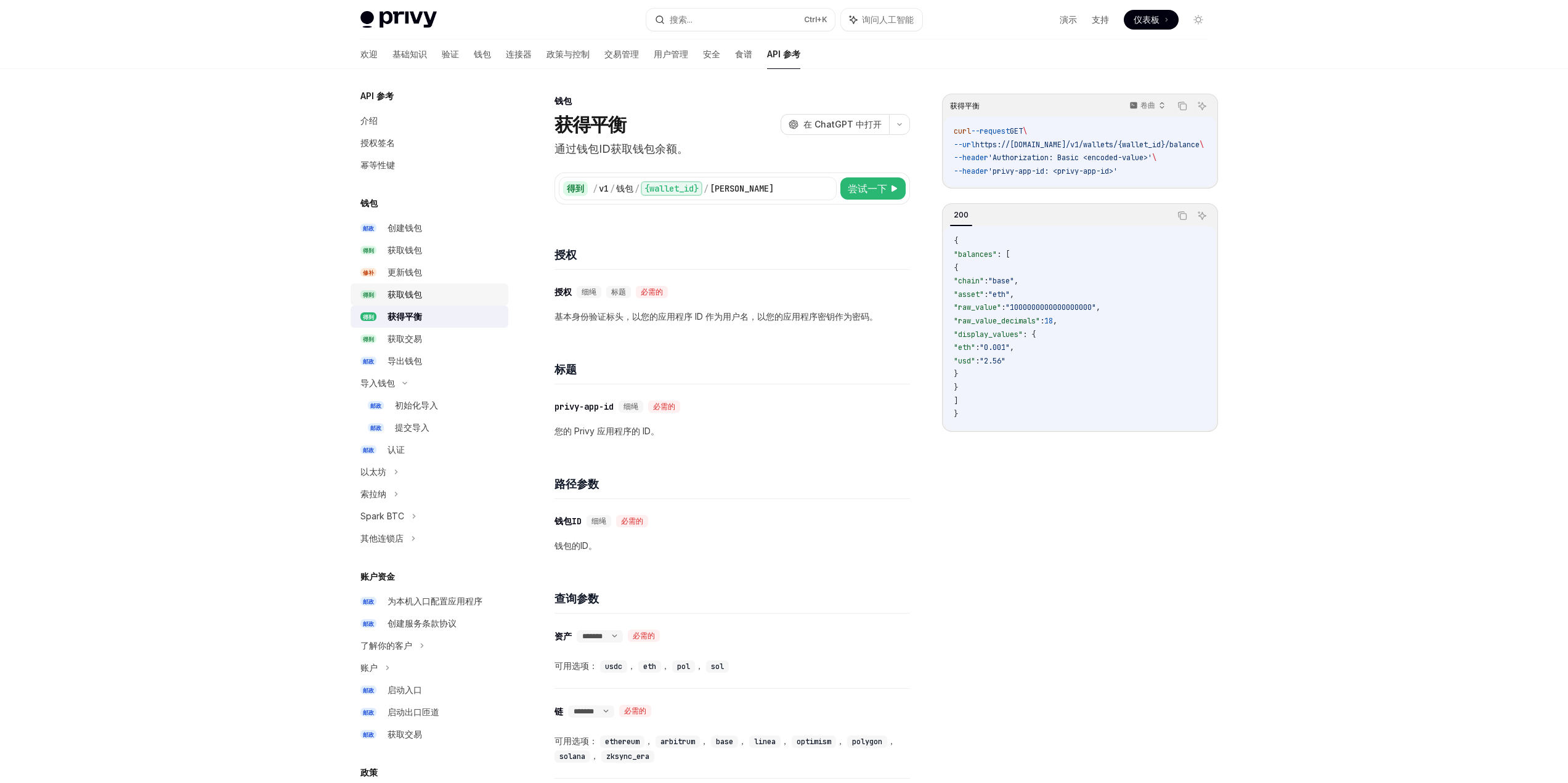
click at [412, 286] on link "得到 获取钱包" at bounding box center [429, 294] width 158 height 22
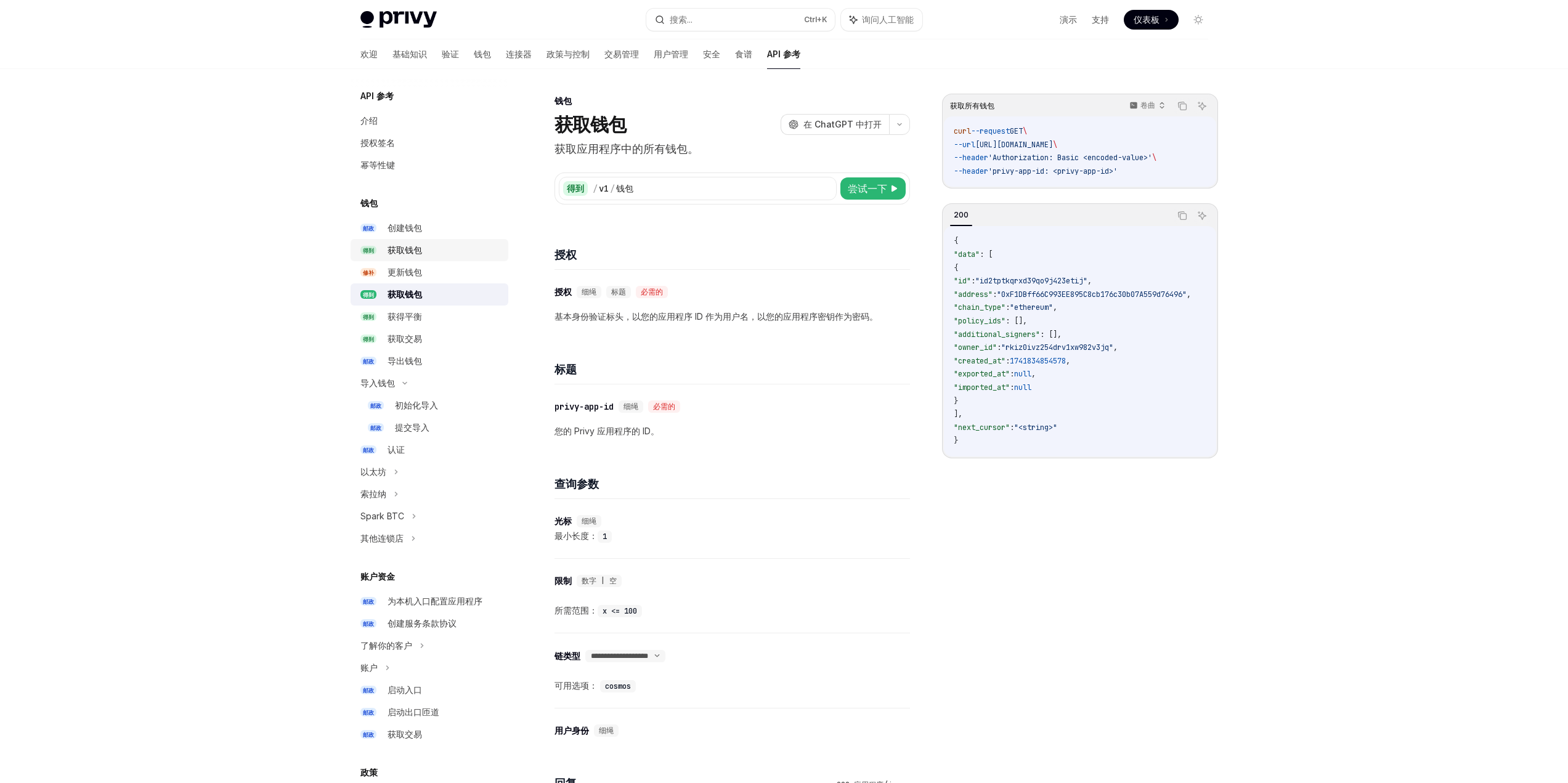
click at [428, 247] on div "获取钱包" at bounding box center [444, 250] width 113 height 15
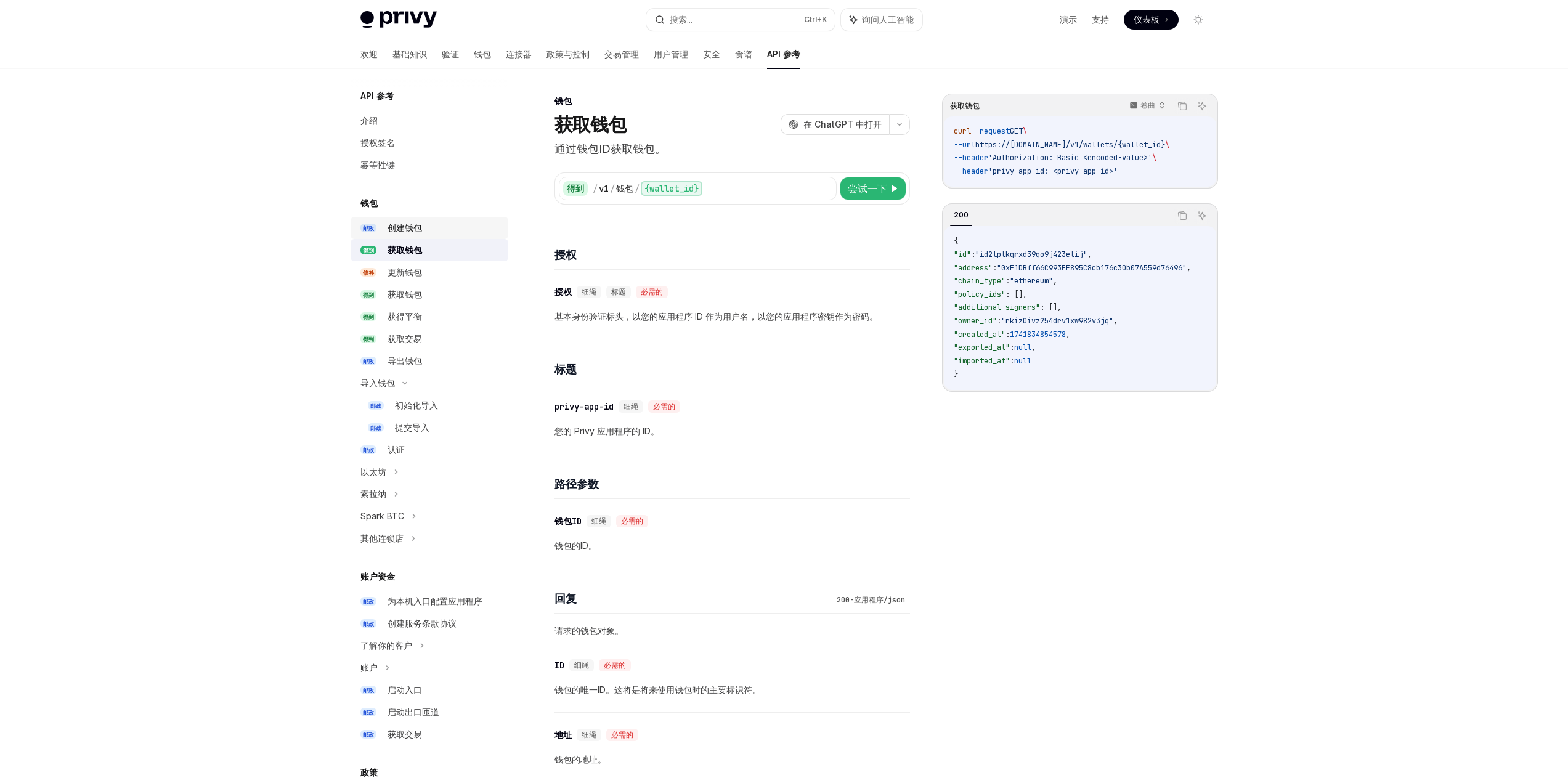
click at [418, 234] on div "创建钱包" at bounding box center [404, 228] width 34 height 15
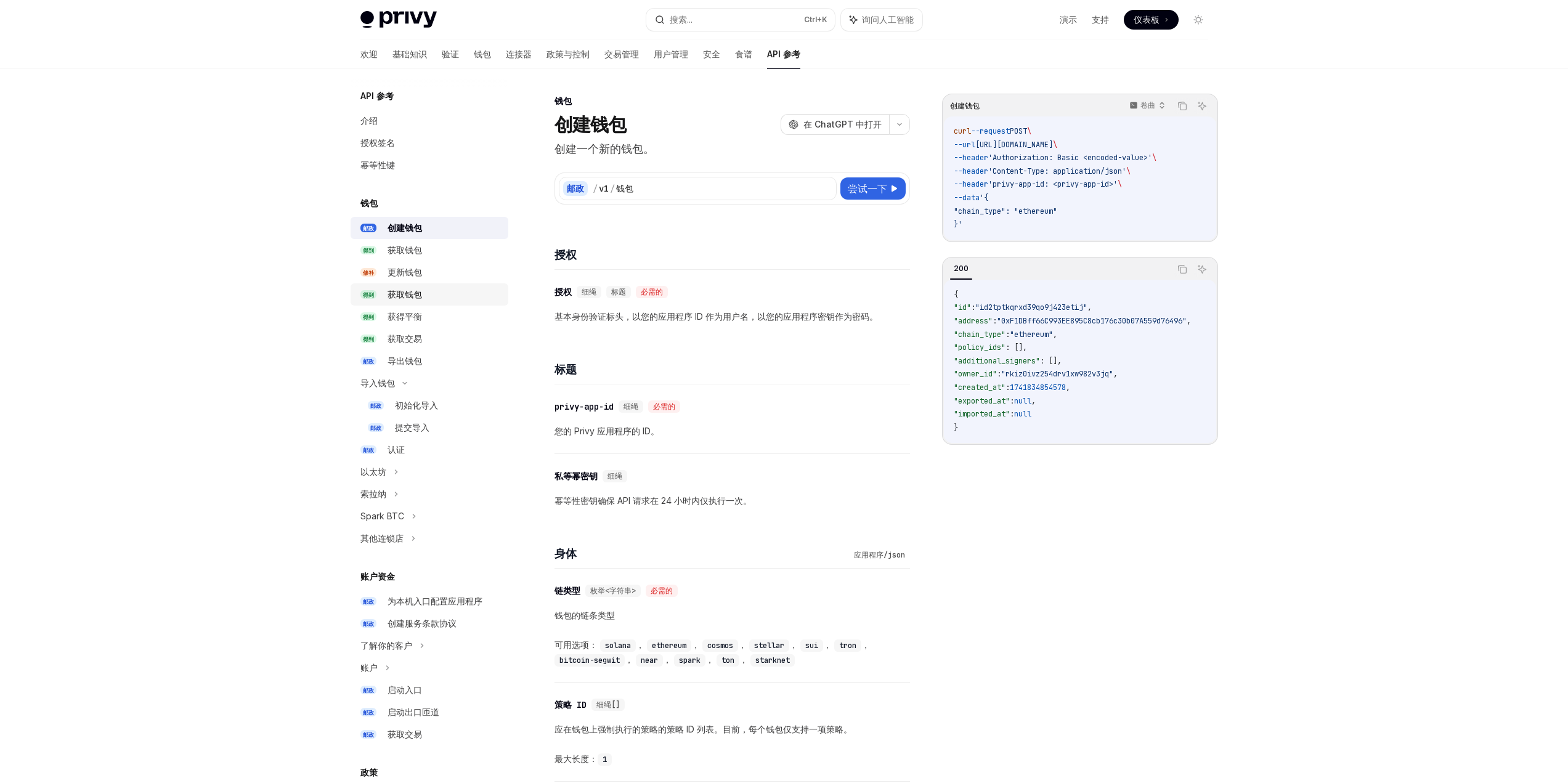
click at [424, 295] on div "获取钱包" at bounding box center [444, 294] width 113 height 15
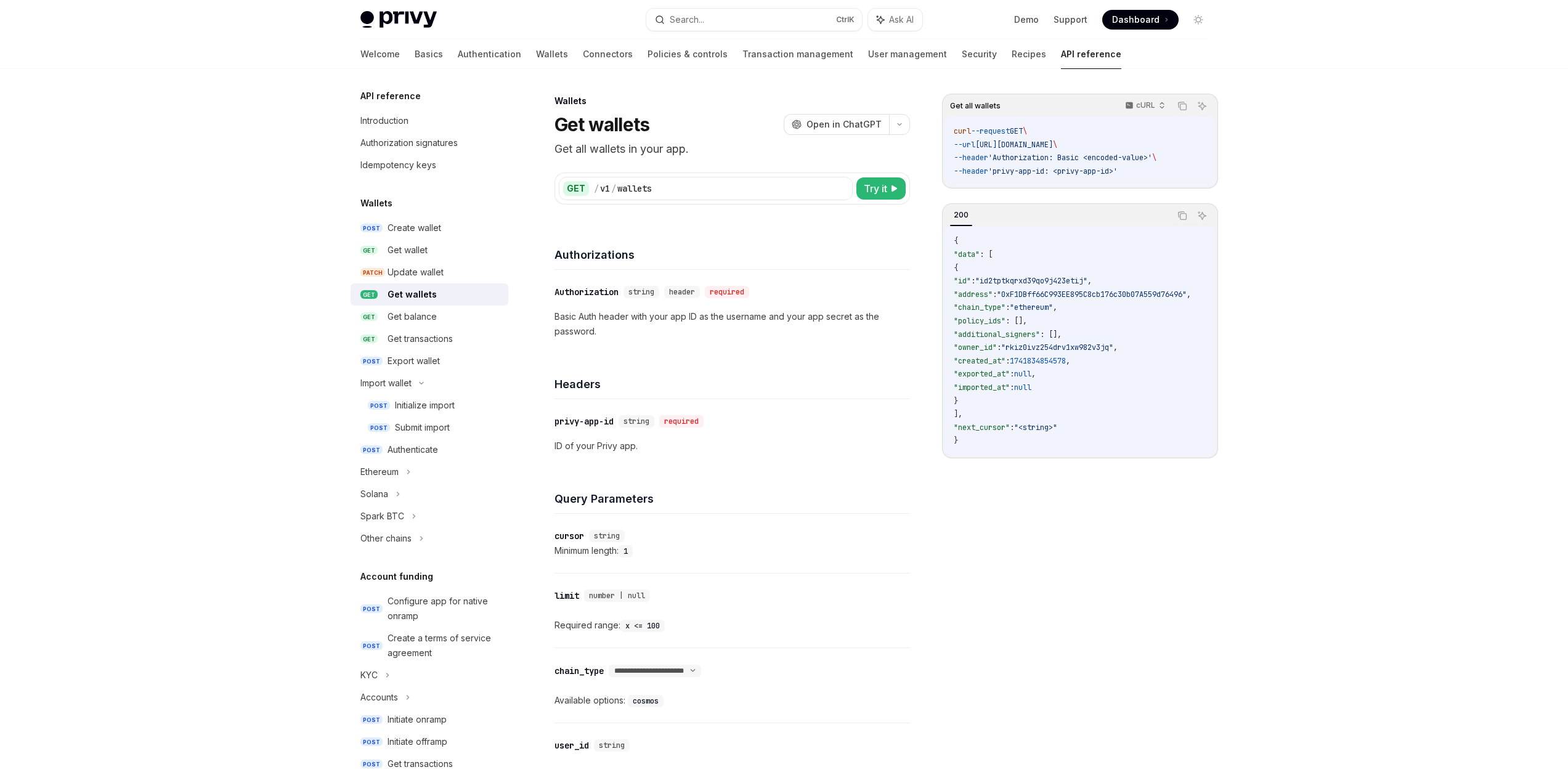
click at [746, 464] on div "​ privy-app-id string required ID of your Privy app." at bounding box center [732, 433] width 355 height 69
click at [425, 297] on div "Get wallets" at bounding box center [412, 294] width 49 height 15
click at [428, 278] on div "Update wallet" at bounding box center [415, 272] width 56 height 15
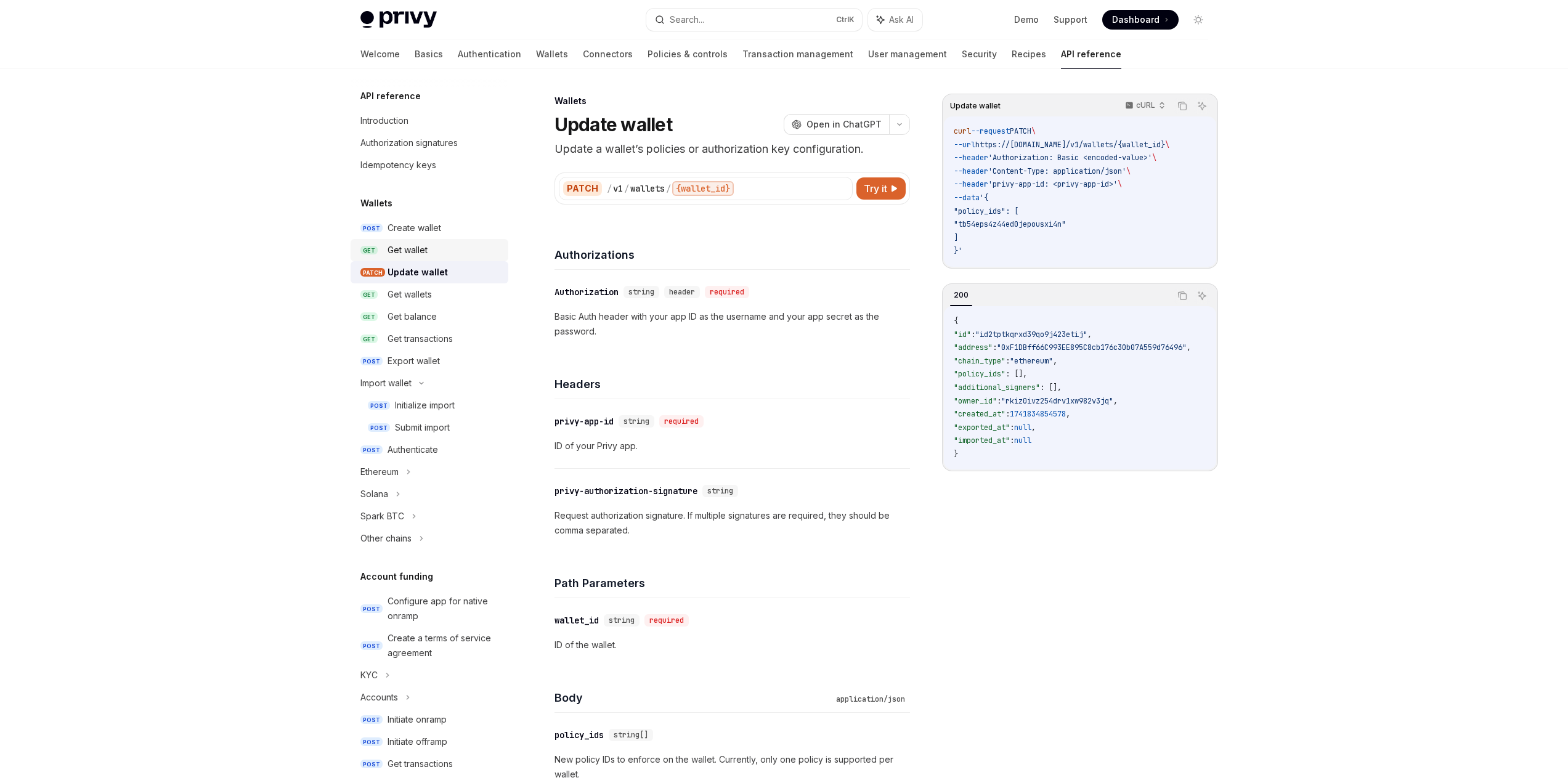
click at [429, 256] on div "Get wallet" at bounding box center [444, 250] width 113 height 15
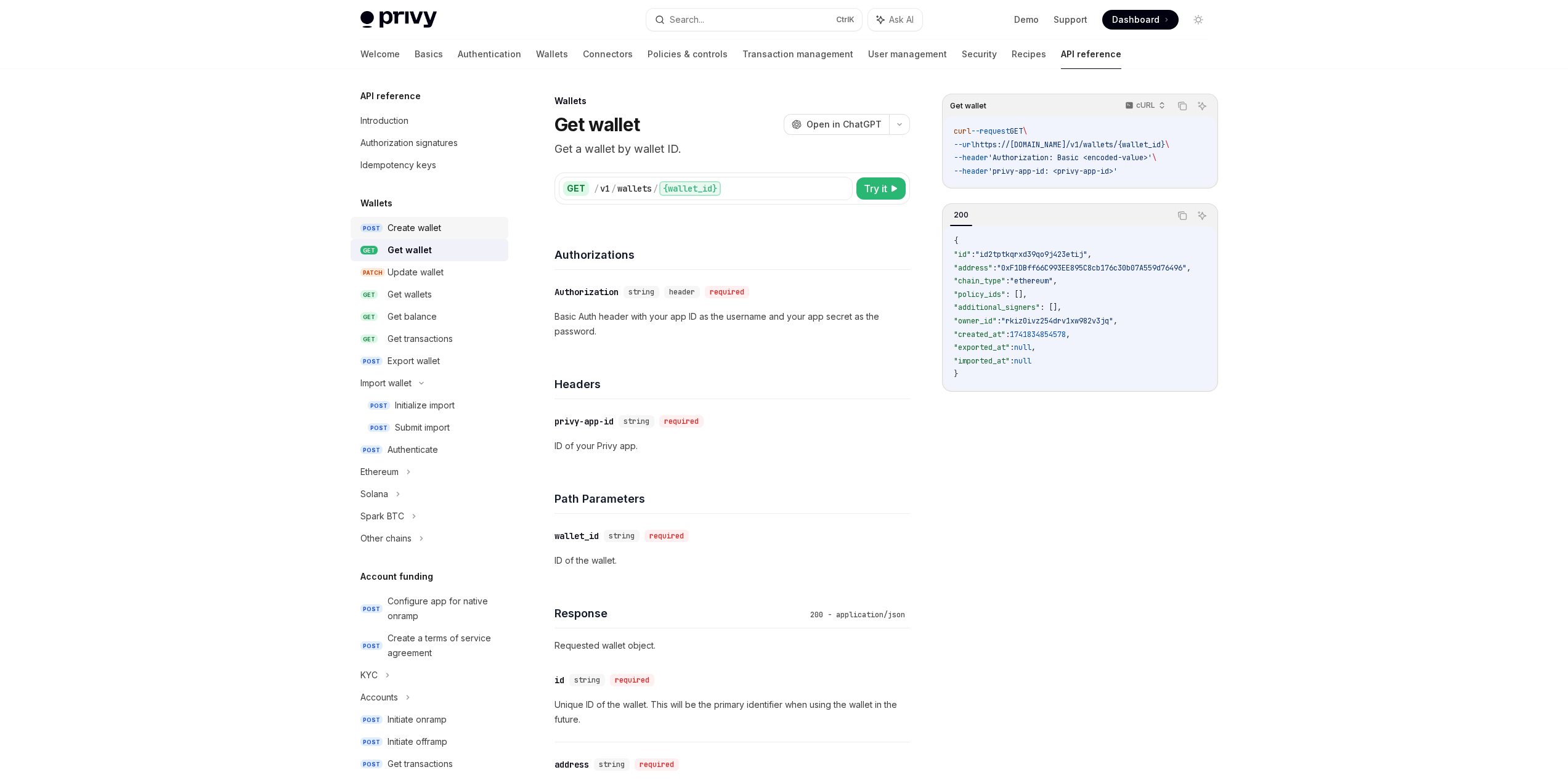
click at [442, 230] on div "Create wallet" at bounding box center [444, 228] width 113 height 15
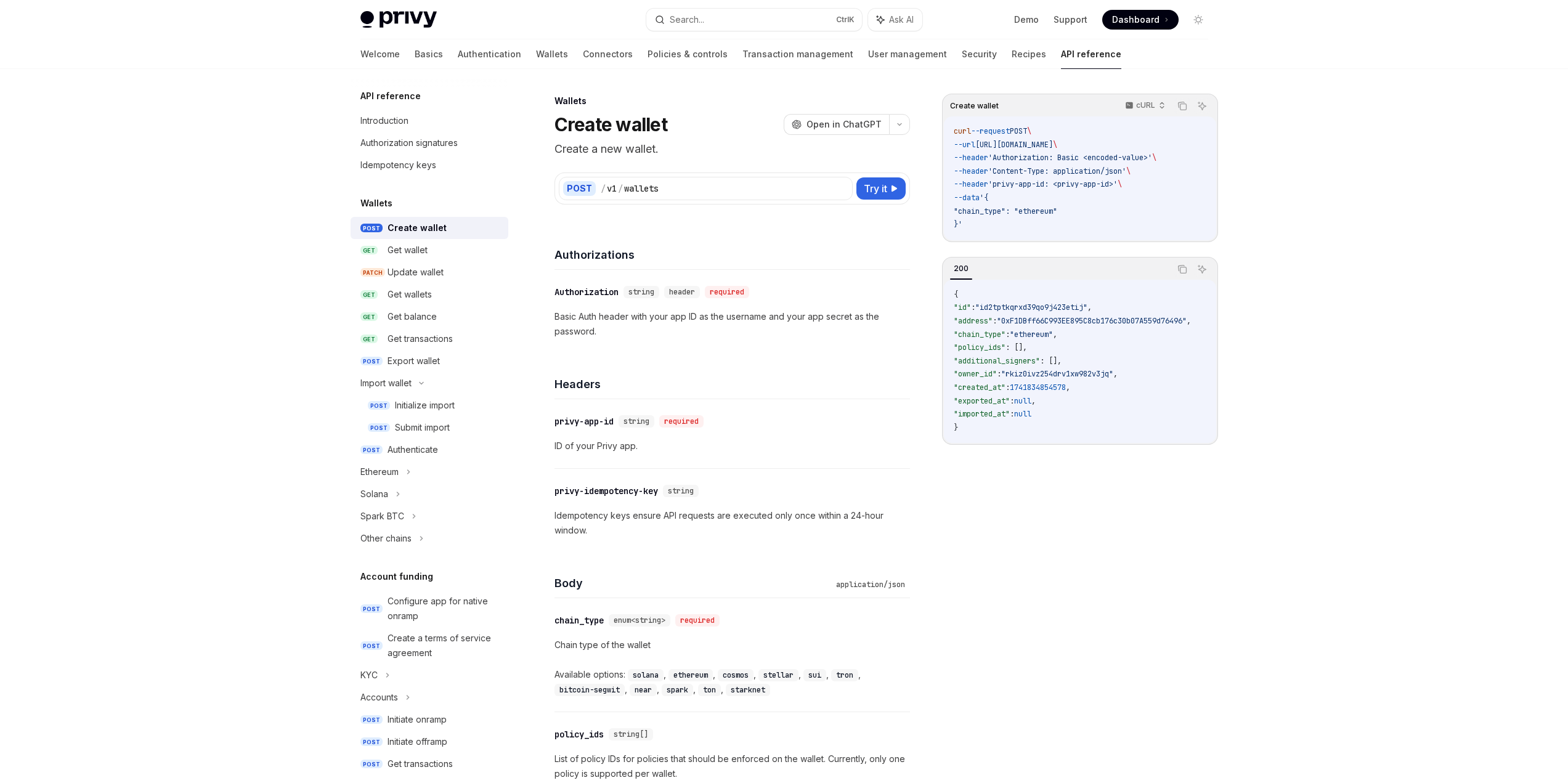
click at [435, 236] on link "POST Create wallet" at bounding box center [429, 227] width 158 height 22
click at [440, 250] on div "Get wallet" at bounding box center [444, 250] width 113 height 15
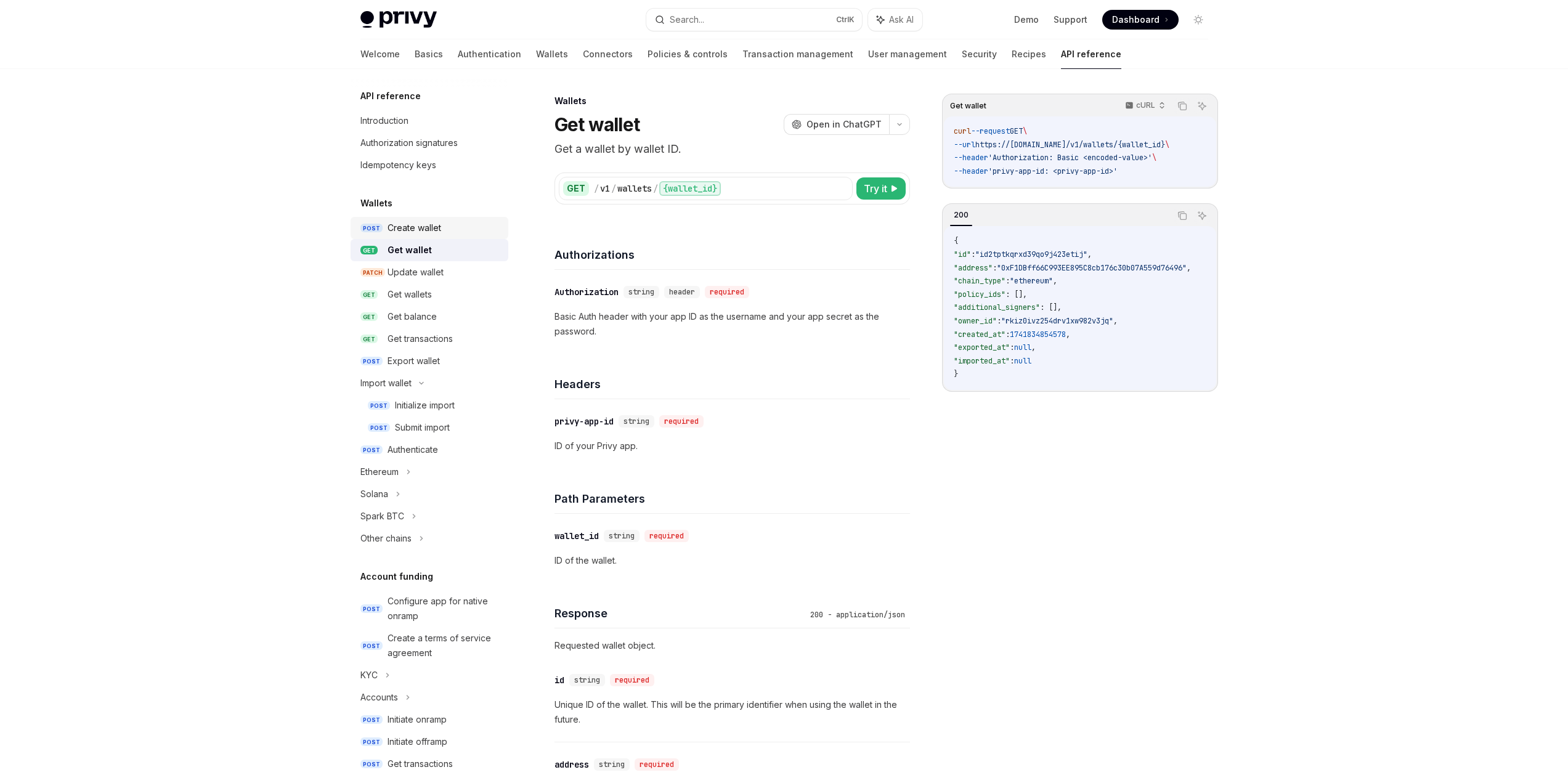
click at [434, 225] on div "Create wallet" at bounding box center [414, 228] width 53 height 15
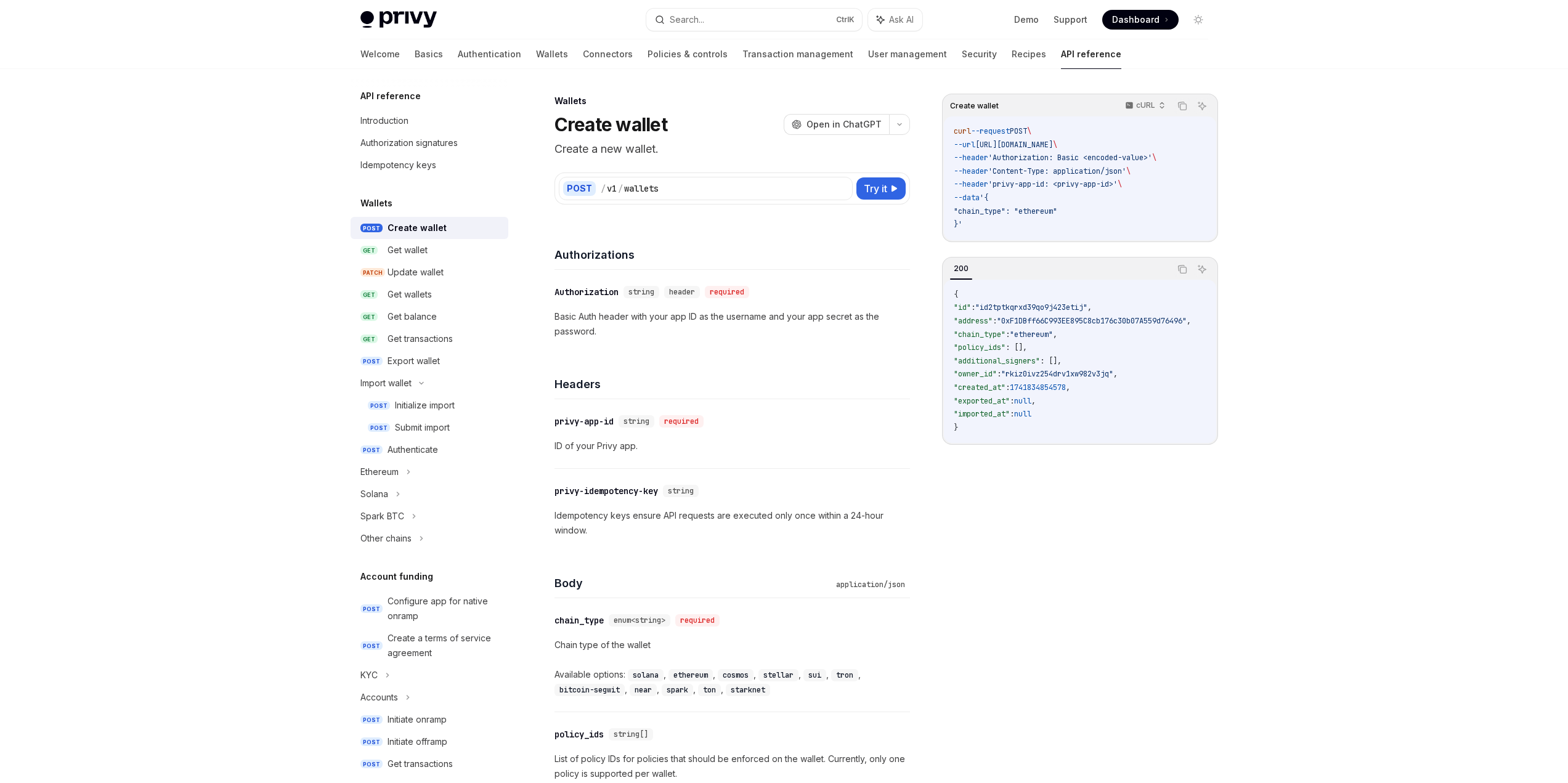
scroll to position [556, 0]
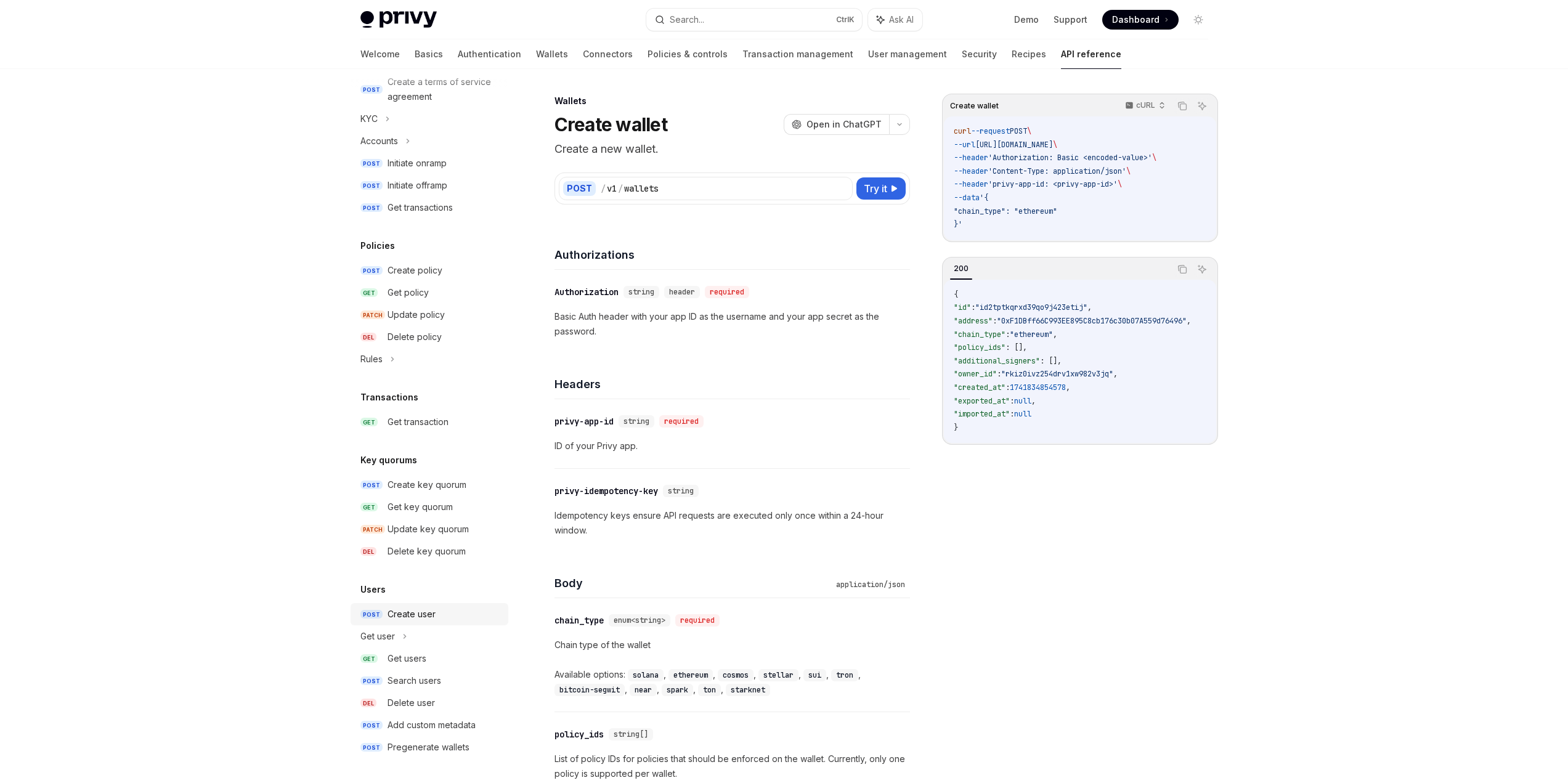
click at [421, 620] on div "Create user" at bounding box center [411, 614] width 48 height 15
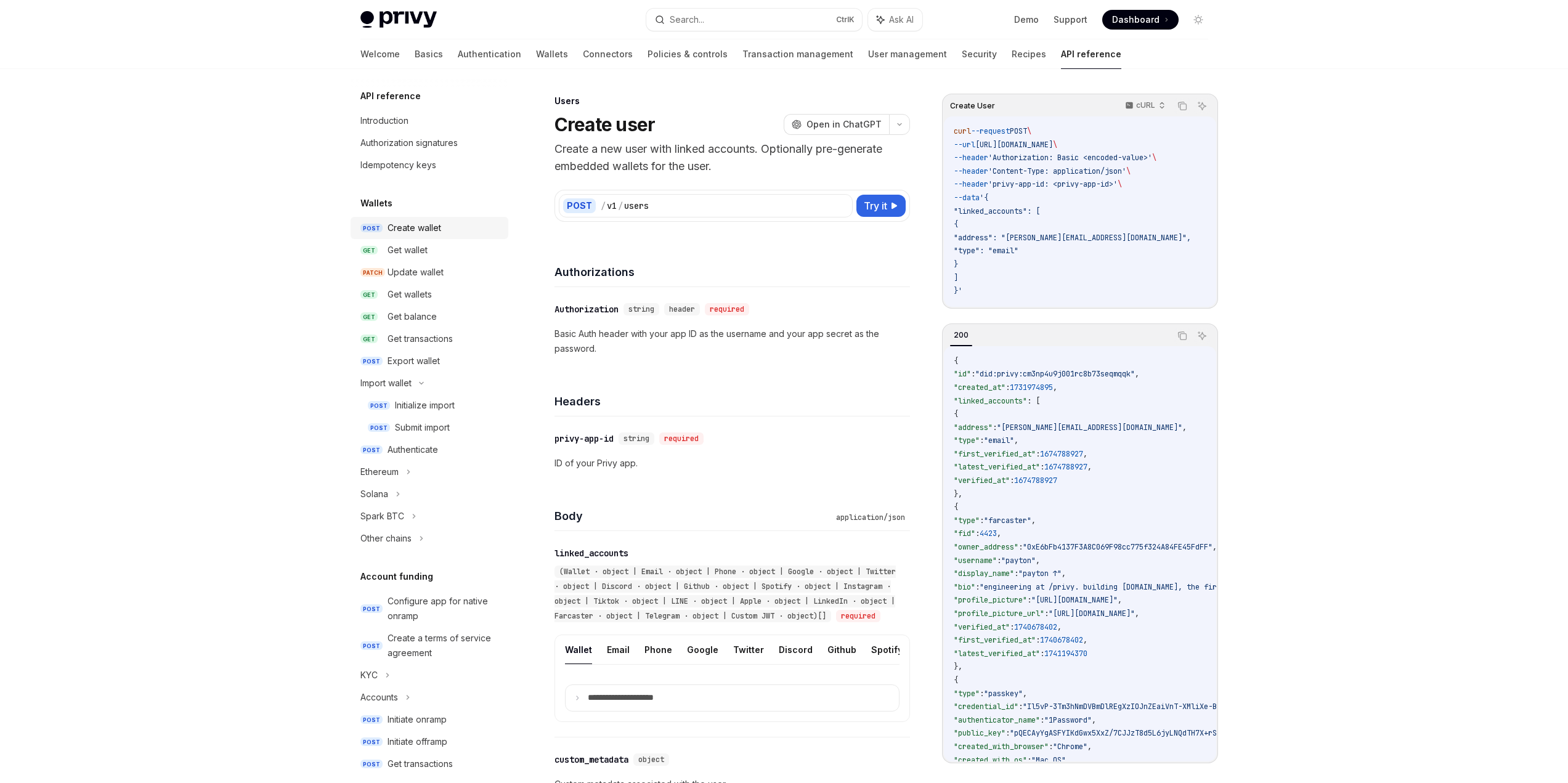
click at [424, 235] on div "Create wallet" at bounding box center [414, 228] width 53 height 15
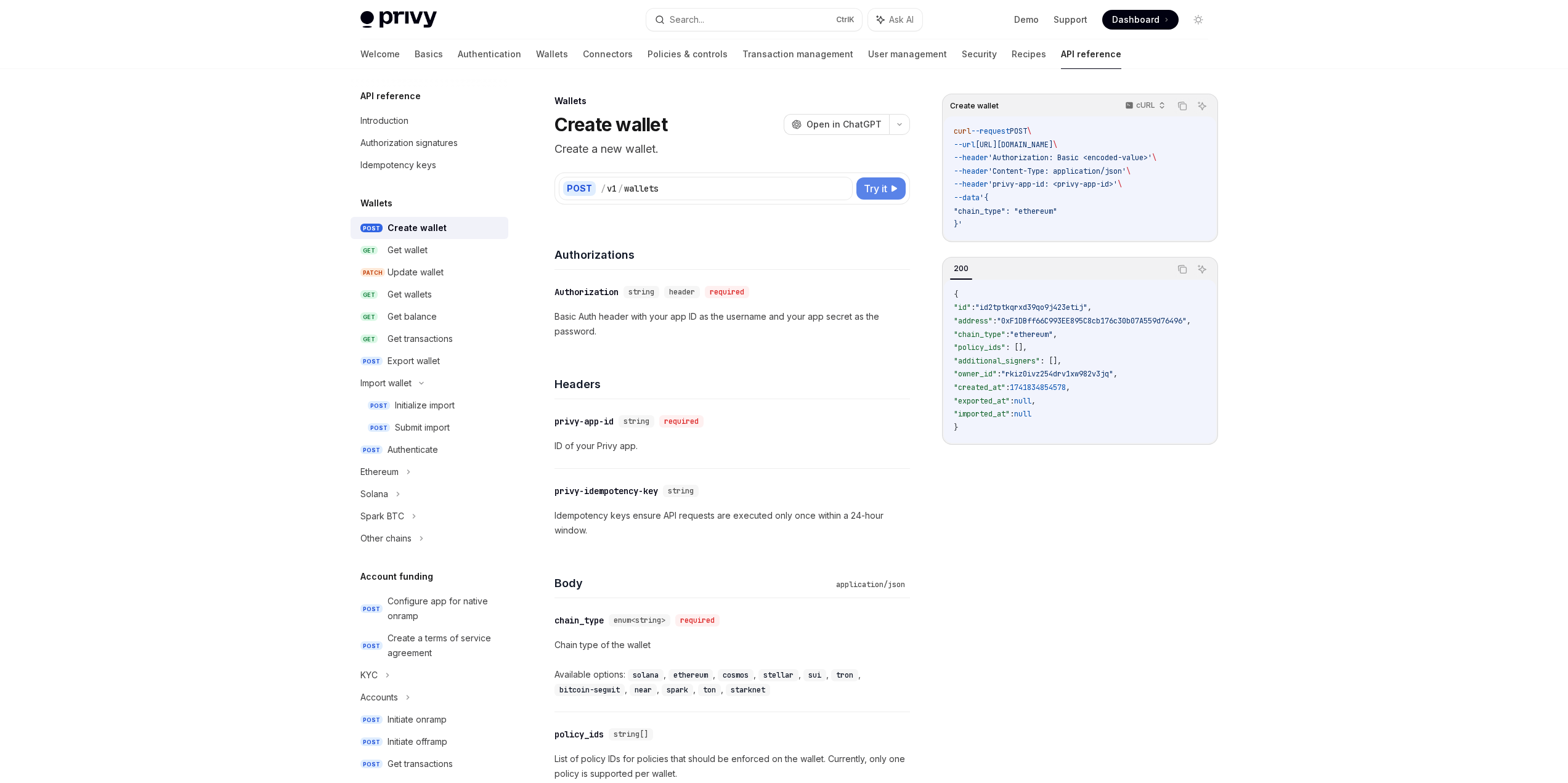
click at [886, 194] on span "Try it" at bounding box center [875, 188] width 24 height 15
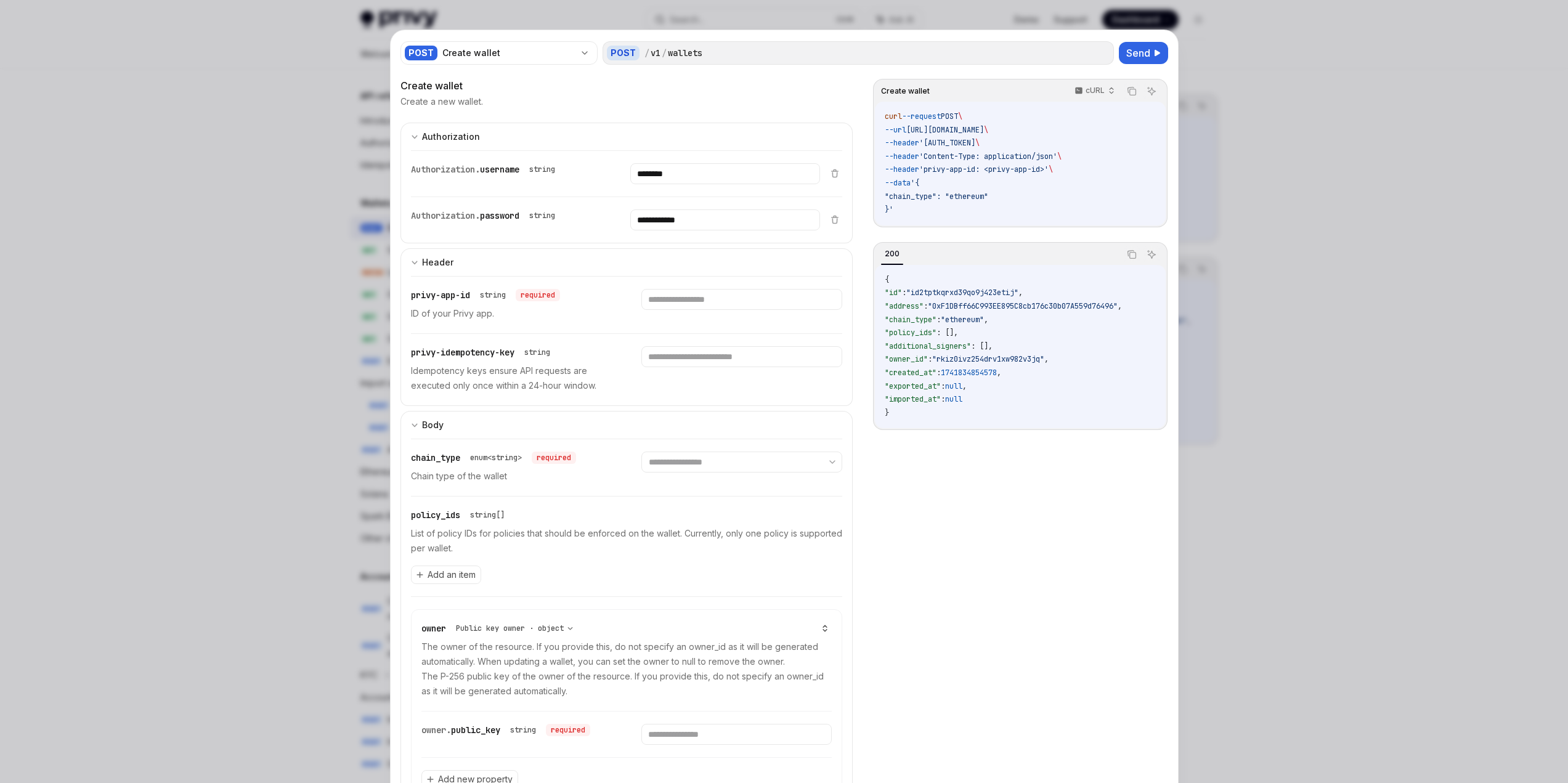
click at [1237, 466] on div at bounding box center [784, 392] width 1568 height 783
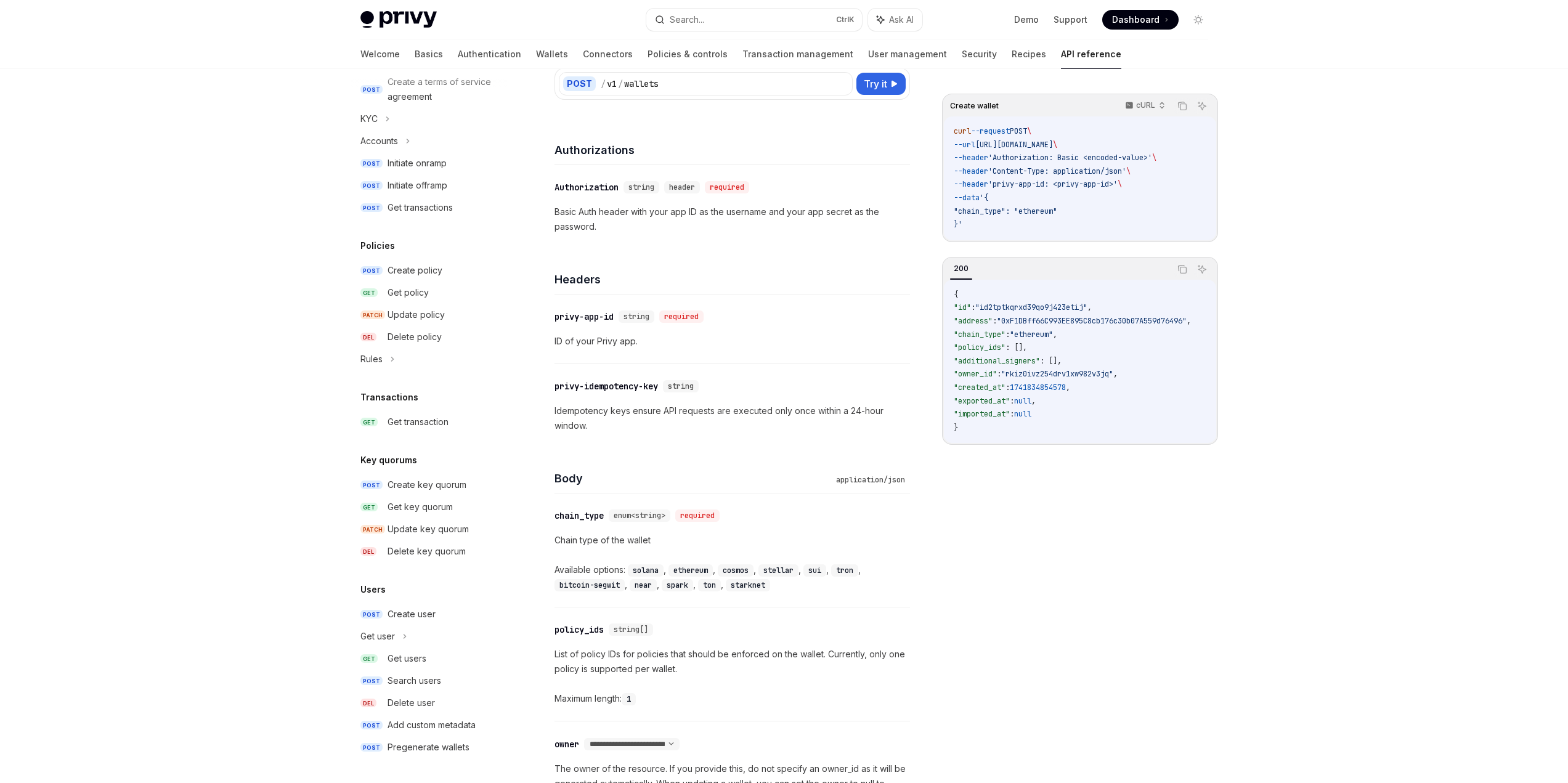
scroll to position [185, 0]
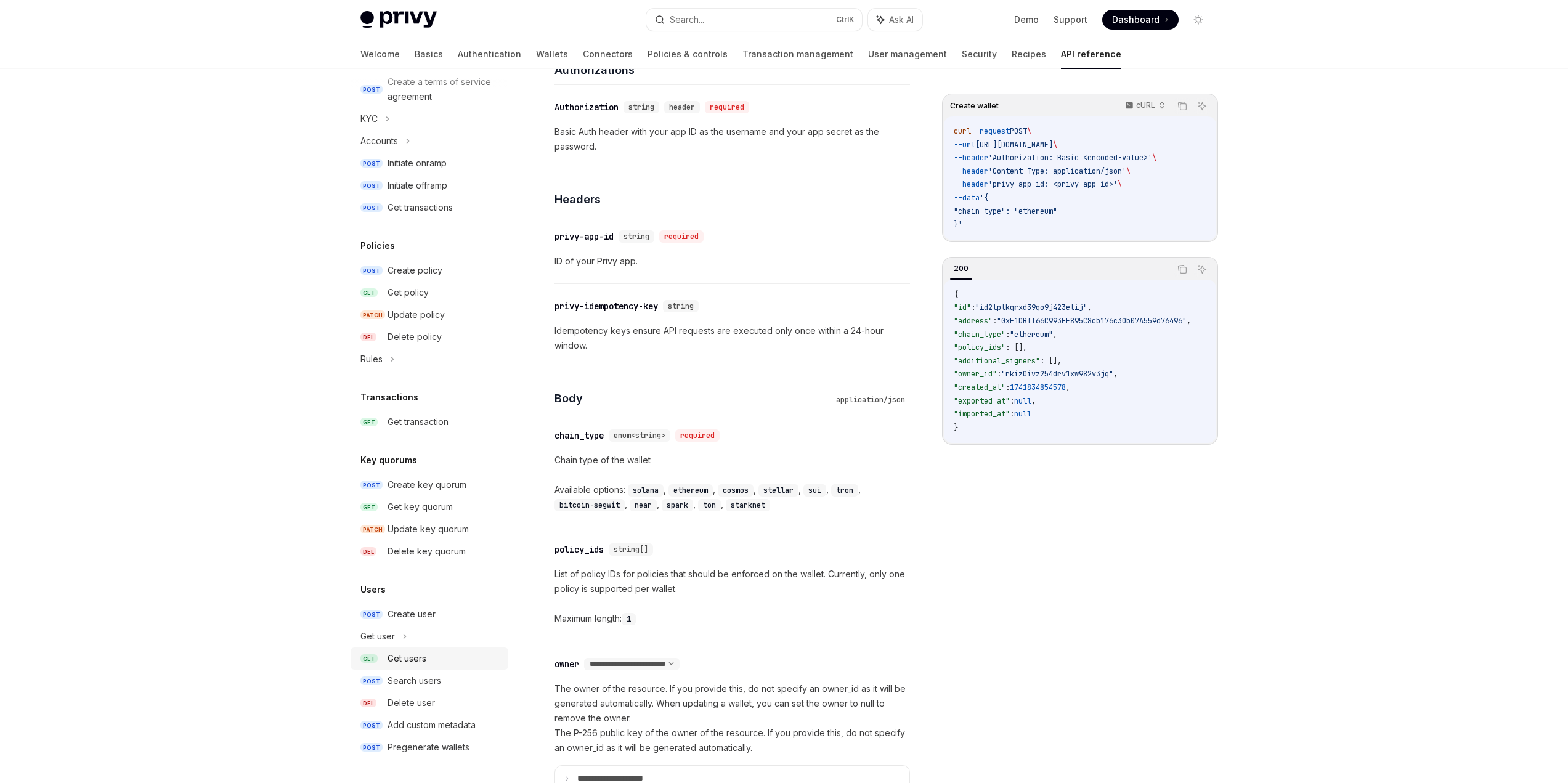
click at [424, 657] on div "Get users" at bounding box center [407, 658] width 38 height 15
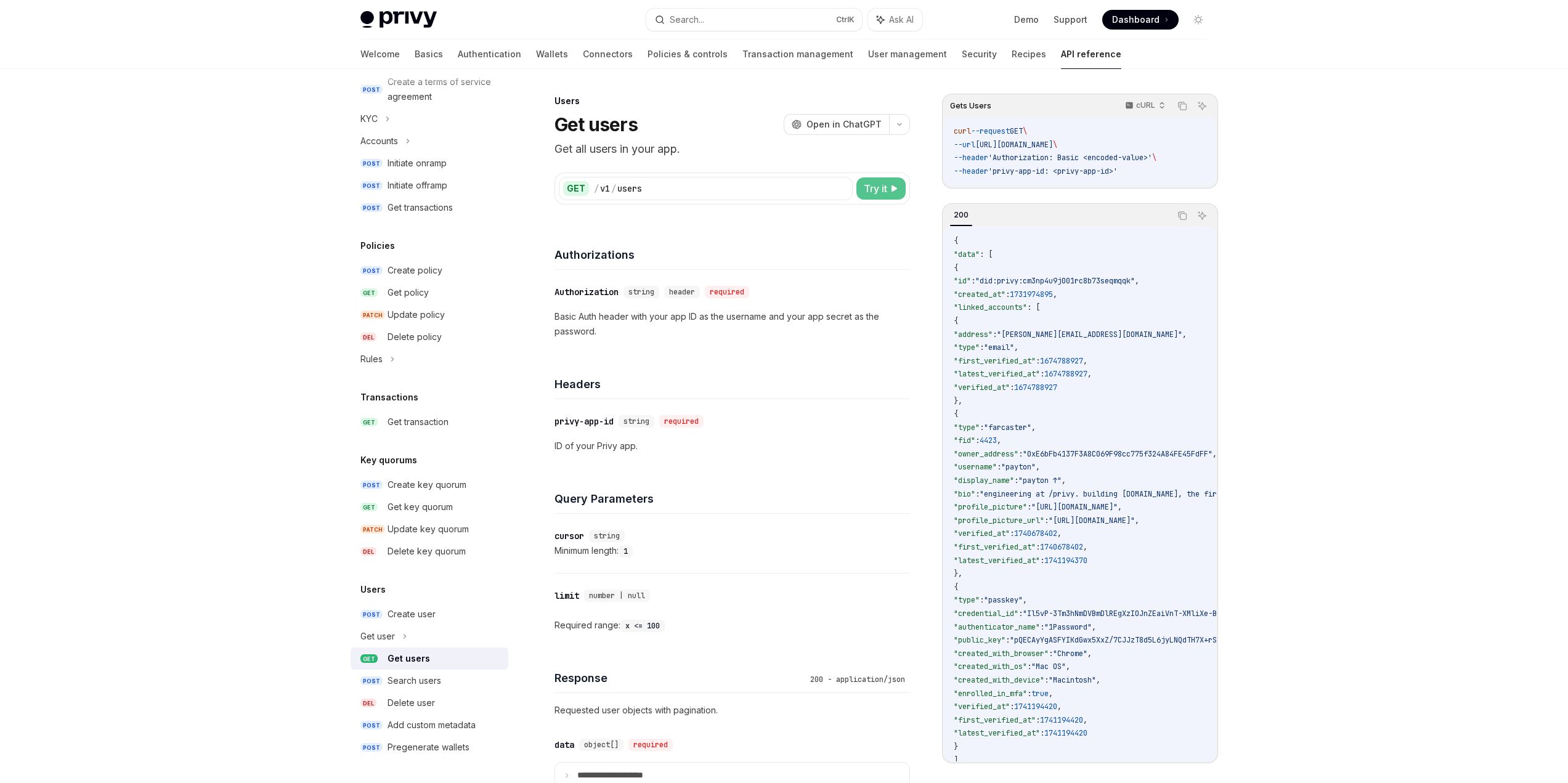
click at [891, 183] on button "Try it" at bounding box center [881, 188] width 49 height 22
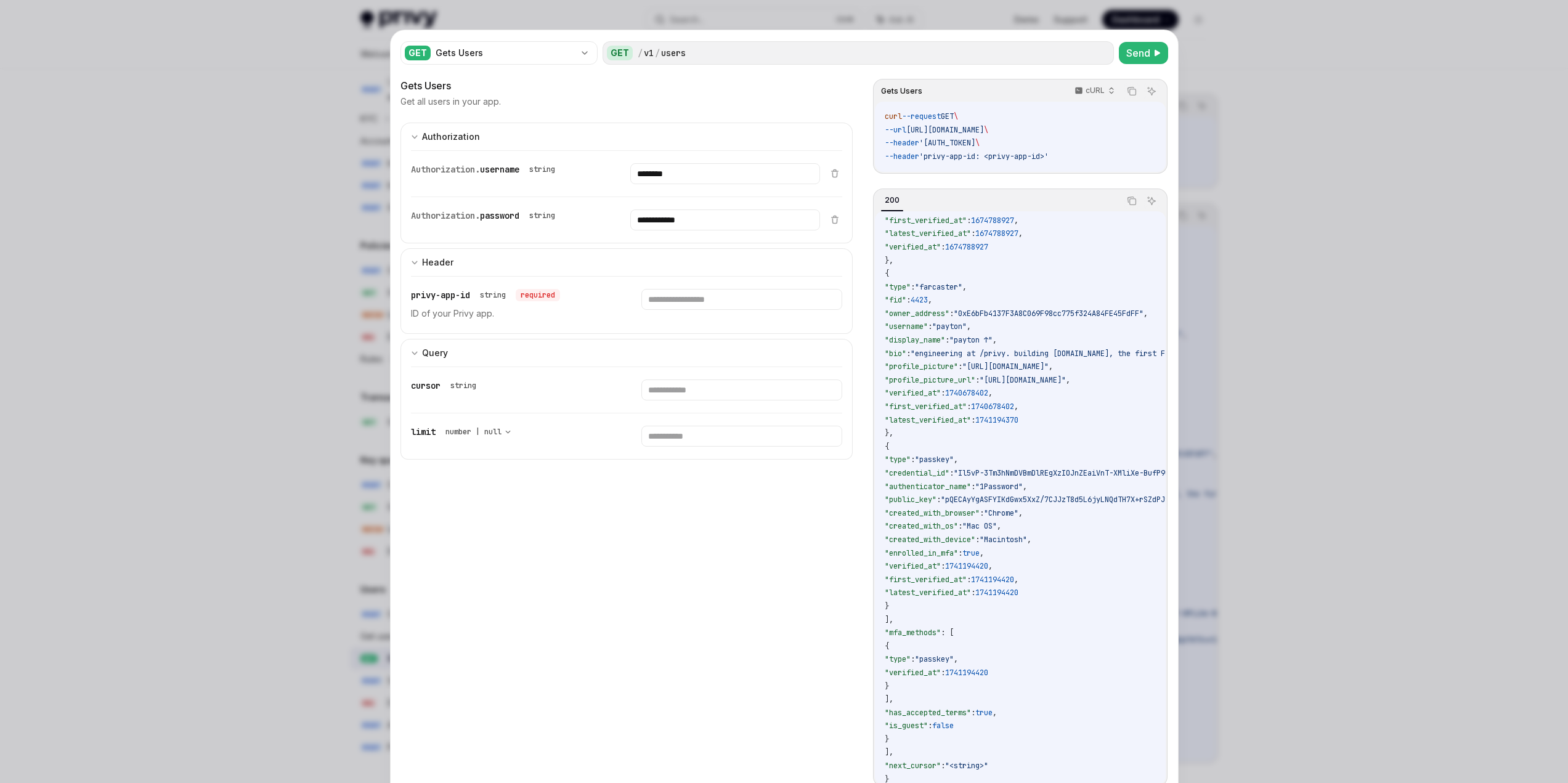
scroll to position [137, 0]
click at [1237, 109] on div at bounding box center [784, 392] width 1568 height 783
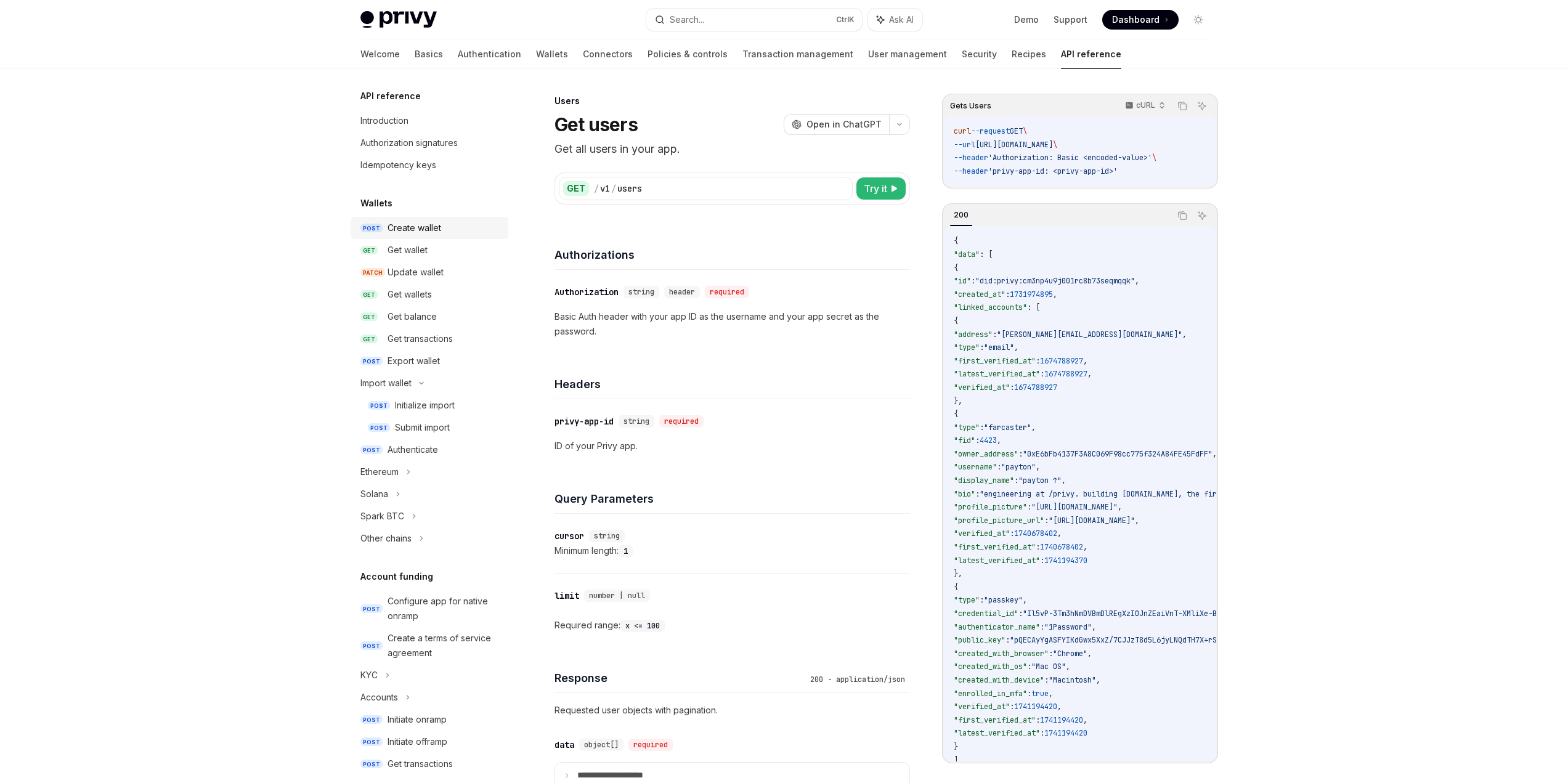
click at [433, 232] on div "Create wallet" at bounding box center [414, 228] width 53 height 15
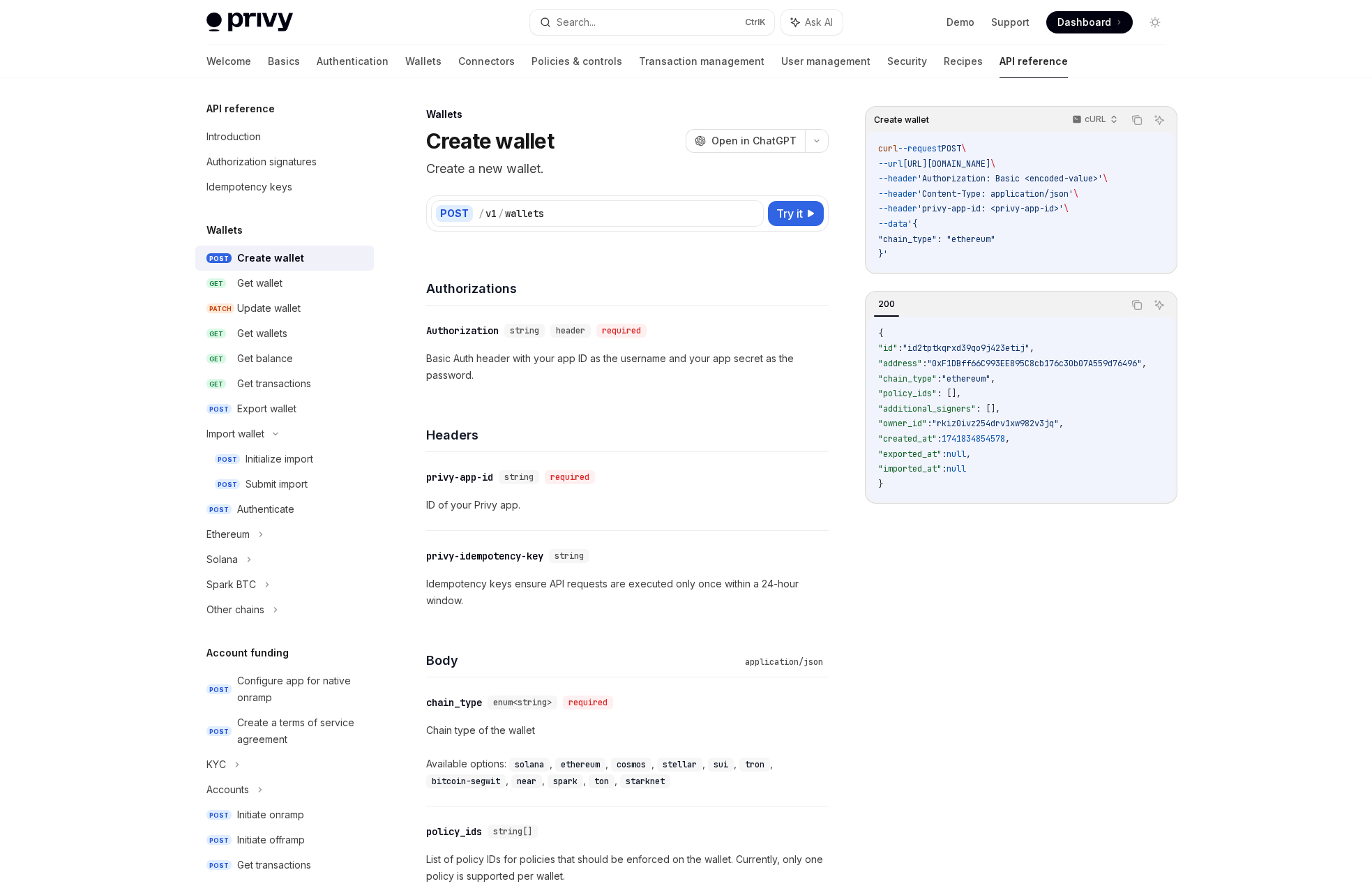
type textarea "*"
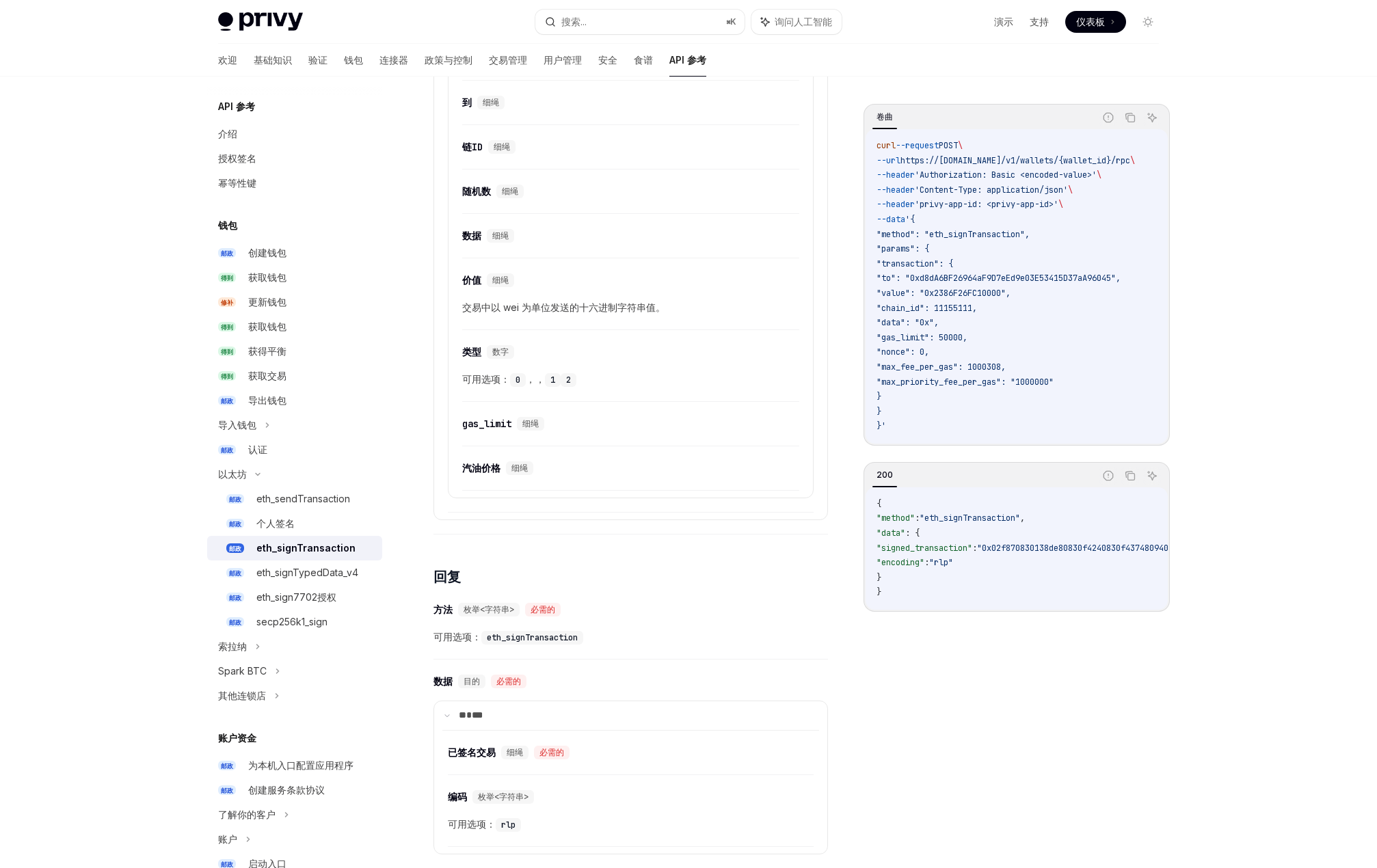
scroll to position [767, 0]
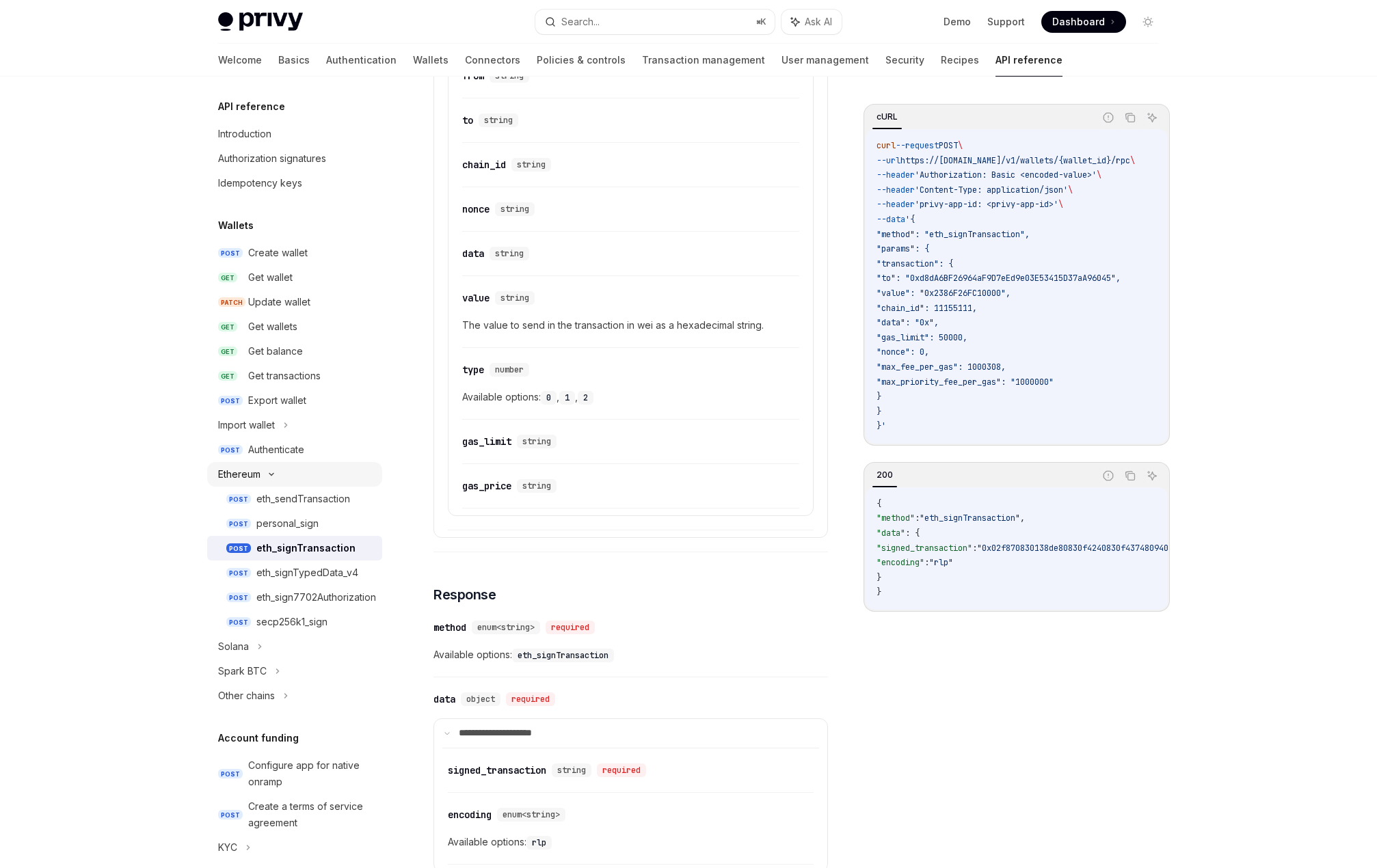
click at [240, 473] on div "Ethereum" at bounding box center [239, 474] width 43 height 16
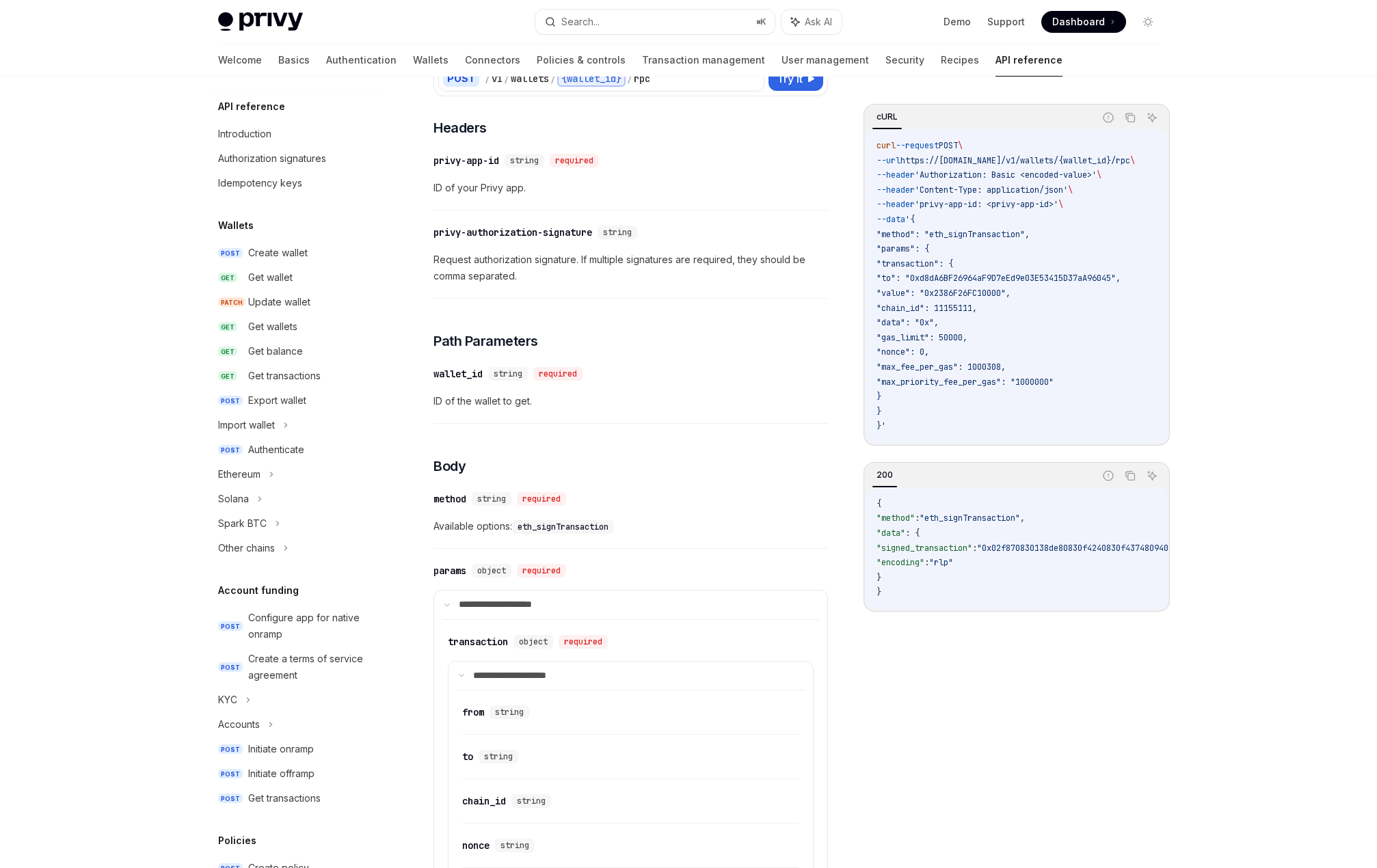
scroll to position [0, 0]
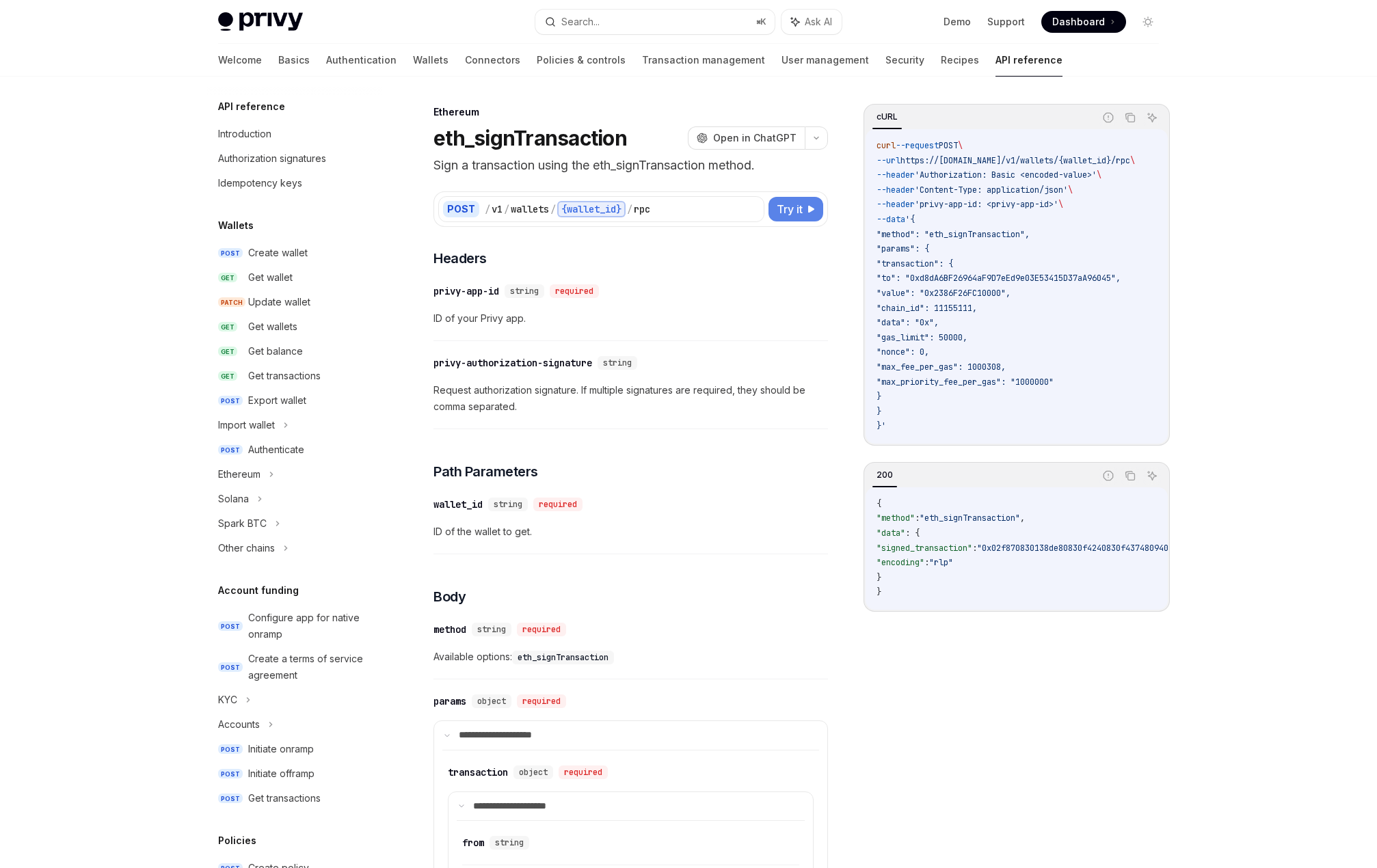
click at [786, 203] on span "Try it" at bounding box center [790, 209] width 26 height 16
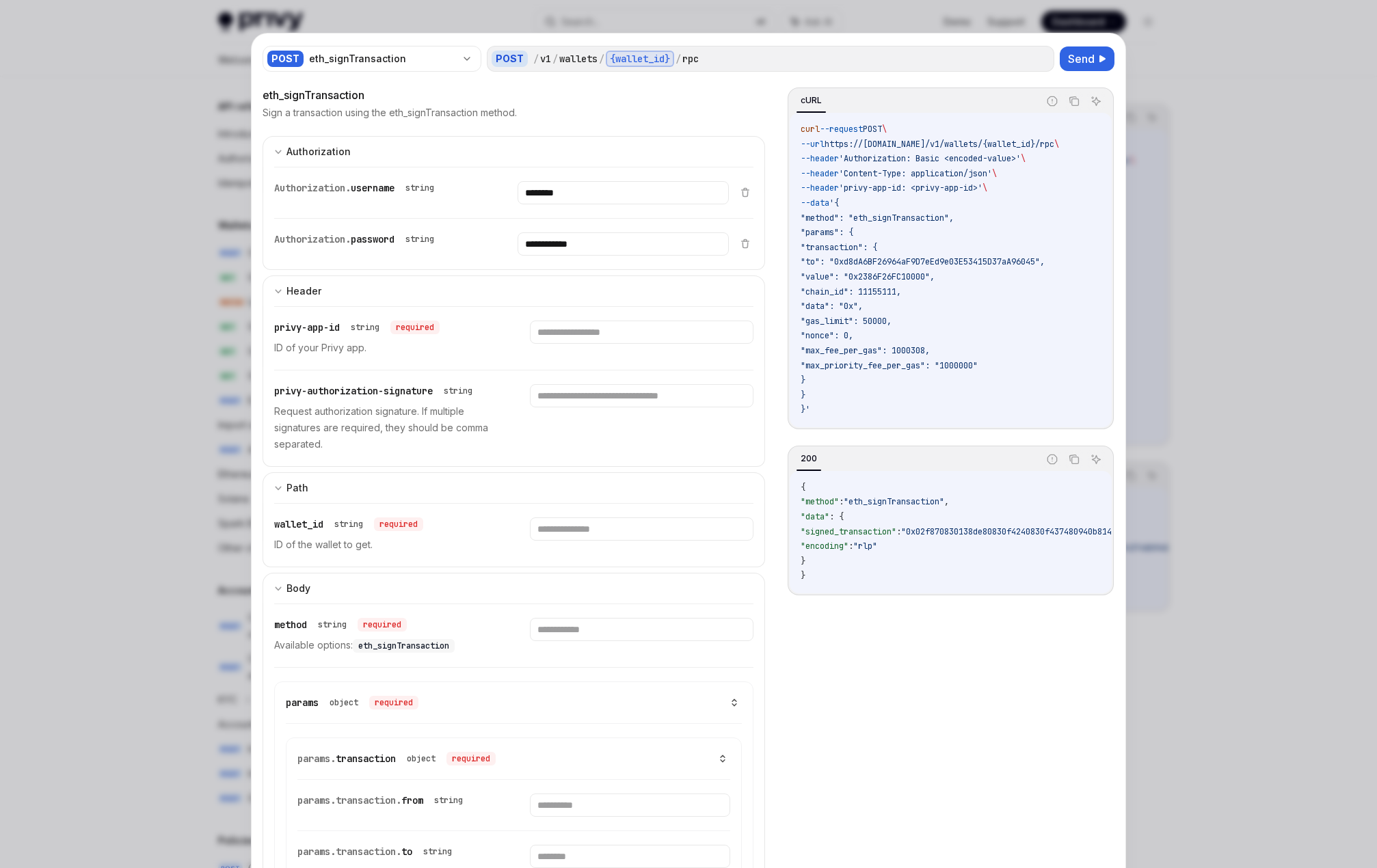
click at [1292, 412] on div at bounding box center [688, 434] width 1377 height 868
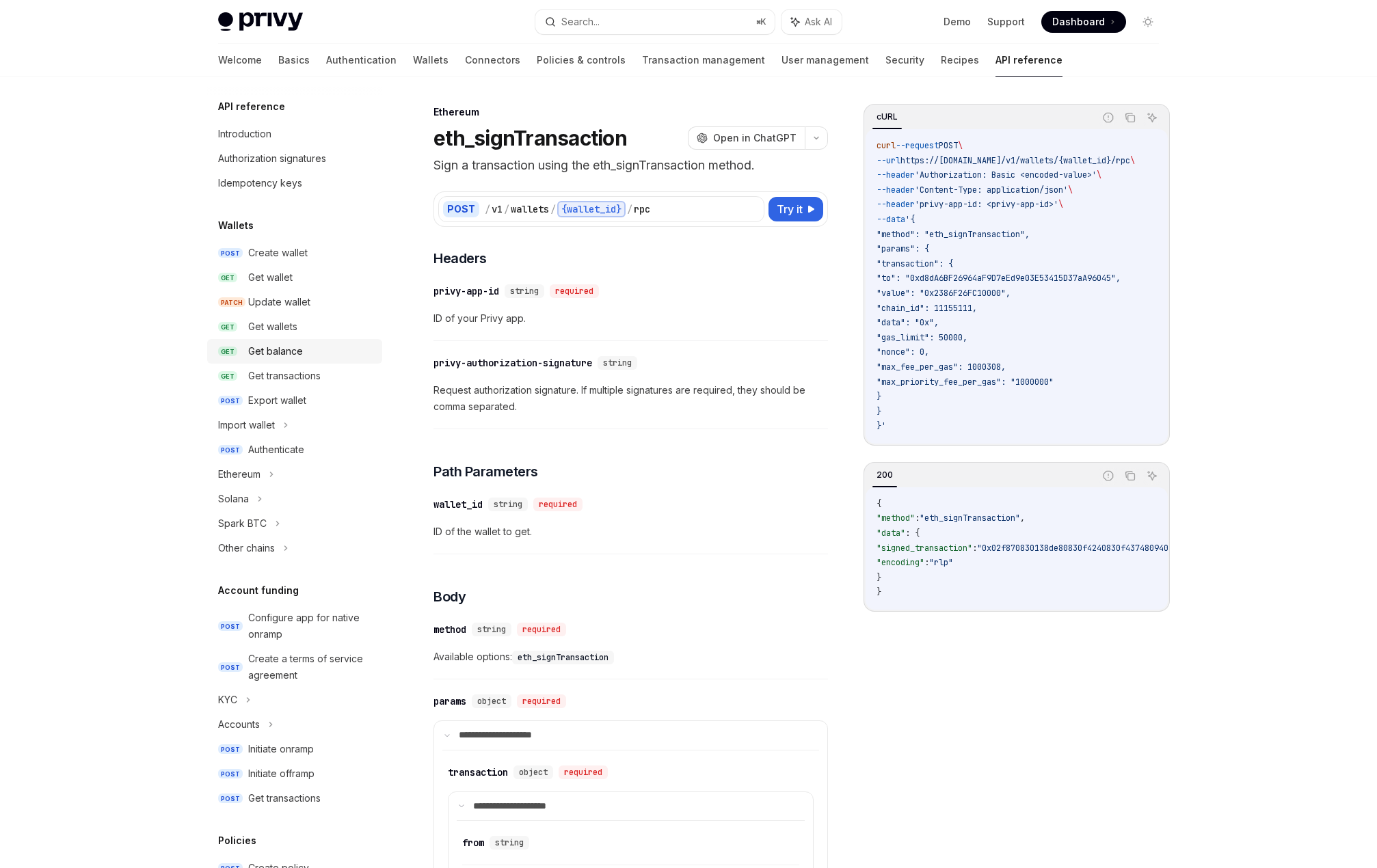
click at [296, 349] on div "Get balance" at bounding box center [275, 351] width 55 height 16
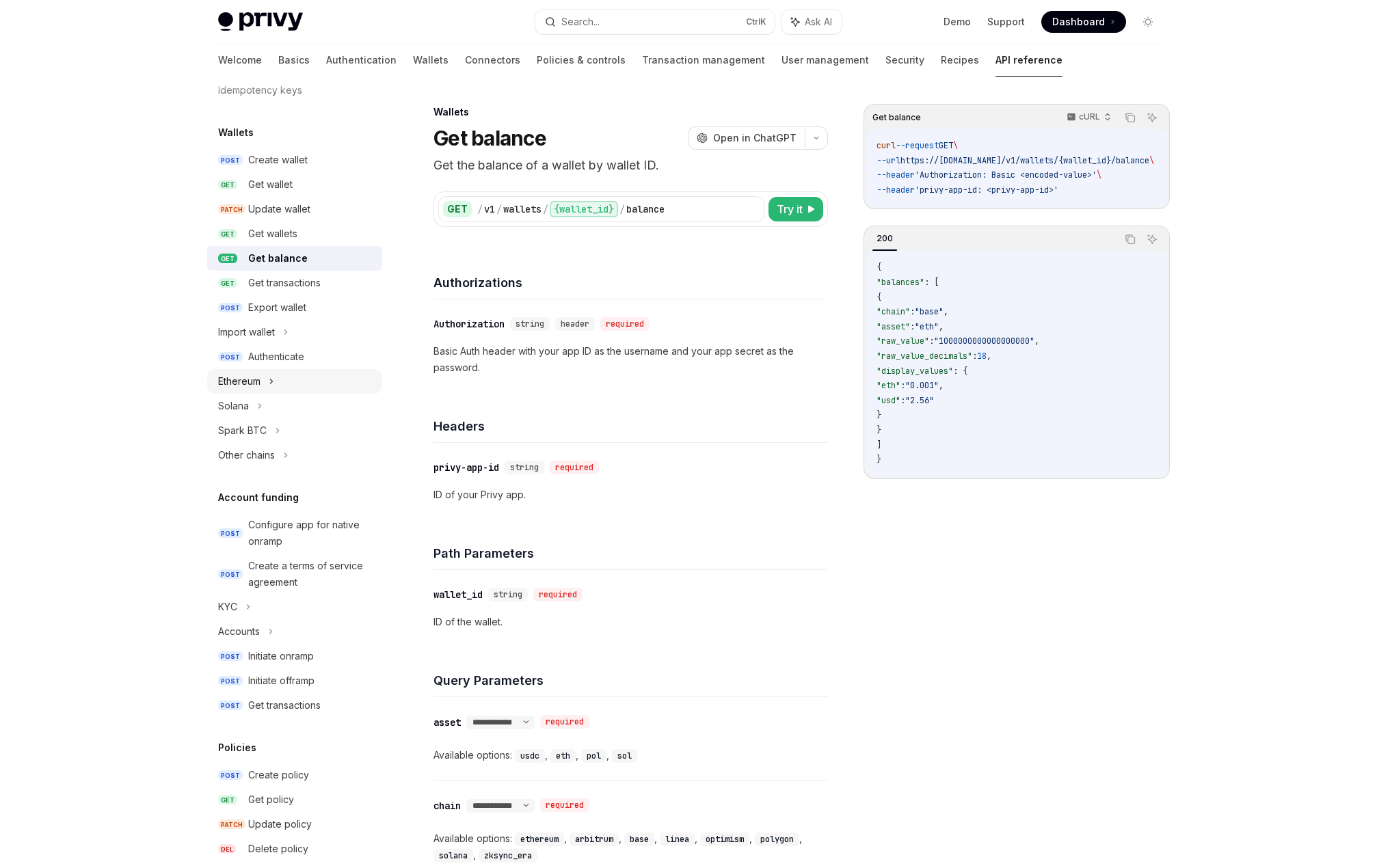
scroll to position [68, 0]
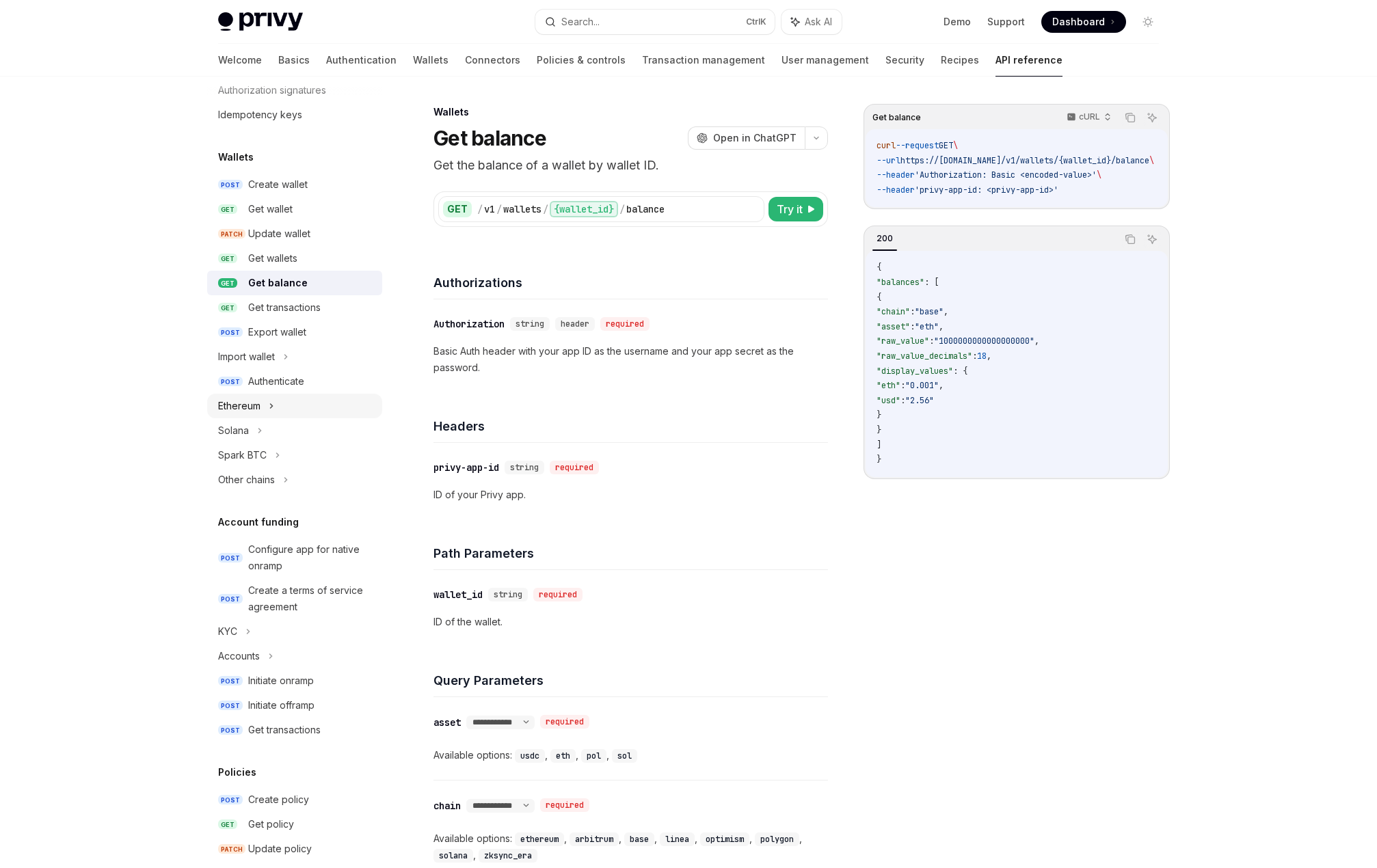
click at [307, 401] on div "Ethereum" at bounding box center [294, 406] width 175 height 25
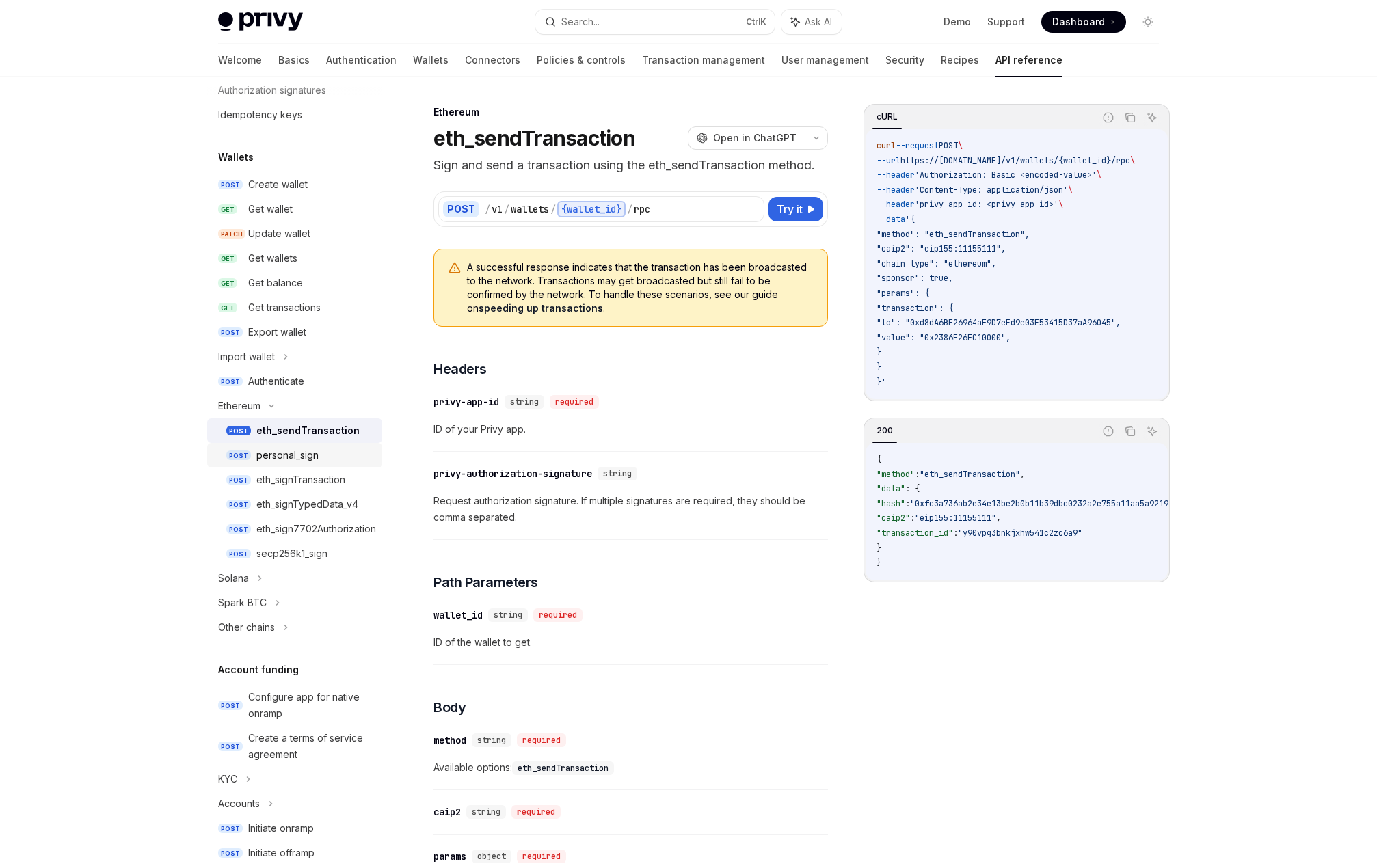
click at [314, 455] on div "personal_sign" at bounding box center [287, 455] width 62 height 16
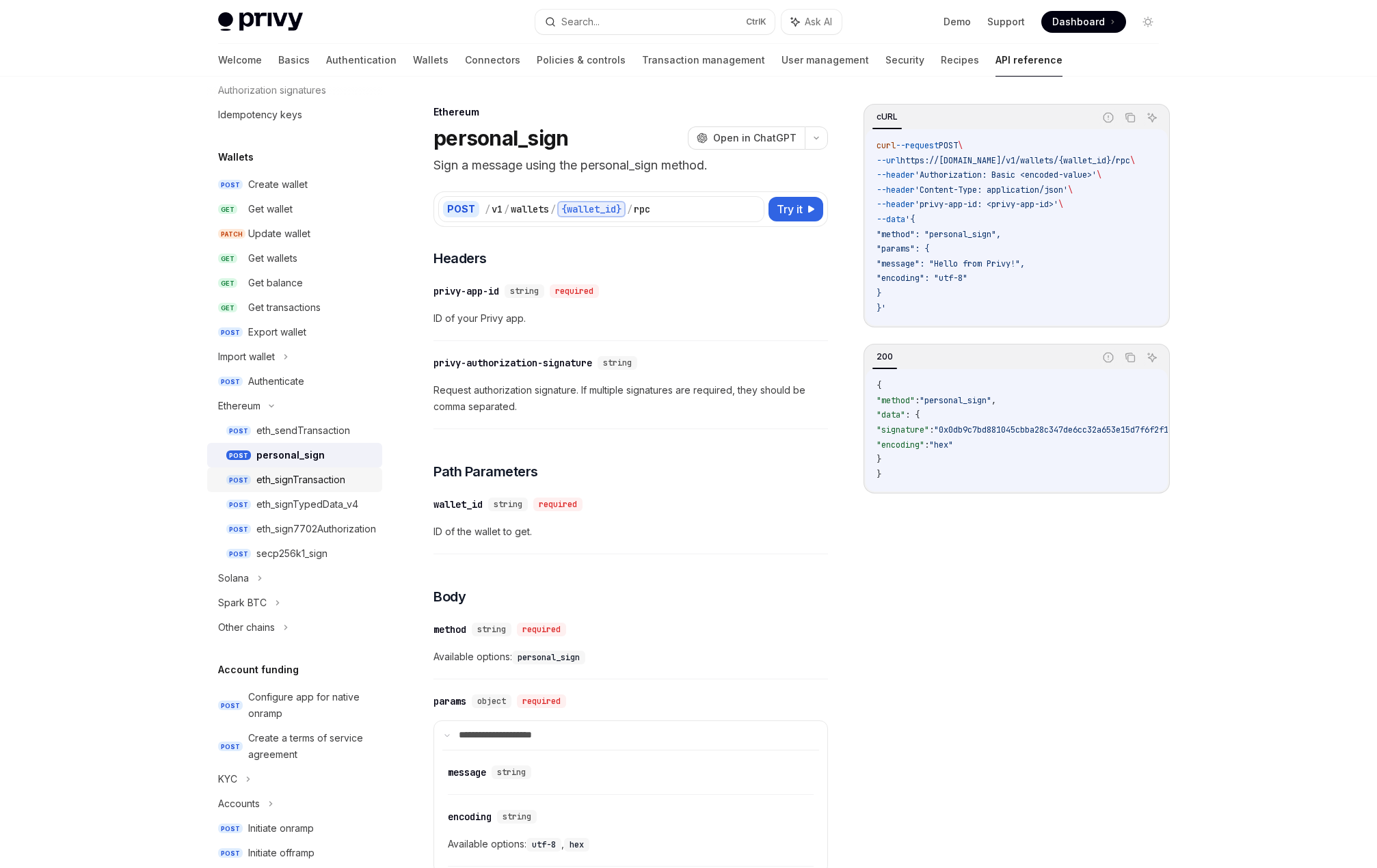
click at [319, 478] on div "eth_signTransaction" at bounding box center [300, 480] width 89 height 16
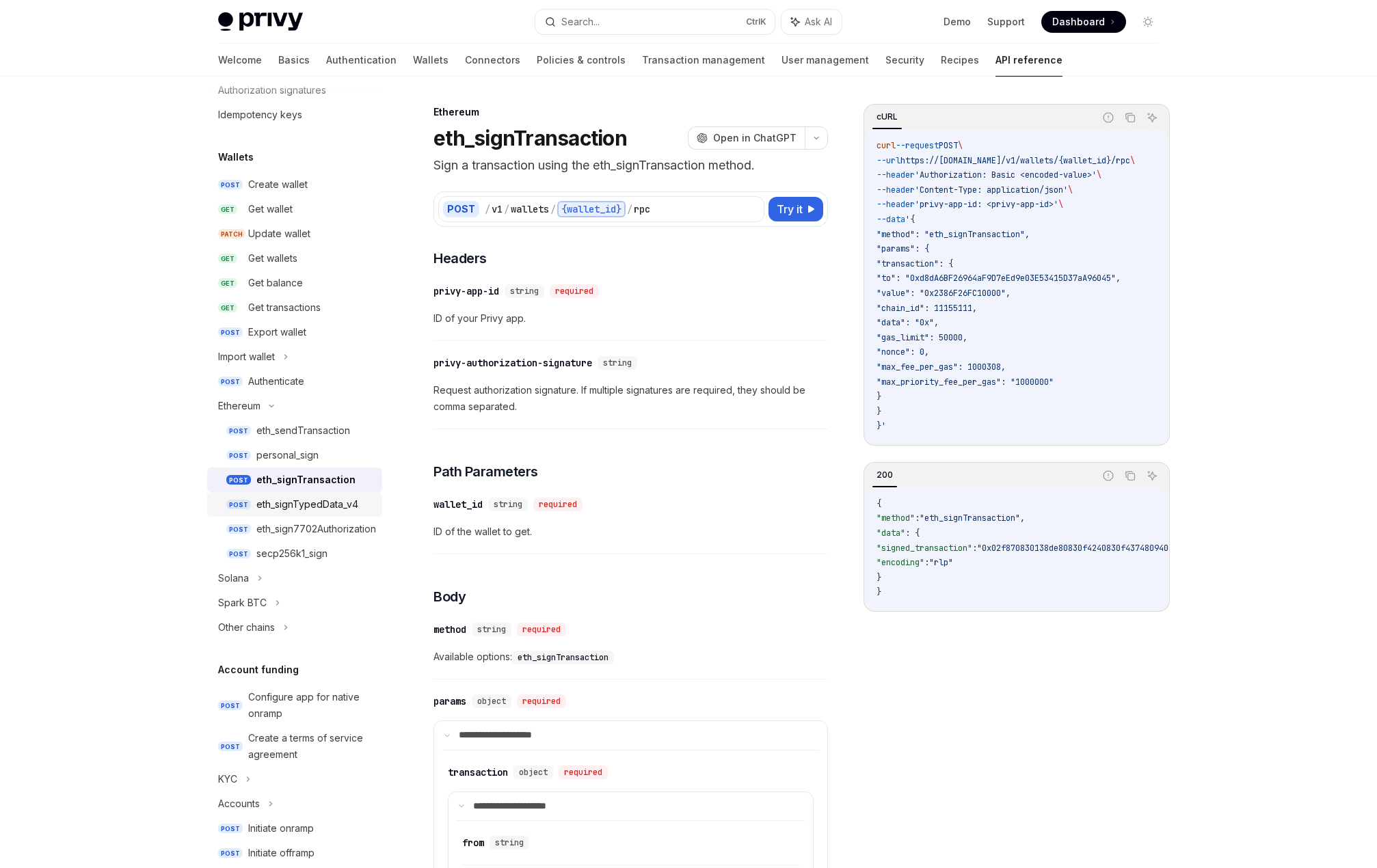
click at [322, 499] on div "eth_signTypedData_v4" at bounding box center [307, 504] width 102 height 16
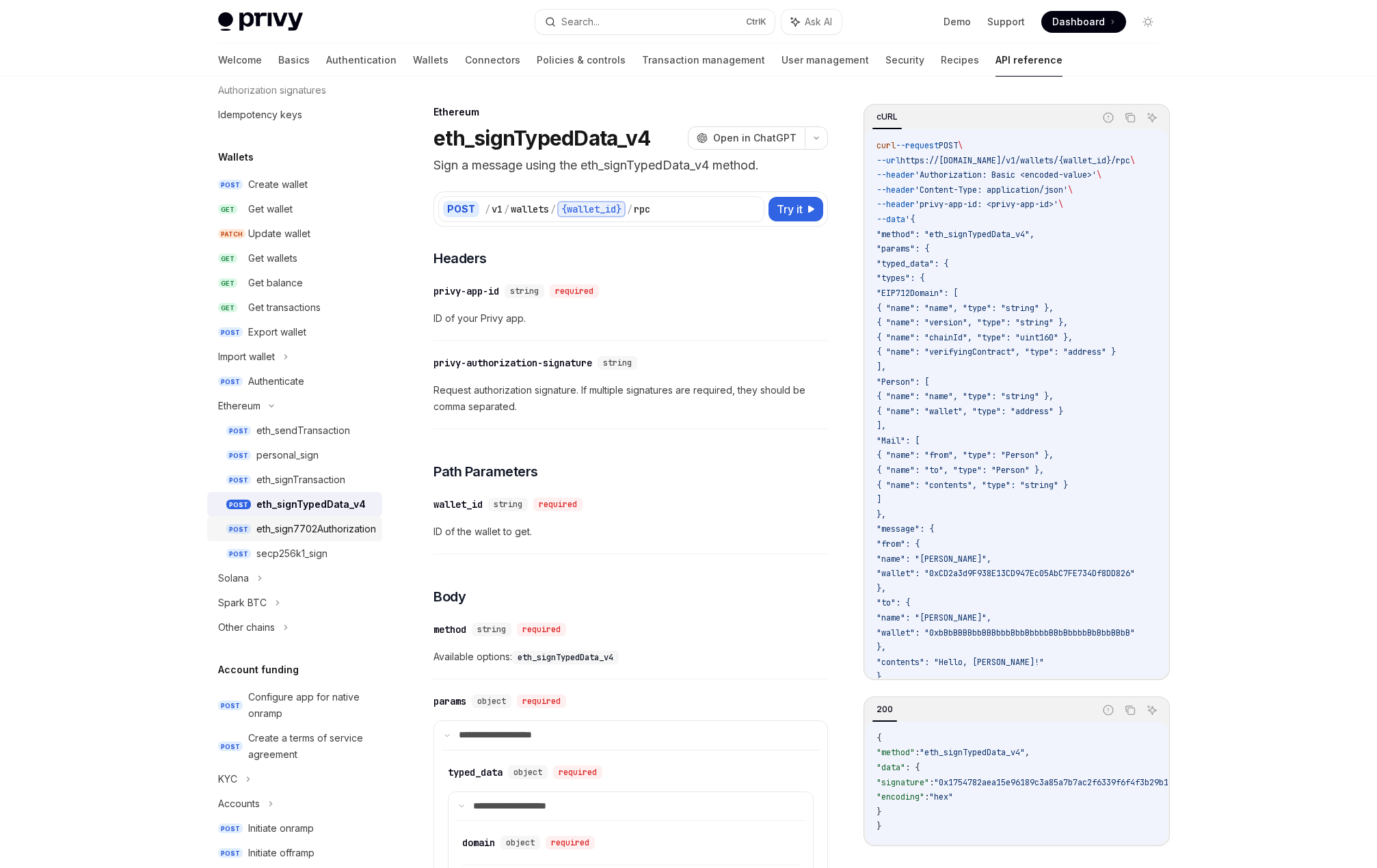
click at [329, 521] on div "eth_sign7702Authorization" at bounding box center [316, 529] width 120 height 16
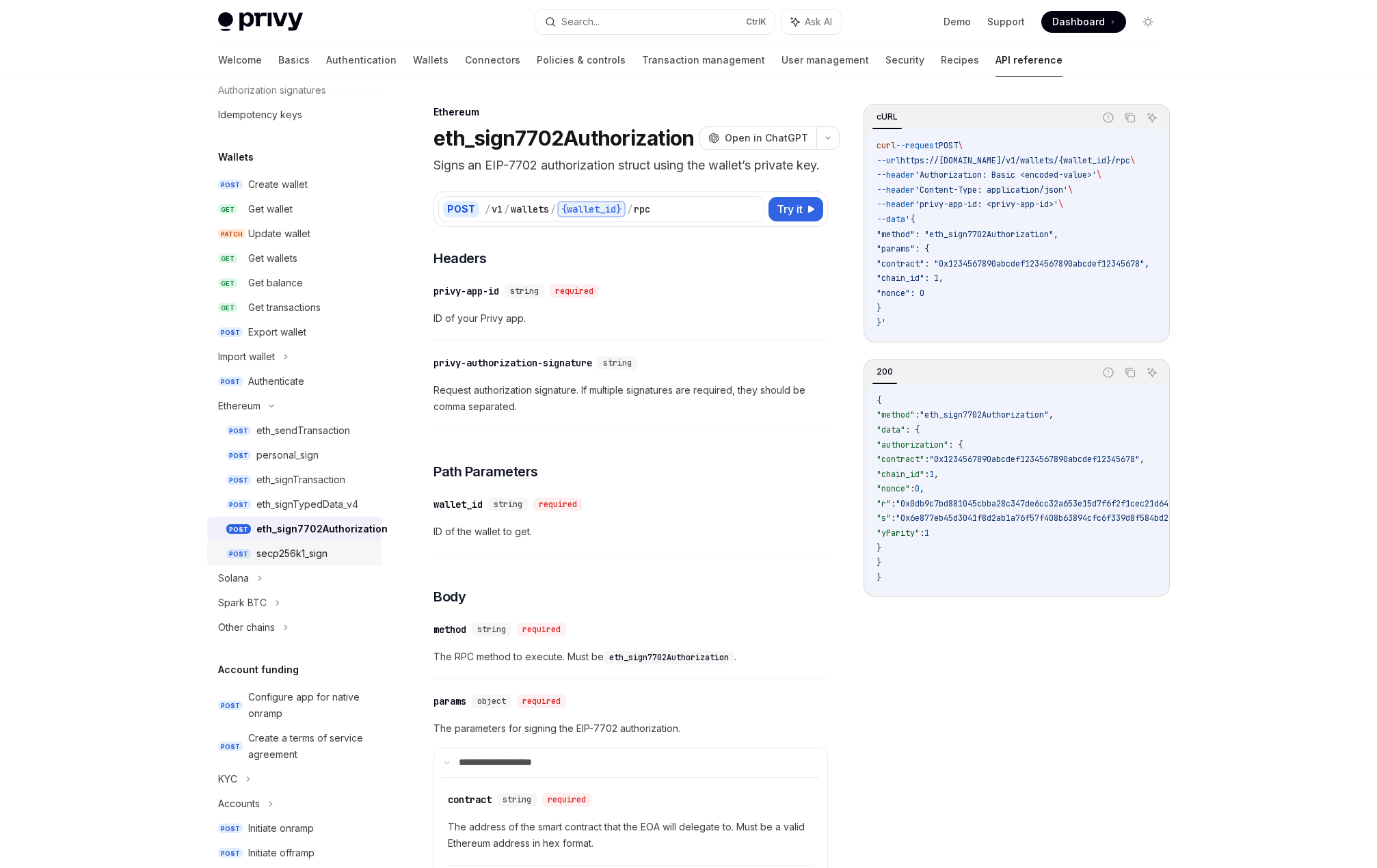
click at [332, 547] on div "secp256k1_sign" at bounding box center [315, 553] width 118 height 16
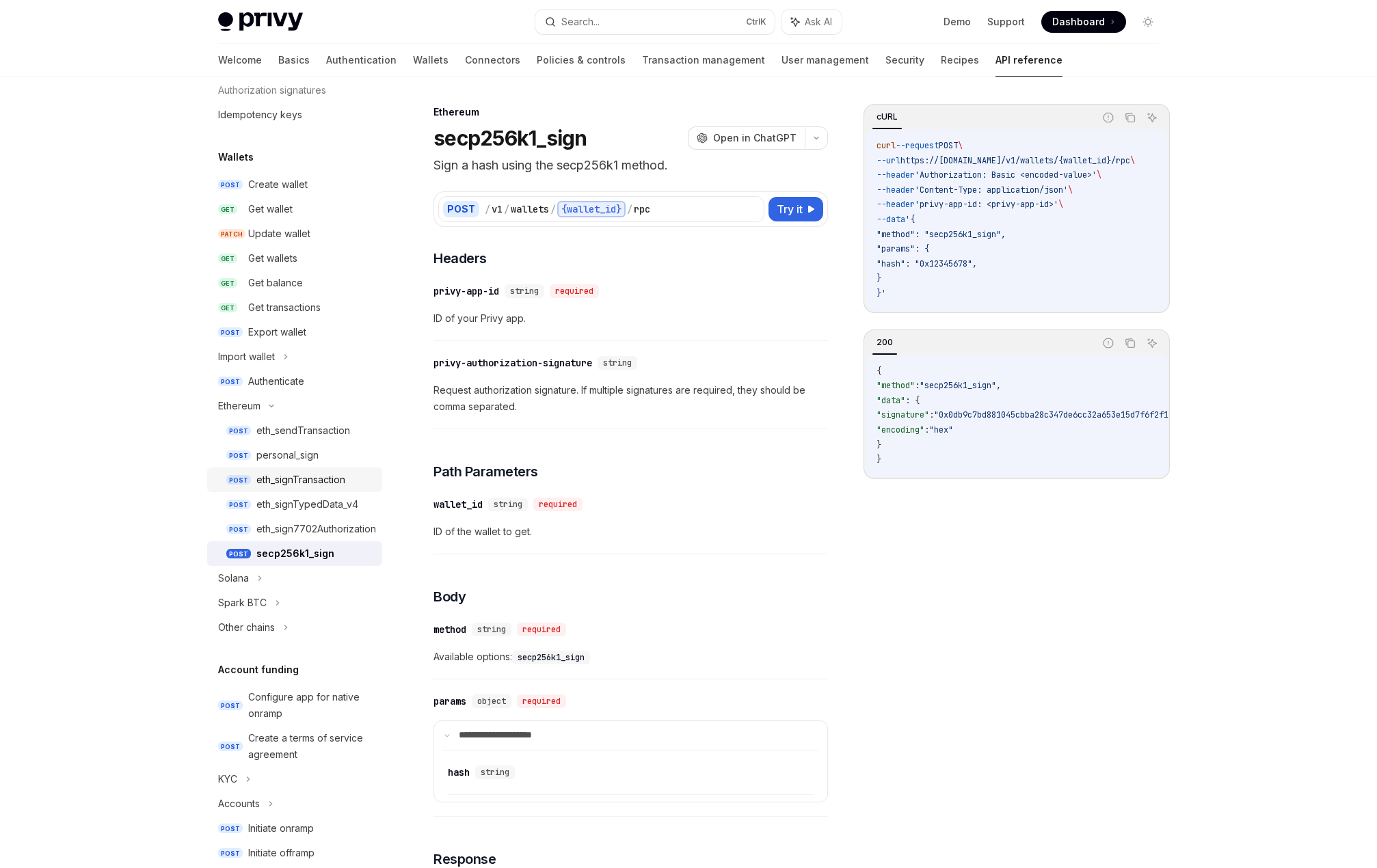
click at [336, 488] on link "POST eth_signTransaction" at bounding box center [294, 479] width 175 height 25
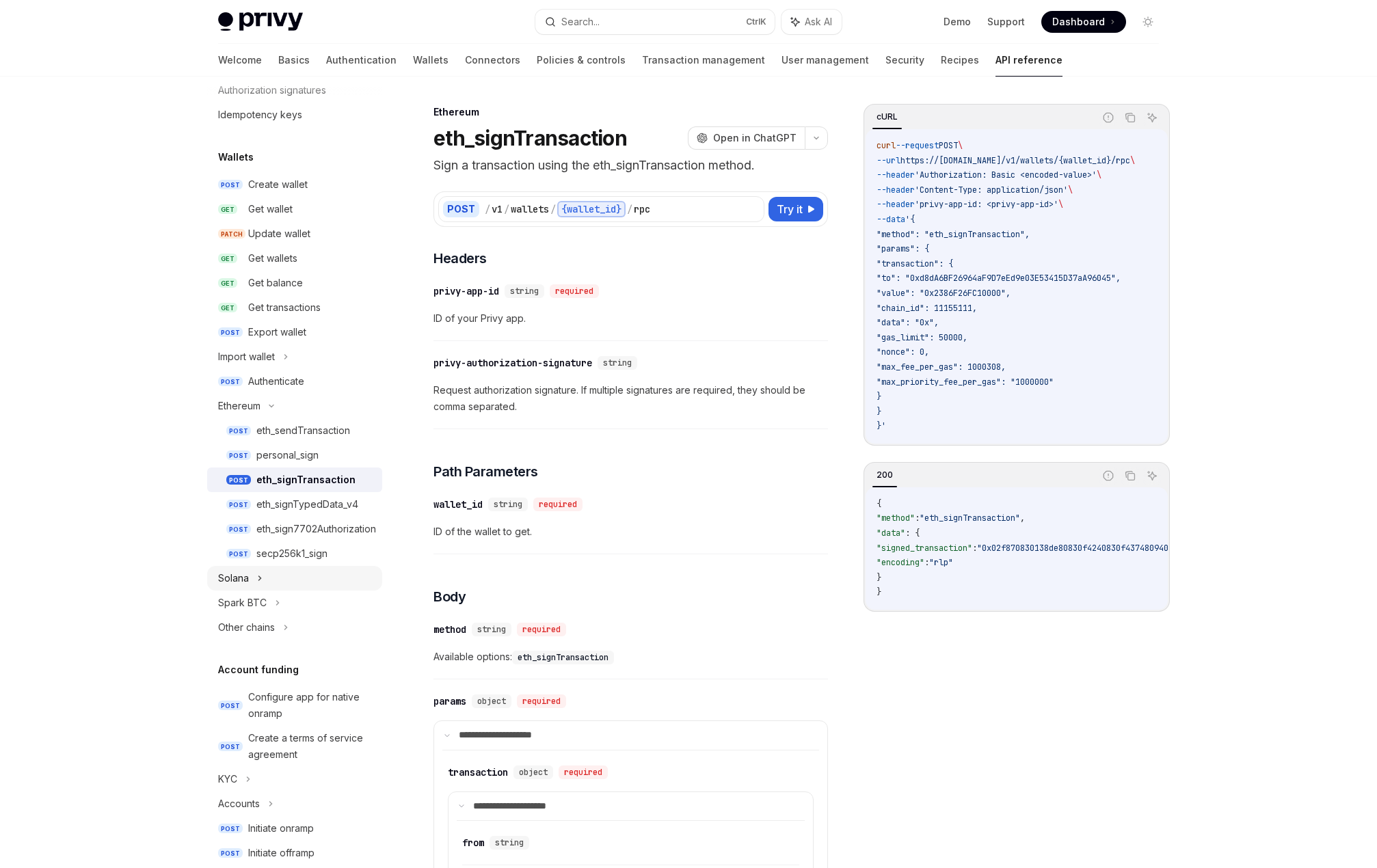
click at [284, 569] on div "Solana" at bounding box center [294, 577] width 175 height 25
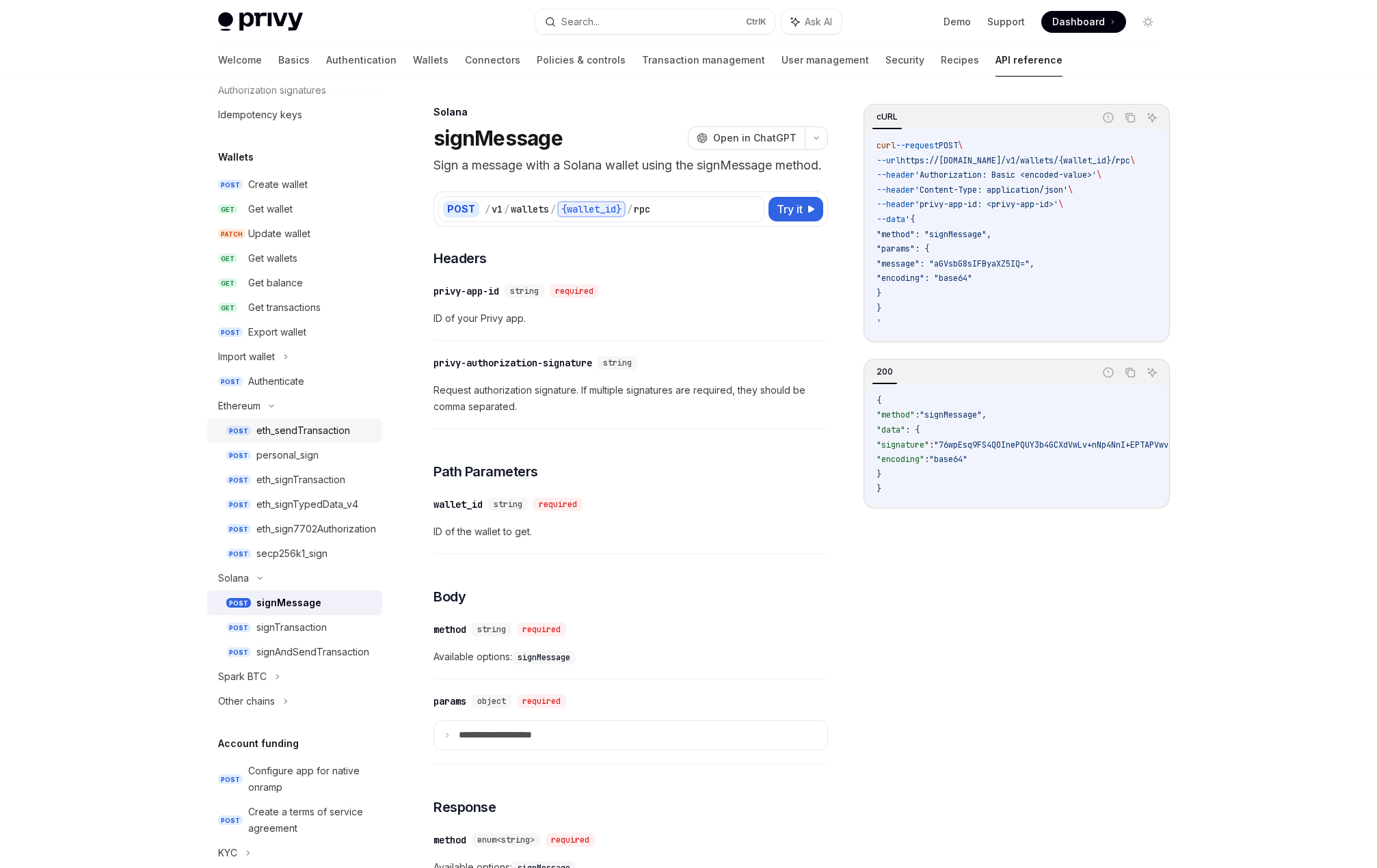
click at [306, 421] on link "POST eth_sendTransaction" at bounding box center [294, 430] width 175 height 25
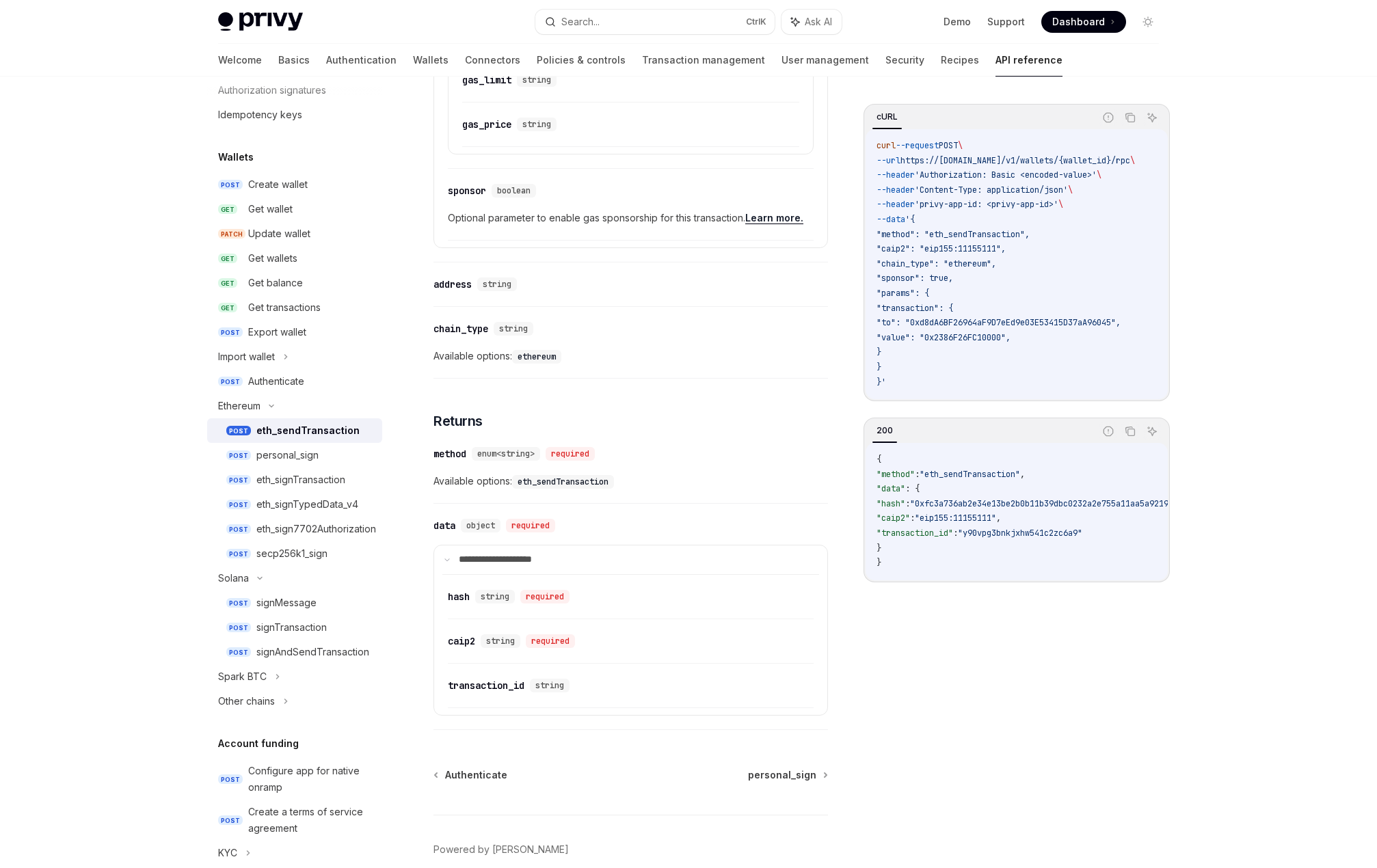
scroll to position [1348, 0]
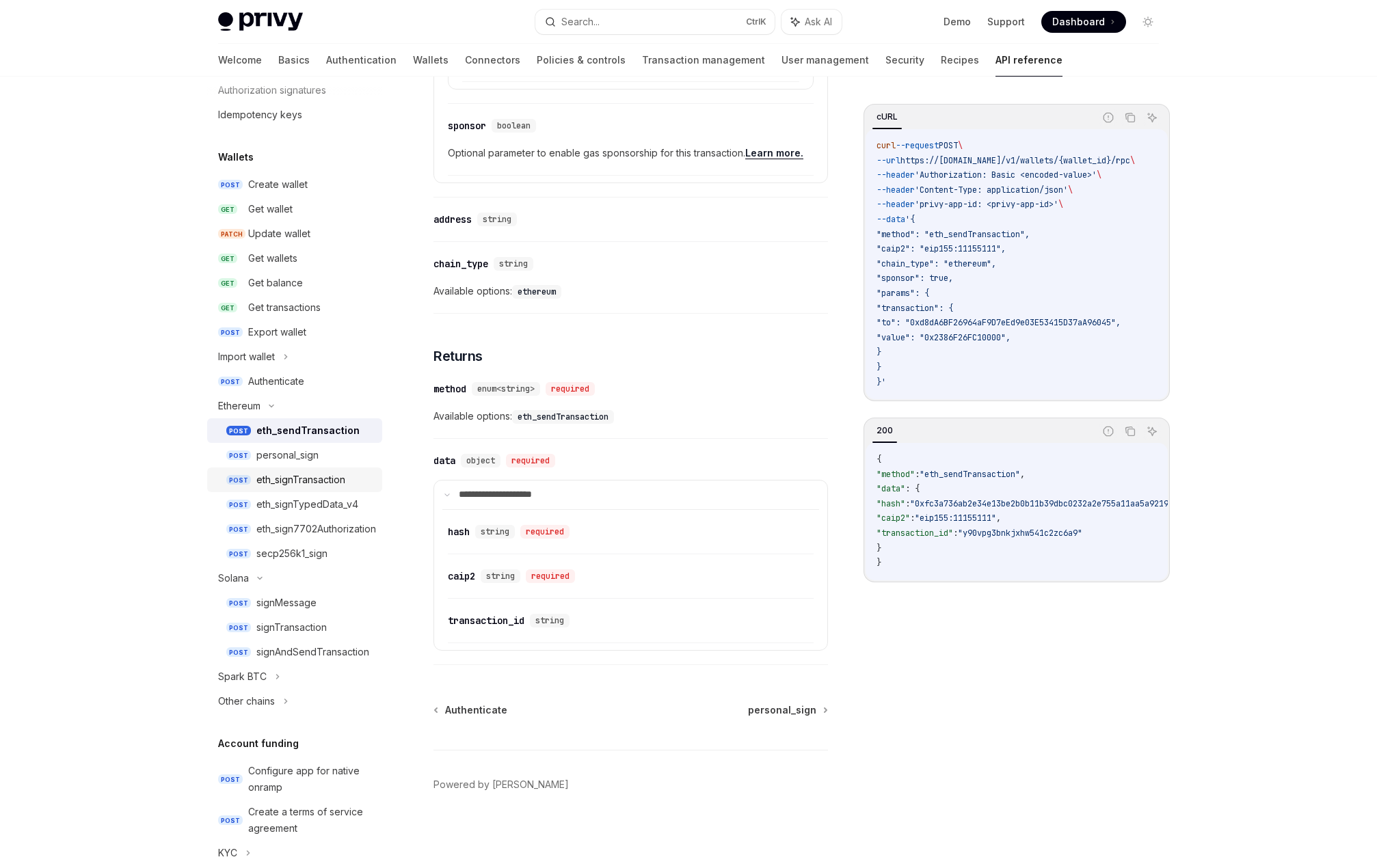
click at [290, 482] on div "eth_signTransaction" at bounding box center [300, 480] width 89 height 16
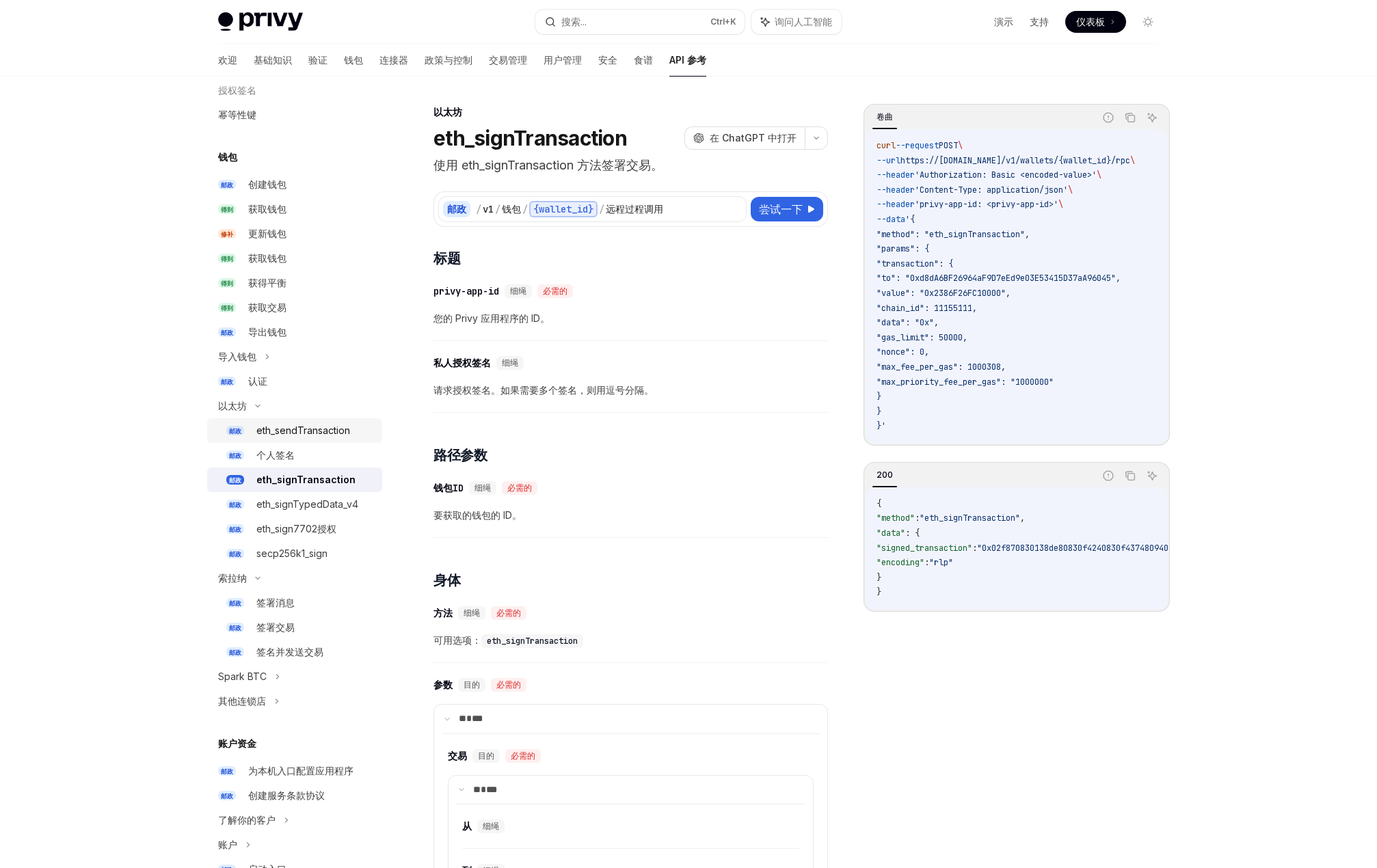
click at [308, 435] on font "eth_sendTransaction" at bounding box center [303, 431] width 94 height 12
type textarea "*"
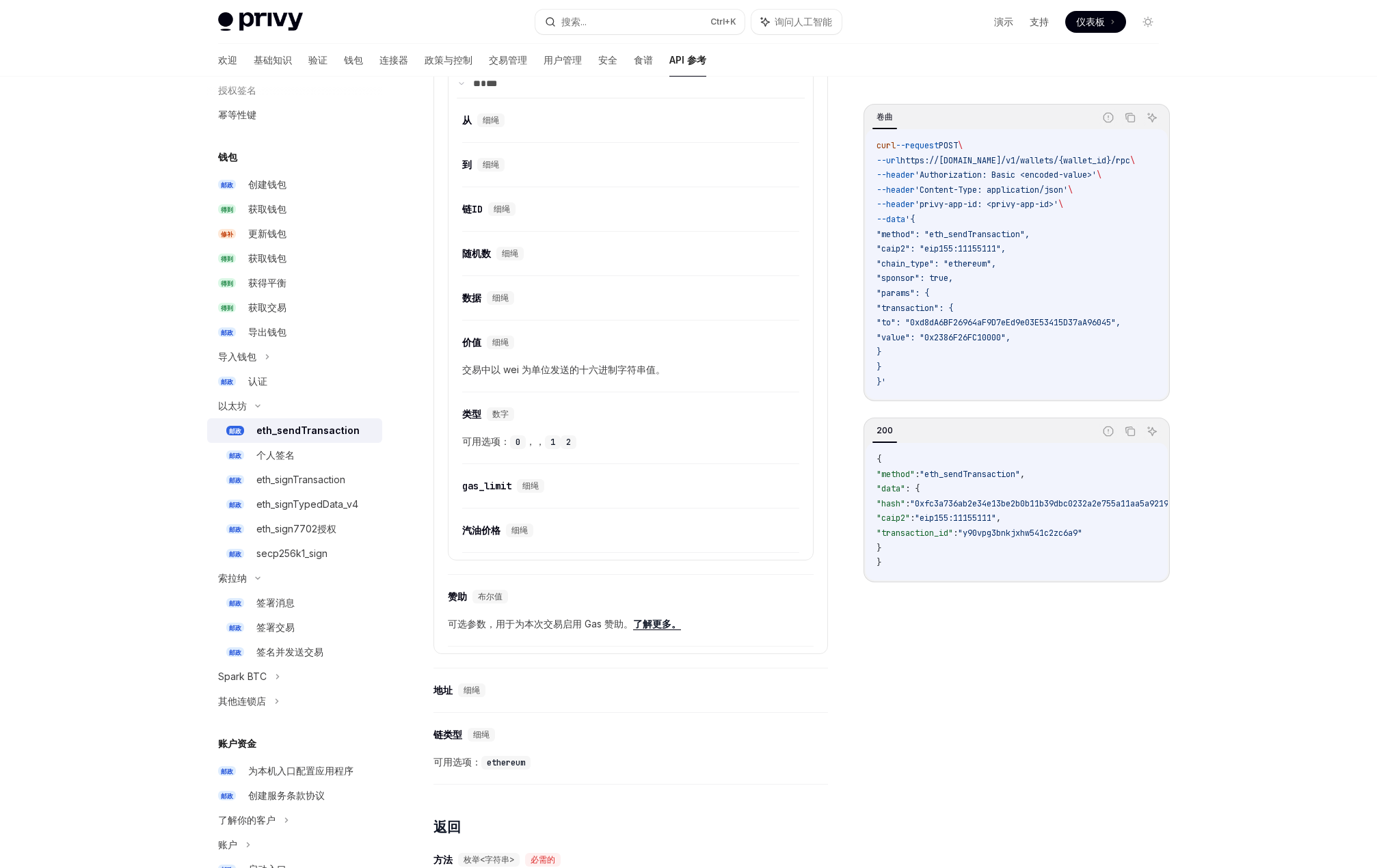
scroll to position [752, 0]
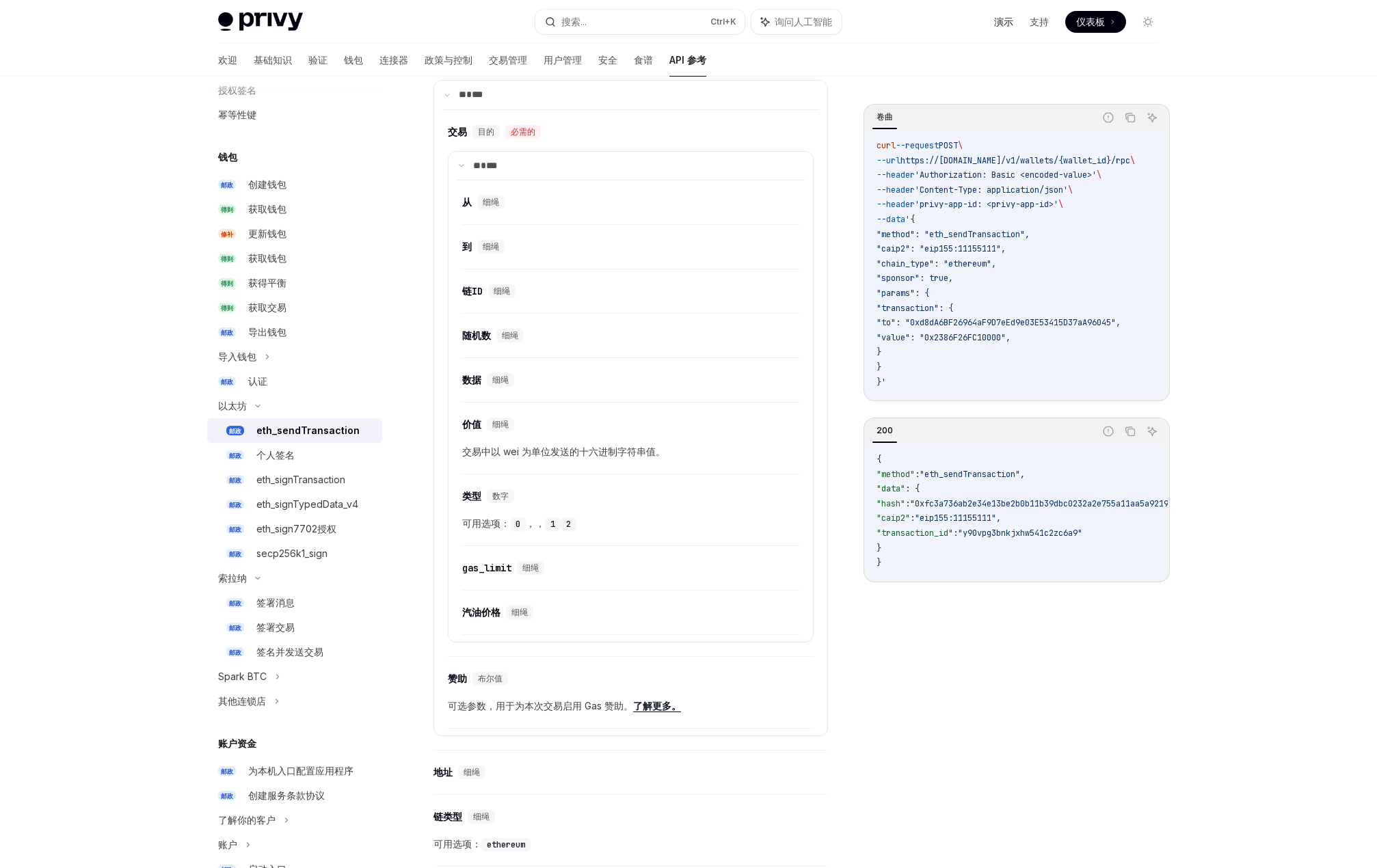
click at [996, 27] on font "演示" at bounding box center [1004, 22] width 19 height 12
